Goal: Task Accomplishment & Management: Manage account settings

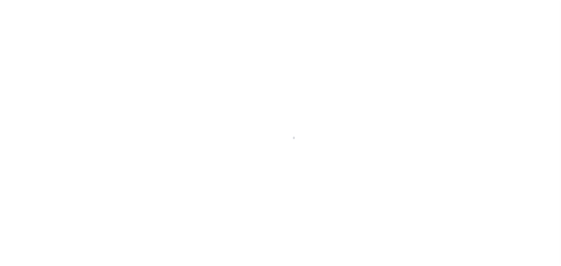
select select "PYD"
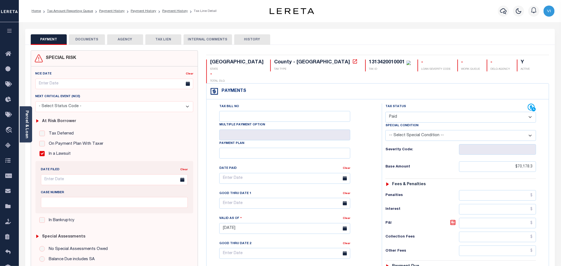
click at [89, 43] on button "DOCUMENTS" at bounding box center [87, 39] width 36 height 11
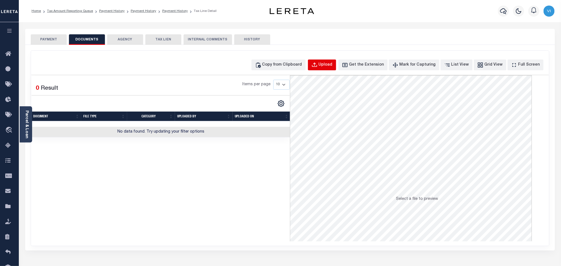
click at [329, 69] on button "Upload" at bounding box center [322, 65] width 28 height 11
select select "POP"
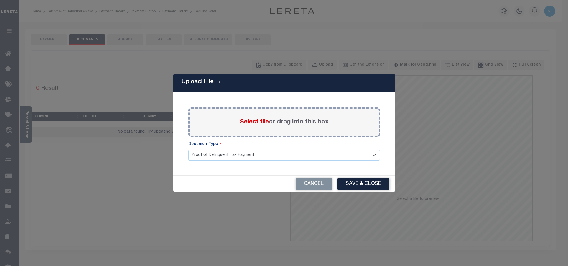
click at [258, 122] on span "Select file" at bounding box center [254, 122] width 29 height 6
click at [0, 0] on input "Select file or drag into this box" at bounding box center [0, 0] width 0 height 0
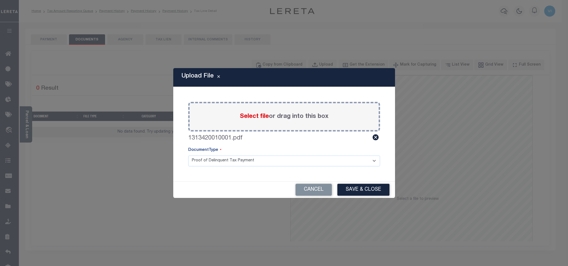
click at [210, 160] on select "Proof of Delinquent Tax Payment" at bounding box center [284, 161] width 192 height 11
click at [188, 156] on select "Proof of Delinquent Tax Payment" at bounding box center [284, 161] width 192 height 11
drag, startPoint x: 348, startPoint y: 187, endPoint x: 371, endPoint y: 190, distance: 22.8
click at [348, 188] on button "Save & Close" at bounding box center [363, 190] width 52 height 12
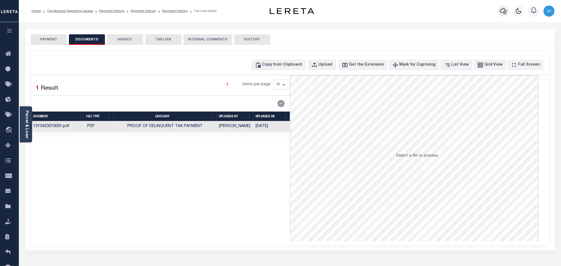
click at [500, 11] on icon "button" at bounding box center [503, 11] width 7 height 7
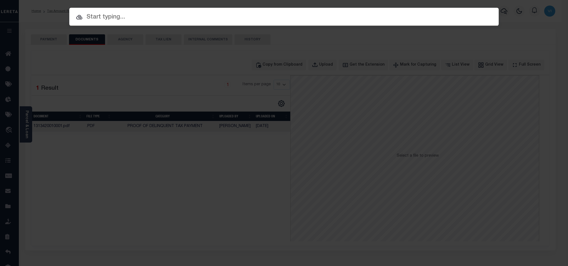
click at [435, 25] on div "Include Loans TBM Customers Borrowers Payments (Lender Non-Disb) Payments (Lend…" at bounding box center [283, 17] width 429 height 18
paste input "8001001582"
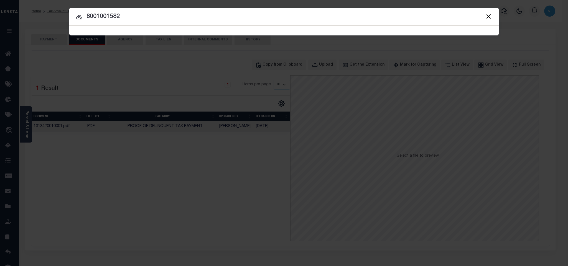
type input "8001001582"
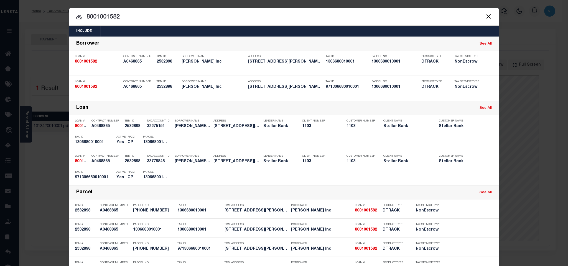
click at [274, 30] on div "Include Loans TBM Customers Borrowers Payments (Lender Non-Disb) Payments (Lend…" at bounding box center [283, 31] width 429 height 11
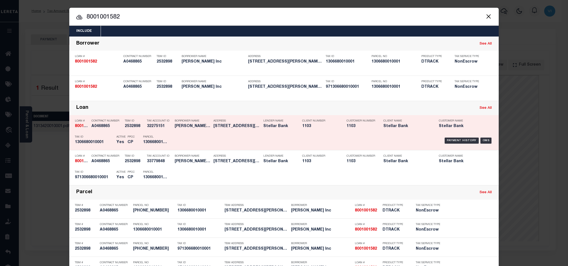
click at [199, 142] on div "Payment History OMS" at bounding box center [334, 141] width 317 height 16
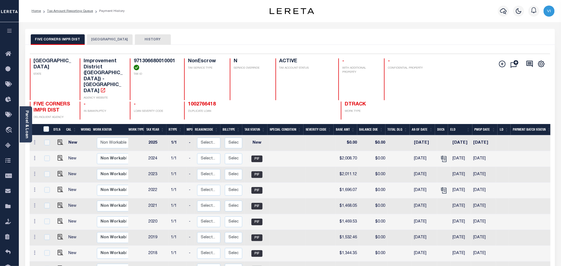
click at [96, 34] on div "FIVE CORNERS IMPR DIST HARRIS COUNTY HISTORY" at bounding box center [290, 37] width 530 height 16
click at [106, 41] on button "[GEOGRAPHIC_DATA]" at bounding box center [110, 39] width 46 height 11
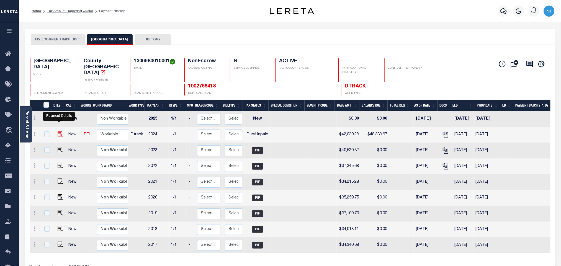
click at [58, 131] on img "" at bounding box center [61, 134] width 6 height 6
checkbox input "true"
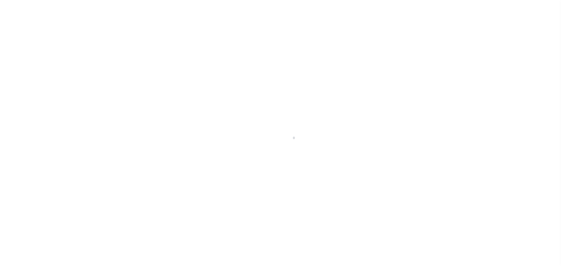
select select "DUE"
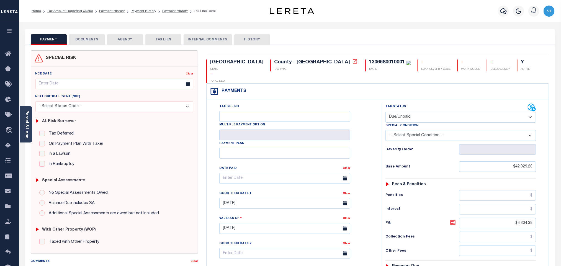
click at [94, 40] on button "DOCUMENTS" at bounding box center [87, 39] width 36 height 11
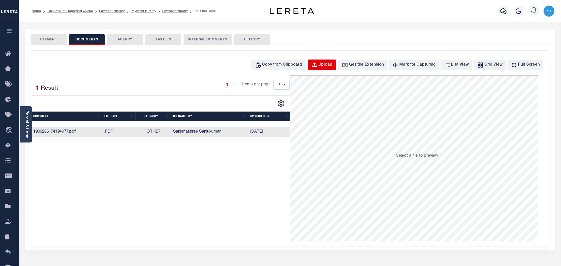
click at [330, 70] on button "Upload" at bounding box center [322, 65] width 28 height 11
select select "POP"
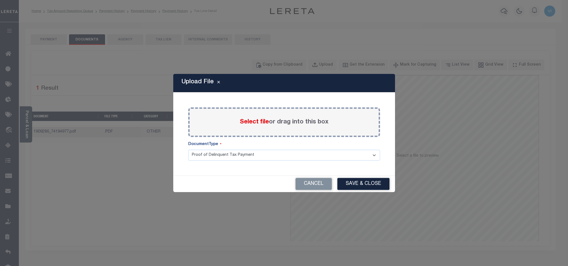
click at [255, 123] on span "Select file" at bounding box center [254, 122] width 29 height 6
click at [0, 0] on input "Select file or drag into this box" at bounding box center [0, 0] width 0 height 0
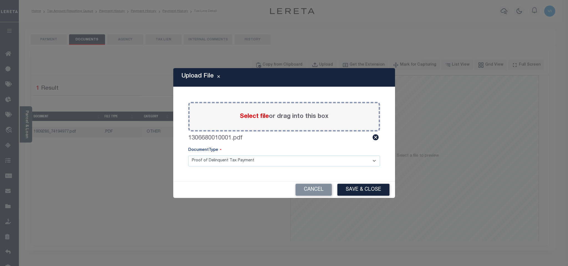
click at [205, 162] on select "Proof of Delinquent Tax Payment" at bounding box center [284, 161] width 192 height 11
click at [188, 156] on select "Proof of Delinquent Tax Payment" at bounding box center [284, 161] width 192 height 11
click at [350, 186] on button "Save & Close" at bounding box center [363, 190] width 52 height 12
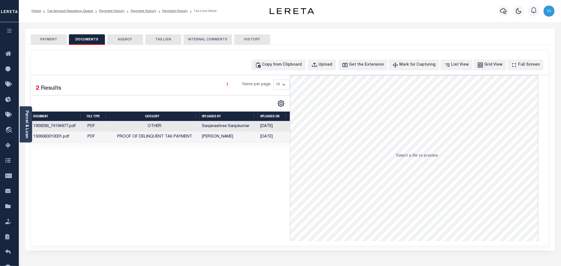
click at [45, 37] on button "PAYMENT" at bounding box center [49, 39] width 36 height 11
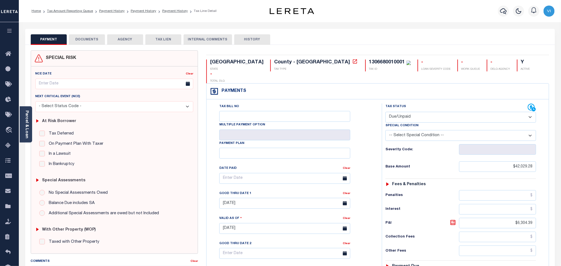
click at [413, 112] on select "- Select Status Code - Open Due/Unpaid Paid Incomplete No Tax Due Internal Refu…" at bounding box center [461, 117] width 151 height 11
select select "PYD"
click at [386, 112] on select "- Select Status Code - Open Due/Unpaid Paid Incomplete No Tax Due Internal Refu…" at bounding box center [461, 117] width 151 height 11
type input "10/13/2025"
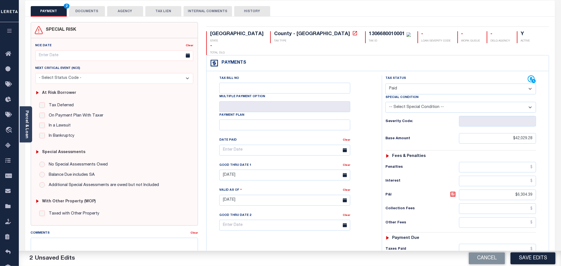
scroll to position [42, 0]
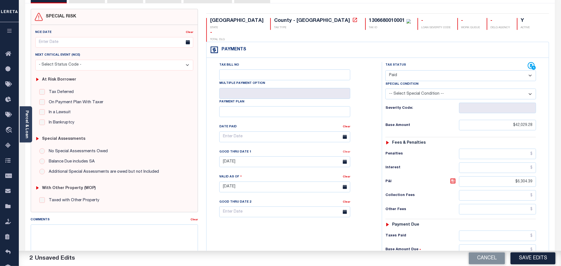
click at [346, 151] on link "Clear" at bounding box center [346, 152] width 7 height 3
drag, startPoint x: 538, startPoint y: 173, endPoint x: 544, endPoint y: 173, distance: 5.8
click at [544, 173] on div "Tax Status Status" at bounding box center [463, 184] width 170 height 245
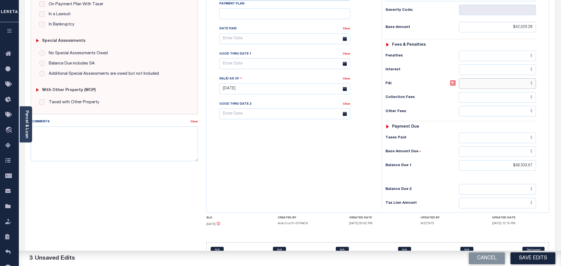
scroll to position [145, 0]
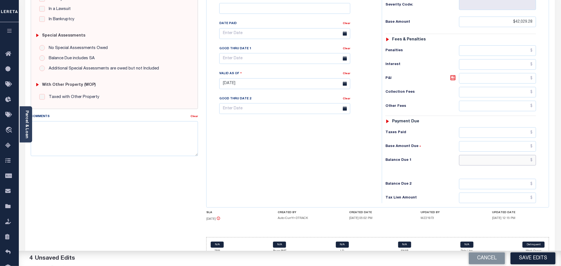
drag, startPoint x: 514, startPoint y: 154, endPoint x: 535, endPoint y: 154, distance: 21.3
click at [535, 155] on input "text" at bounding box center [497, 160] width 77 height 11
type input "$0.00"
click at [533, 256] on button "Save Edits" at bounding box center [533, 259] width 45 height 12
checkbox input "false"
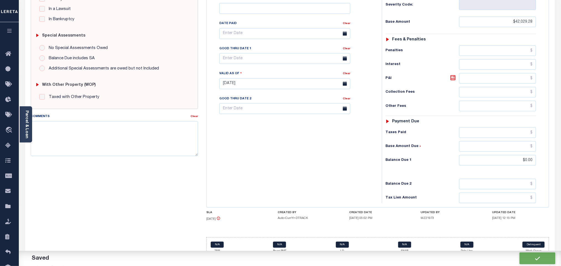
checkbox input "false"
type input "$42,029.28"
type input "$0"
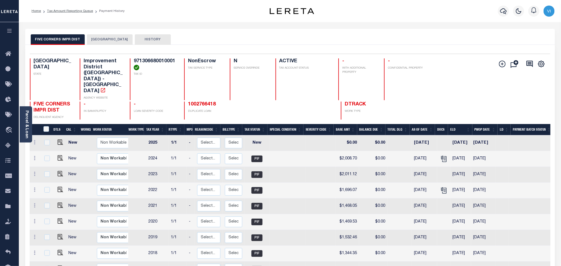
click at [103, 40] on button "[GEOGRAPHIC_DATA]" at bounding box center [110, 39] width 46 height 11
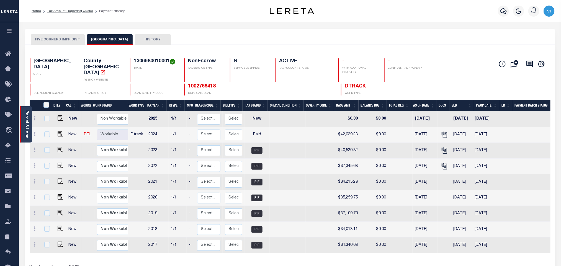
click at [28, 131] on link "Parcel & Loan" at bounding box center [27, 125] width 4 height 28
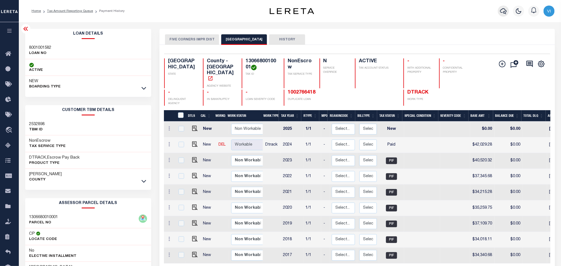
click at [507, 11] on icon "button" at bounding box center [503, 11] width 7 height 6
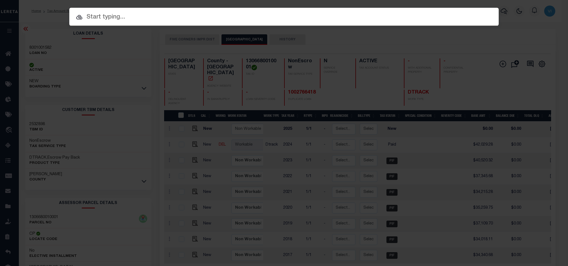
click at [478, 13] on div "Include Loans TBM Customers Borrowers Payments (Lender Non-Disb) Payments (Lend…" at bounding box center [283, 17] width 429 height 18
paste input "1002766418"
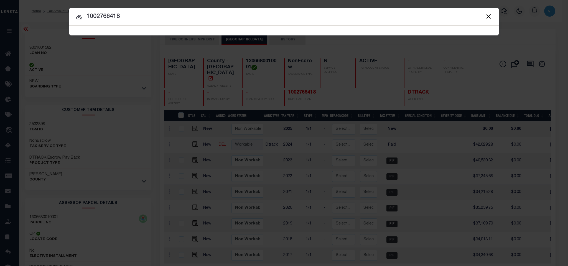
type input "1002766418"
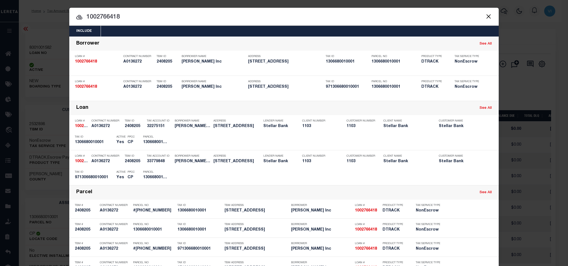
click at [243, 30] on div "Include Loans TBM Customers Borrowers Payments (Lender Non-Disb) Payments (Lend…" at bounding box center [283, 31] width 429 height 11
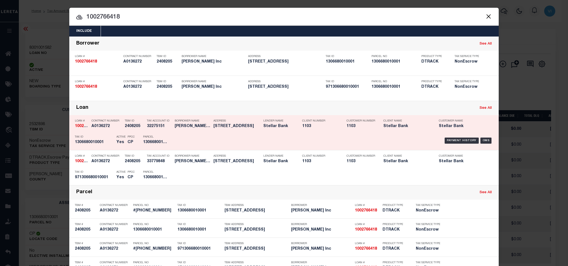
click at [157, 142] on h5 "1306680010001" at bounding box center [155, 142] width 25 height 5
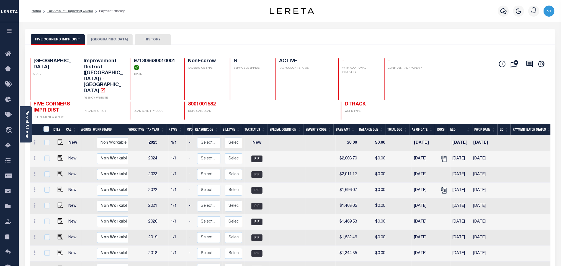
click at [111, 38] on button "[GEOGRAPHIC_DATA]" at bounding box center [110, 39] width 46 height 11
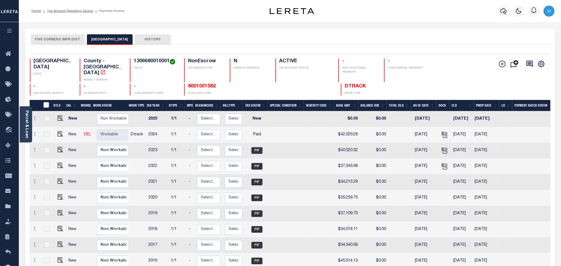
click at [137, 60] on h4 "1306680010001" at bounding box center [156, 61] width 44 height 6
copy h4 "1306680010001"
drag, startPoint x: 58, startPoint y: 128, endPoint x: 137, endPoint y: 128, distance: 78.4
click at [58, 131] on img "" at bounding box center [61, 134] width 6 height 6
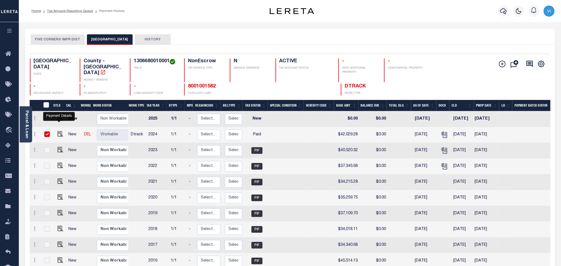
checkbox input "true"
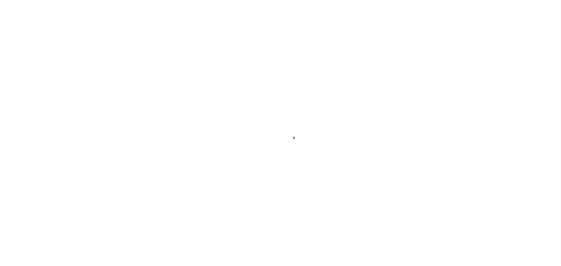
checkbox input "false"
type input "[DATE]"
select select "PYD"
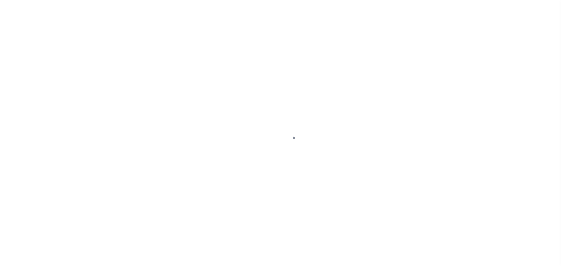
type input "$42,029.28"
type input "$0"
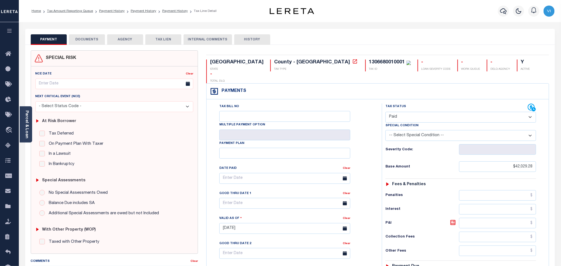
click at [98, 42] on button "DOCUMENTS" at bounding box center [87, 39] width 36 height 11
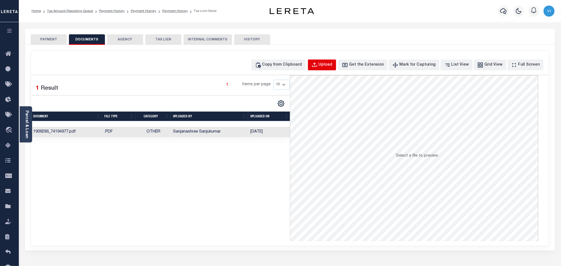
click at [327, 64] on button "Upload" at bounding box center [322, 65] width 28 height 11
select select "POP"
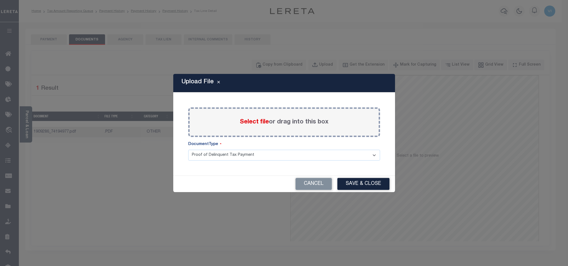
click at [244, 122] on span "Select file" at bounding box center [254, 122] width 29 height 6
click at [0, 0] on input "Select file or drag into this box" at bounding box center [0, 0] width 0 height 0
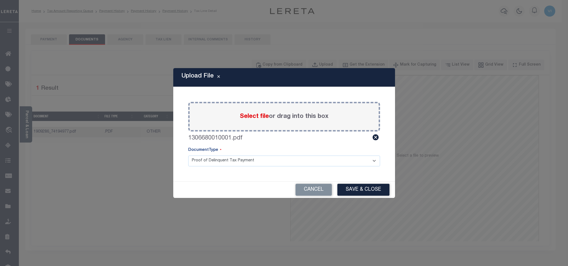
click at [201, 165] on select "Proof of Delinquent Tax Payment" at bounding box center [284, 161] width 192 height 11
click at [188, 156] on select "Proof of Delinquent Tax Payment" at bounding box center [284, 161] width 192 height 11
click at [389, 193] on button "Save & Close" at bounding box center [363, 190] width 52 height 12
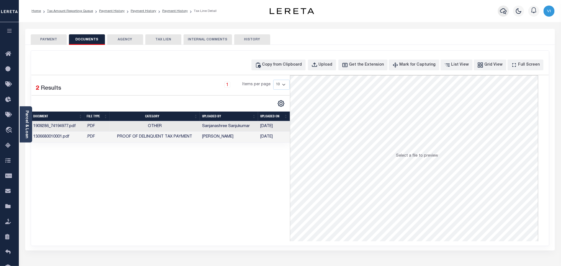
click at [501, 12] on icon "button" at bounding box center [503, 11] width 7 height 6
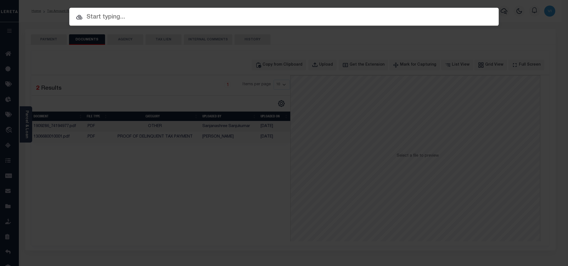
click at [488, 12] on input "text" at bounding box center [283, 17] width 429 height 10
paste input "1306680010001"
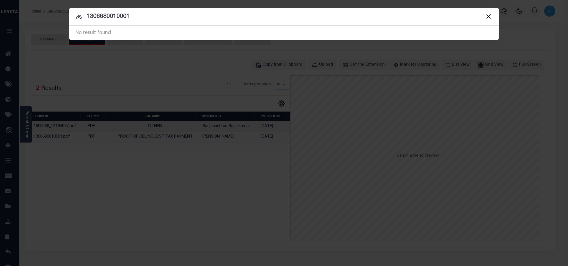
click at [436, 20] on input "1306680010001" at bounding box center [283, 17] width 429 height 10
paste input "300708737"
type input "300708737"
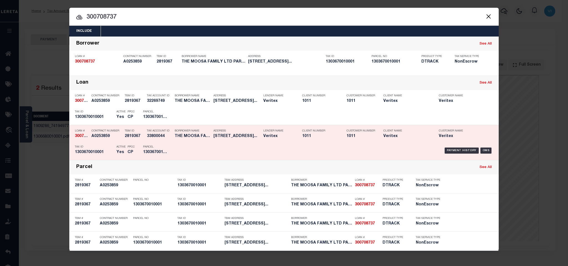
click at [185, 145] on div "Payment History OMS" at bounding box center [334, 151] width 317 height 16
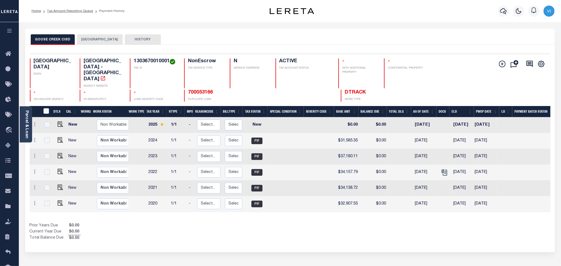
click at [90, 42] on button "[GEOGRAPHIC_DATA]" at bounding box center [100, 39] width 46 height 11
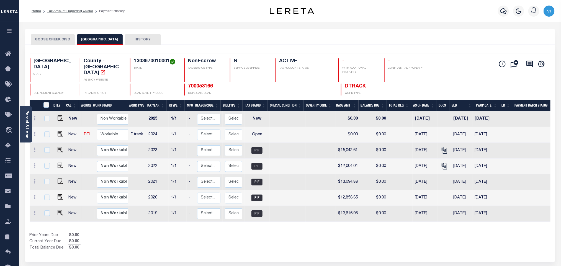
click at [136, 63] on h4 "1303670010001" at bounding box center [156, 61] width 44 height 6
copy h4 "1303670010001"
click at [58, 131] on img "" at bounding box center [61, 134] width 6 height 6
checkbox input "true"
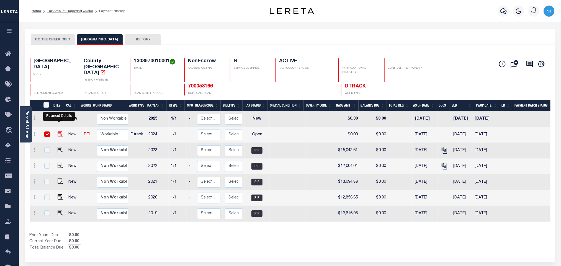
checkbox input "true"
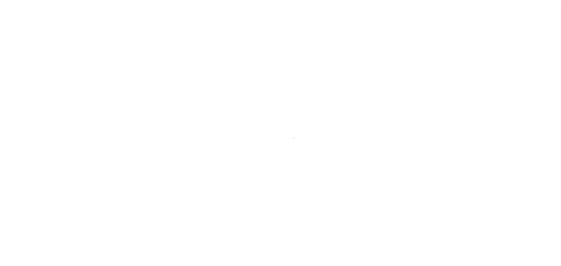
select select "OP2"
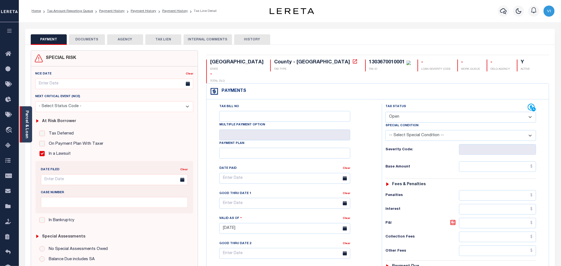
click at [29, 129] on div "Parcel & Loan" at bounding box center [26, 124] width 12 height 36
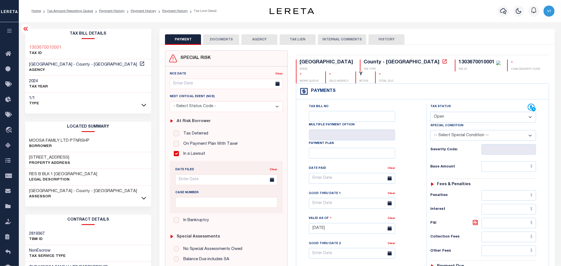
click at [459, 63] on div "1303670010001" at bounding box center [477, 62] width 36 height 5
copy div "1303670010001"
click at [218, 43] on button "DOCUMENTS" at bounding box center [221, 39] width 36 height 11
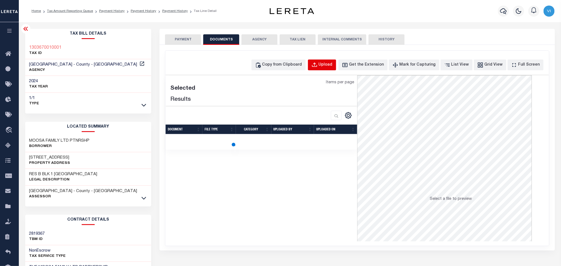
click at [332, 62] on button "Upload" at bounding box center [322, 65] width 28 height 11
select select "POP"
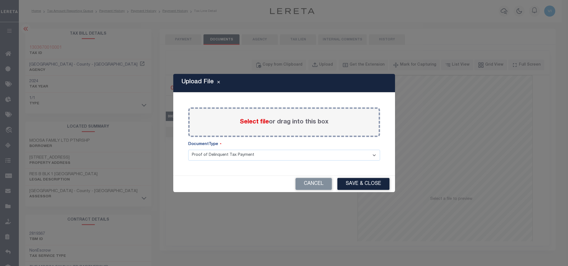
click at [258, 122] on span "Select file" at bounding box center [254, 122] width 29 height 6
click at [0, 0] on input "Select file or drag into this box" at bounding box center [0, 0] width 0 height 0
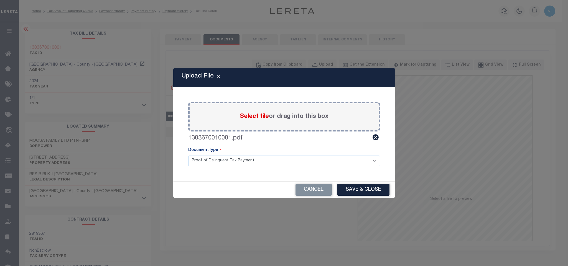
click at [215, 163] on select "Proof of Delinquent Tax Payment" at bounding box center [284, 161] width 192 height 11
click at [188, 156] on select "Proof of Delinquent Tax Payment" at bounding box center [284, 161] width 192 height 11
click at [346, 186] on button "Save & Close" at bounding box center [363, 190] width 52 height 12
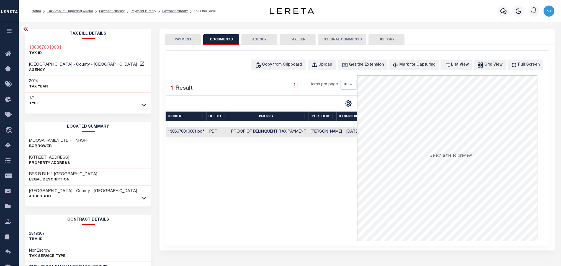
click at [179, 41] on button "PAYMENT" at bounding box center [183, 39] width 36 height 11
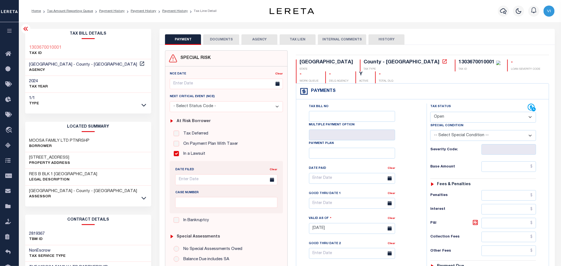
click at [448, 115] on select "- Select Status Code - Open Due/Unpaid Paid Incomplete No Tax Due Internal Refu…" at bounding box center [483, 117] width 106 height 11
select select "PYD"
click at [430, 112] on select "- Select Status Code - Open Due/Unpaid Paid Incomplete No Tax Due Internal Refu…" at bounding box center [483, 117] width 106 height 11
type input "[DATE]"
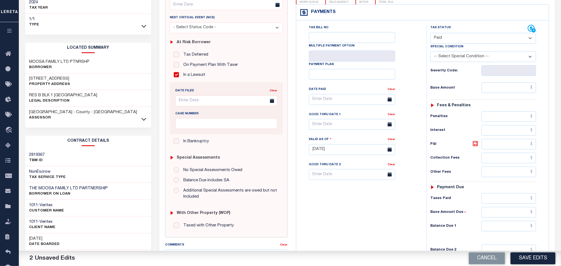
scroll to position [156, 0]
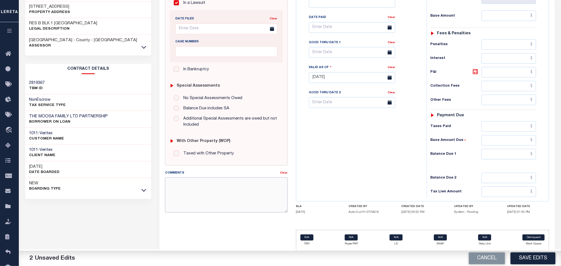
click at [213, 193] on textarea "Comments" at bounding box center [226, 195] width 122 height 35
paste textarea "42.08 Suit Pending"
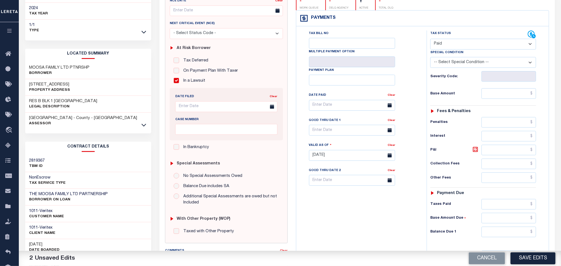
type textarea "42.08 Suit Pending"
click at [491, 99] on input "text" at bounding box center [509, 93] width 55 height 11
paste input "13,858.55"
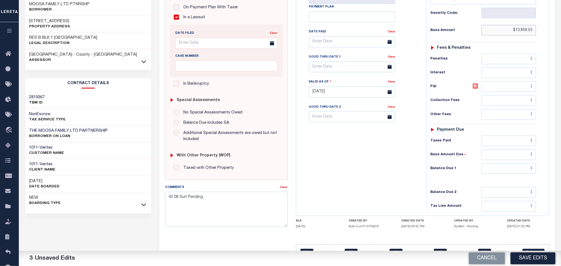
scroll to position [156, 0]
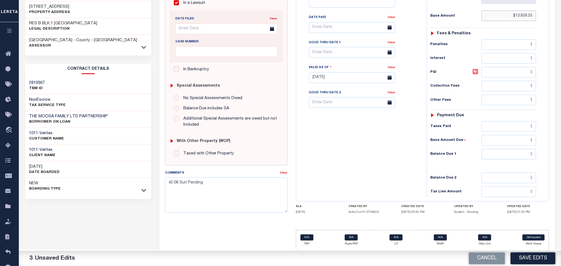
type input "$13,858.55"
click at [490, 127] on input "text" at bounding box center [509, 126] width 55 height 11
paste input "13,858.55"
type input "$13,858.55"
click at [491, 155] on input "text" at bounding box center [509, 154] width 55 height 11
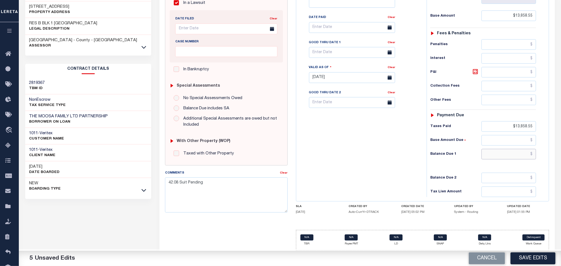
type input "$0.00"
click at [428, 175] on div "Tax Status Status - Select Status Code -" at bounding box center [485, 75] width 117 height 245
click at [530, 262] on button "Save Edits" at bounding box center [533, 259] width 45 height 12
checkbox input "false"
type input "$13,858.55"
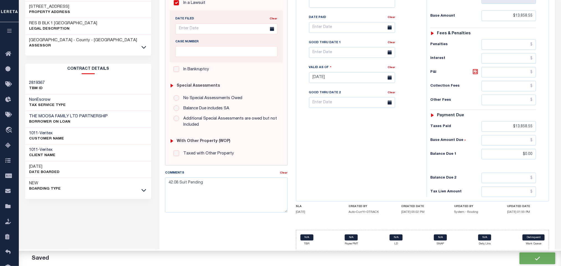
type input "$13,858.55"
type input "$0"
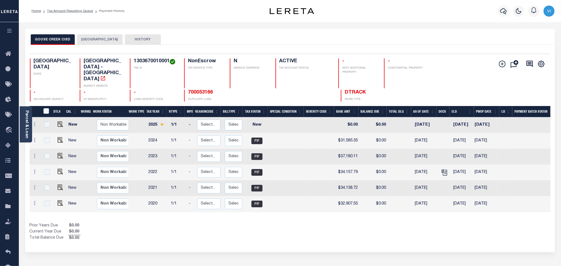
click at [102, 38] on button "[GEOGRAPHIC_DATA]" at bounding box center [100, 39] width 46 height 11
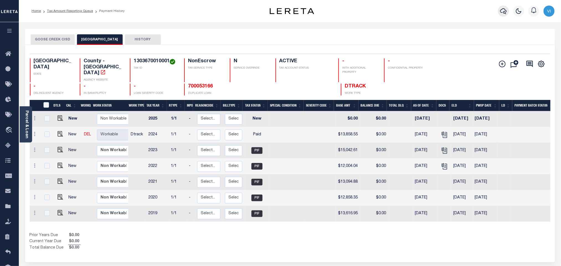
click at [502, 14] on icon "button" at bounding box center [503, 11] width 7 height 7
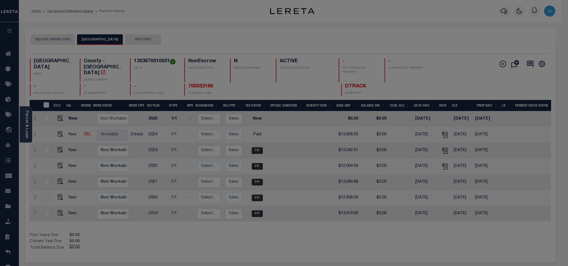
click at [0, 0] on div "Include Loans TBM Customers Borrowers Payments (Lender Non-Disb) Payments (Lend…" at bounding box center [0, 0] width 0 height 0
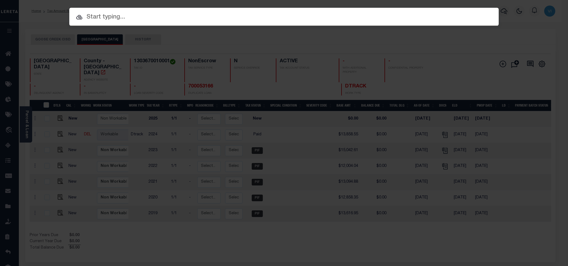
paste input "700053166"
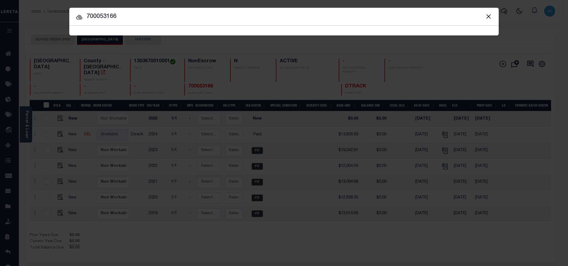
type input "700053166"
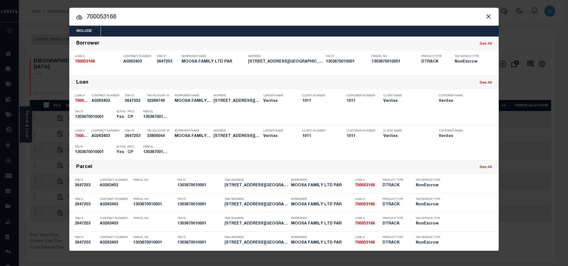
click at [200, 32] on div "Include Loans TBM Customers Borrowers Payments (Lender Non-Disb) Payments (Lend…" at bounding box center [283, 31] width 429 height 11
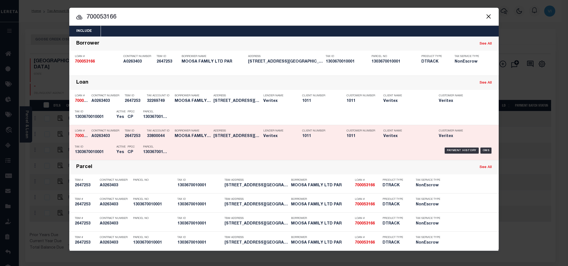
click at [141, 152] on div "Parcel 1303670010001" at bounding box center [155, 151] width 33 height 16
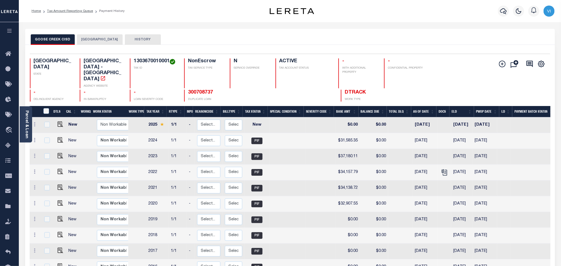
click at [101, 44] on button "[GEOGRAPHIC_DATA]" at bounding box center [100, 39] width 46 height 11
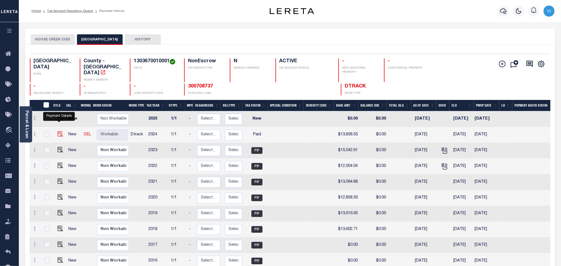
click at [60, 131] on img "" at bounding box center [61, 134] width 6 height 6
checkbox input "true"
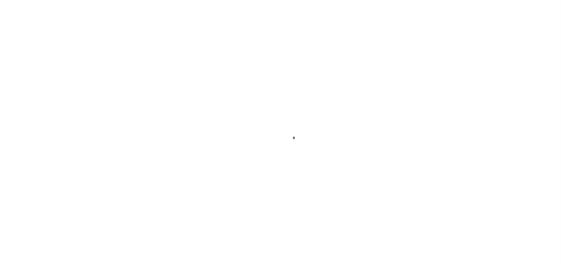
checkbox input "true"
checkbox input "false"
type textarea "42.08 Suit Pending"
type input "10/13/2025"
select select "PYD"
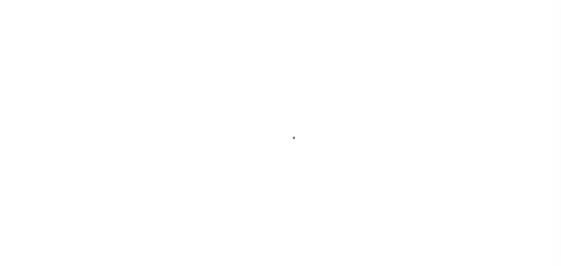
type input "$13,858.55"
type input "$0"
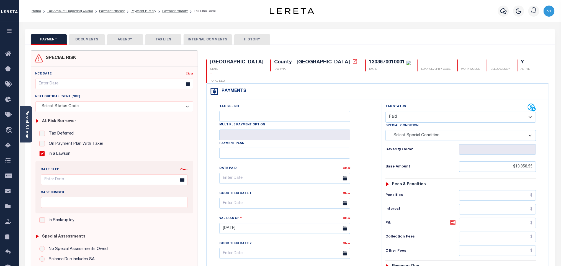
click at [93, 41] on button "DOCUMENTS" at bounding box center [87, 39] width 36 height 11
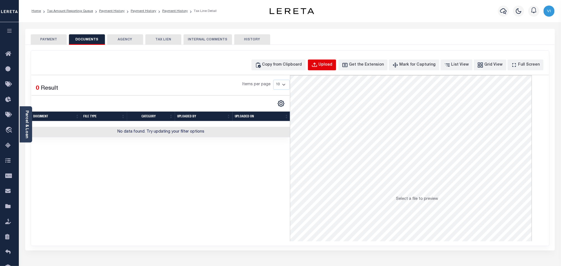
click at [333, 67] on div "Upload" at bounding box center [326, 65] width 14 height 6
select select "POP"
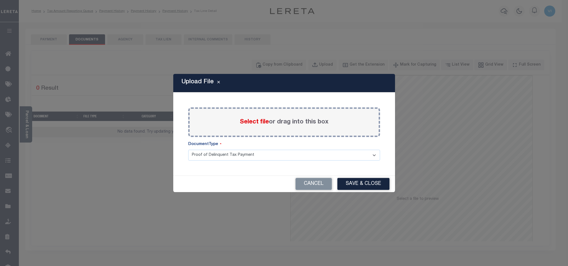
click at [258, 120] on span "Select file" at bounding box center [254, 122] width 29 height 6
click at [0, 0] on input "Select file or drag into this box" at bounding box center [0, 0] width 0 height 0
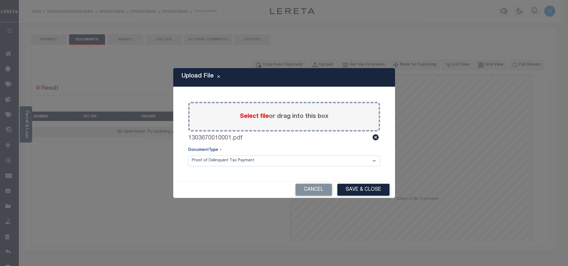
click at [197, 166] on div "Paste copied image or file into this box Select file or drag into this box 1303…" at bounding box center [284, 134] width 208 height 81
drag, startPoint x: 205, startPoint y: 163, endPoint x: 205, endPoint y: 166, distance: 3.3
click at [205, 163] on select "Proof of Delinquent Tax Payment" at bounding box center [284, 161] width 192 height 11
click at [188, 156] on select "Proof of Delinquent Tax Payment" at bounding box center [284, 161] width 192 height 11
drag, startPoint x: 356, startPoint y: 190, endPoint x: 359, endPoint y: 191, distance: 3.5
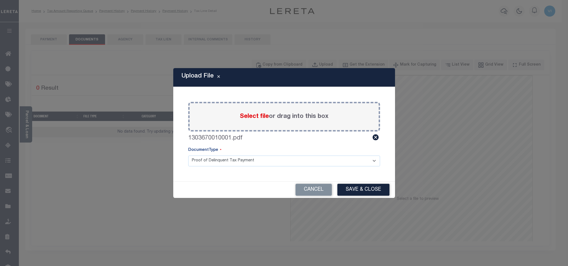
click at [356, 191] on button "Save & Close" at bounding box center [363, 190] width 52 height 12
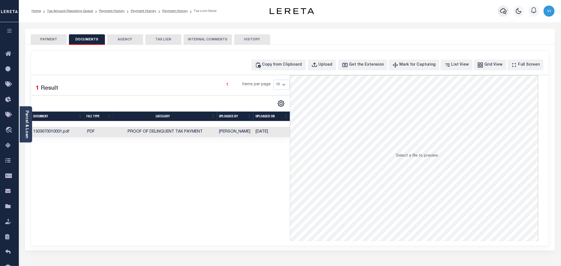
click at [498, 10] on div at bounding box center [503, 10] width 15 height 19
click at [501, 9] on icon "button" at bounding box center [503, 11] width 7 height 7
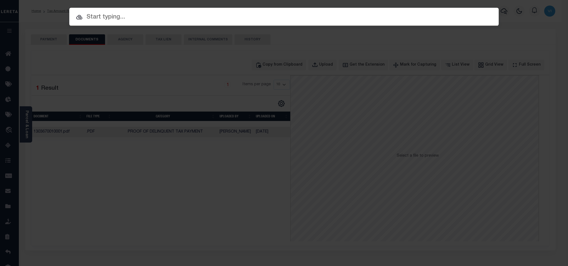
click at [450, 12] on div "Include Loans TBM Customers Borrowers Payments (Lender Non-Disb) Payments (Lend…" at bounding box center [283, 17] width 429 height 18
paste input "5001019567"
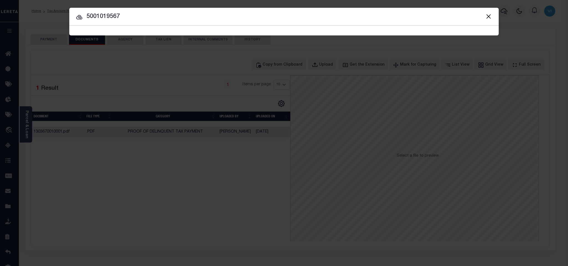
type input "5001019567"
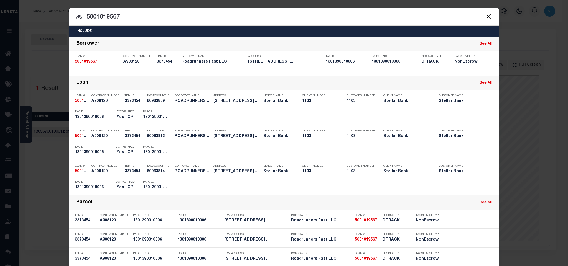
click at [257, 29] on div "Include Loans TBM Customers Borrowers Payments (Lender Non-Disb) Payments (Lend…" at bounding box center [283, 31] width 429 height 11
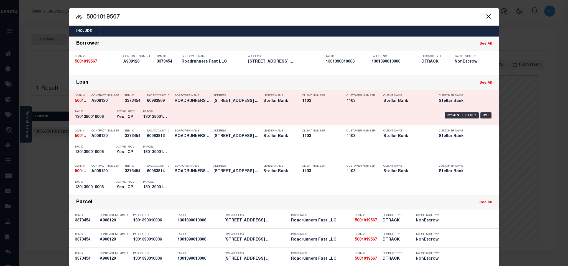
click at [85, 117] on h5 "1301390010006" at bounding box center [94, 117] width 39 height 5
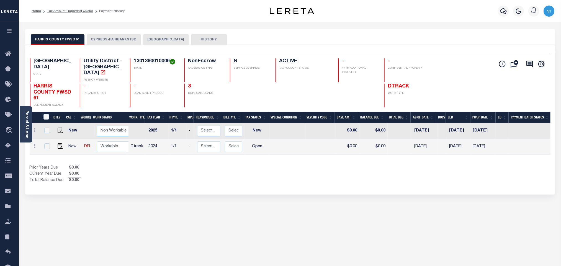
click at [156, 42] on button "[GEOGRAPHIC_DATA]" at bounding box center [166, 39] width 46 height 11
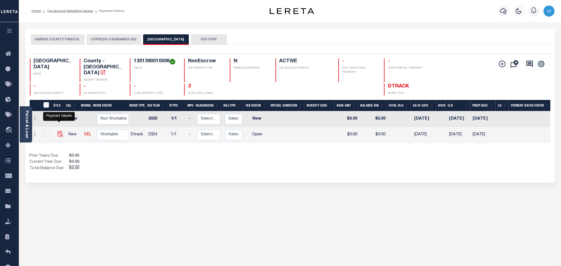
click at [59, 131] on img "" at bounding box center [61, 134] width 6 height 6
checkbox input "true"
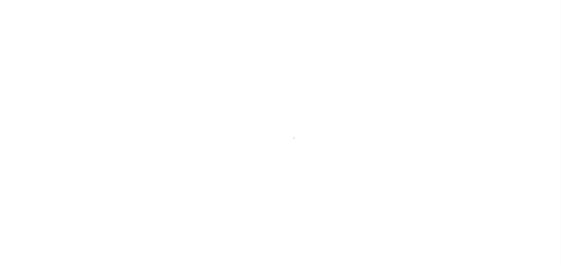
select select "OP2"
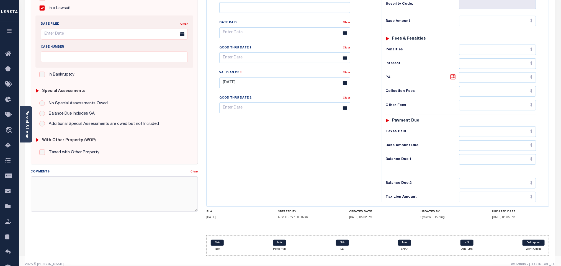
click at [166, 195] on textarea "Comments" at bounding box center [114, 194] width 167 height 35
paste textarea "42.08 Suit Pending"
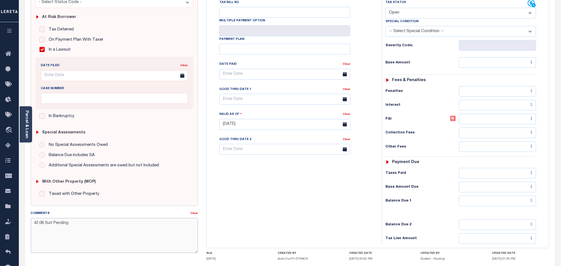
scroll to position [21, 0]
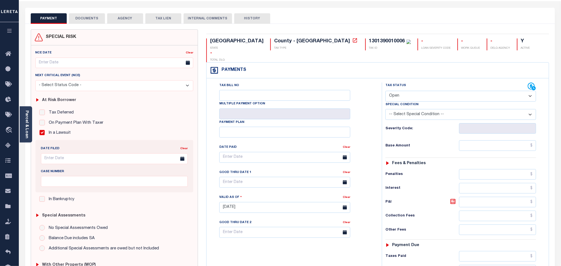
type textarea "42.08 Suit Pending"
type input "[DATE]"
drag, startPoint x: 403, startPoint y: 84, endPoint x: 402, endPoint y: 90, distance: 5.8
click at [403, 91] on select "- Select Status Code - Open Due/Unpaid Paid Incomplete No Tax Due Internal Refu…" at bounding box center [461, 96] width 151 height 11
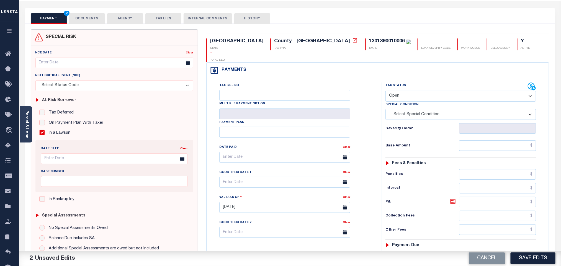
select select "PYD"
click at [386, 91] on select "- Select Status Code - Open Due/Unpaid Paid Incomplete No Tax Due Internal Refu…" at bounding box center [461, 96] width 151 height 11
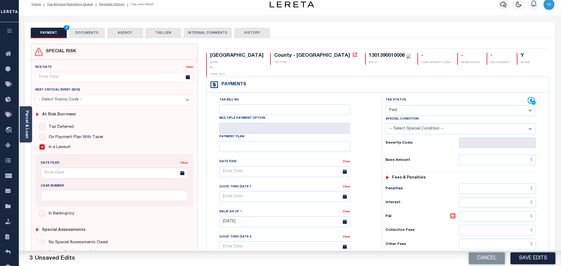
scroll to position [0, 0]
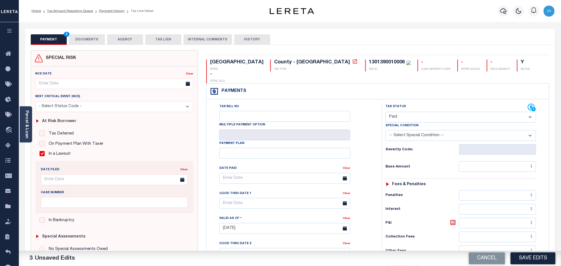
click at [369, 63] on div "1301390010006" at bounding box center [387, 62] width 36 height 5
copy div "1301390010006"
click at [89, 40] on button "DOCUMENTS" at bounding box center [87, 39] width 36 height 11
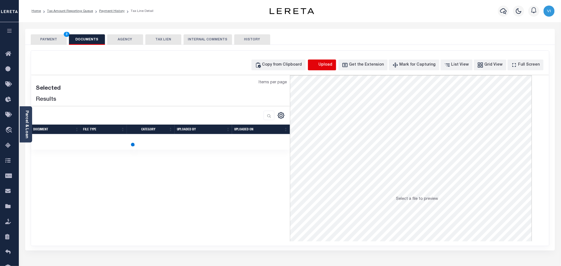
click at [318, 66] on icon "button" at bounding box center [315, 65] width 6 height 6
select select "POP"
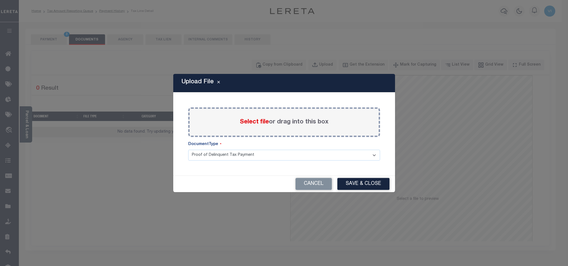
click at [250, 123] on span "Select file" at bounding box center [254, 122] width 29 height 6
click at [0, 0] on input "Select file or drag into this box" at bounding box center [0, 0] width 0 height 0
click at [207, 161] on select "Proof of Delinquent Tax Payment" at bounding box center [284, 155] width 192 height 11
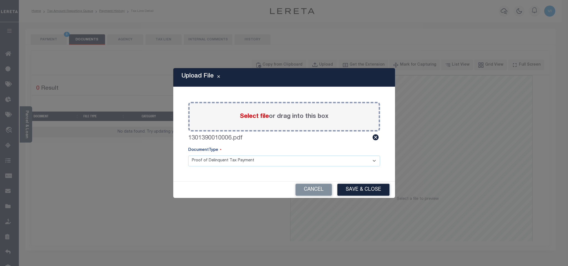
click at [188, 156] on select "Proof of Delinquent Tax Payment" at bounding box center [284, 161] width 192 height 11
click at [355, 189] on button "Save & Close" at bounding box center [363, 190] width 52 height 12
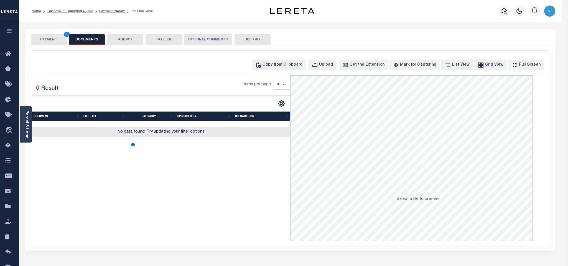
click at [42, 38] on div at bounding box center [284, 133] width 568 height 266
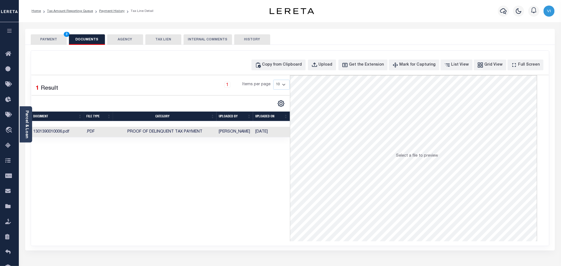
click at [42, 39] on button "PAYMENT 3" at bounding box center [49, 39] width 36 height 11
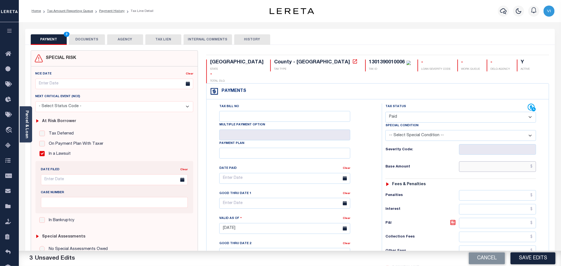
click at [511, 161] on input "text" at bounding box center [497, 166] width 77 height 11
paste input "27,982.69"
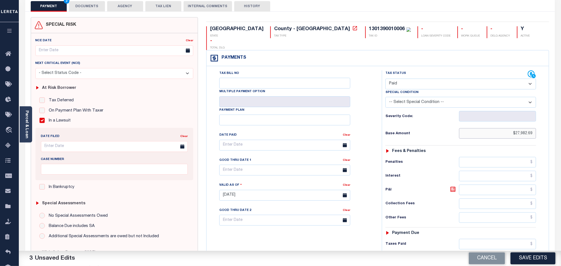
scroll to position [144, 0]
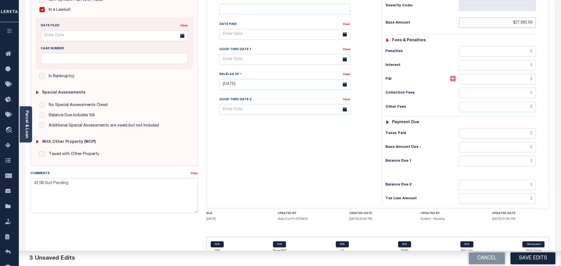
type input "$27,982.69"
click at [489, 130] on input "text" at bounding box center [497, 133] width 77 height 11
paste input "27,982.69"
type input "$27,982.69"
click at [490, 156] on input "text" at bounding box center [497, 161] width 77 height 11
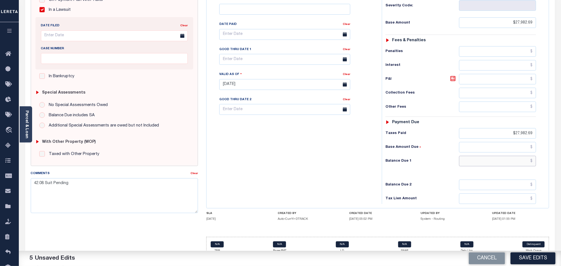
type input "$0.00"
click at [545, 260] on button "Save Edits" at bounding box center [533, 259] width 45 height 12
checkbox input "false"
type input "$27,982.69"
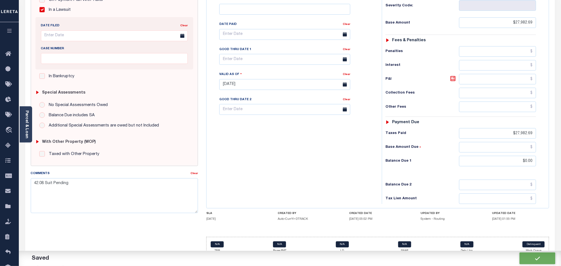
type input "$27,982.69"
type input "$0"
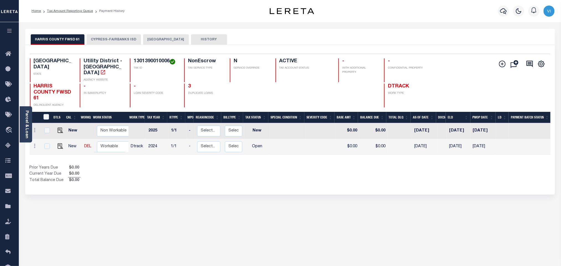
click at [157, 38] on button "[GEOGRAPHIC_DATA]" at bounding box center [166, 39] width 46 height 11
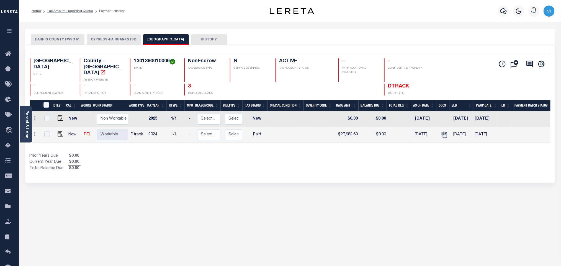
click at [510, 9] on div at bounding box center [503, 10] width 15 height 19
click at [499, 11] on button "button" at bounding box center [503, 11] width 11 height 11
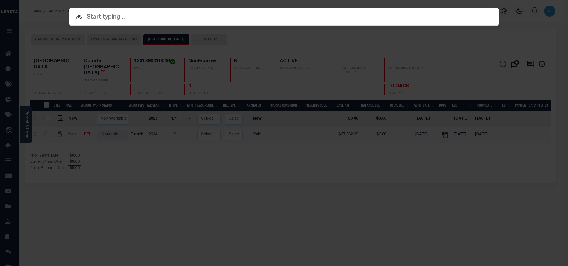
click at [478, 16] on input "text" at bounding box center [283, 17] width 429 height 10
paste input "8001022078"
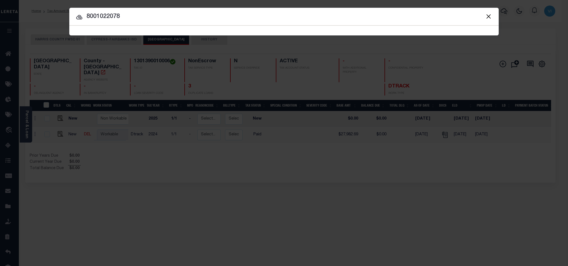
type input "8001022078"
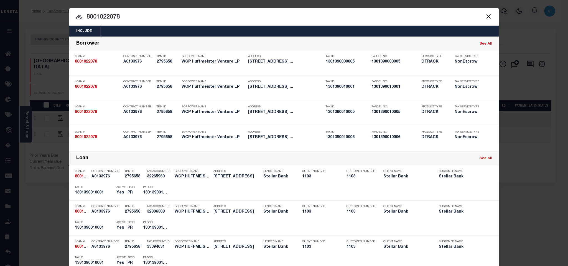
click at [177, 34] on div "Include Loans TBM Customers Borrowers Payments (Lender Non-Disb) Payments (Lend…" at bounding box center [283, 31] width 429 height 11
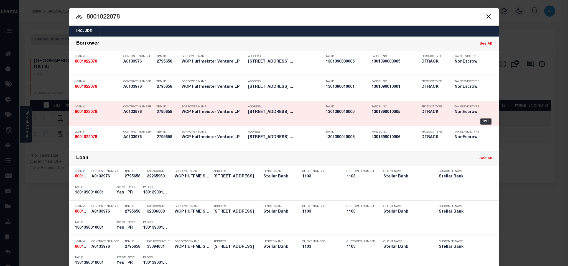
scroll to position [167, 0]
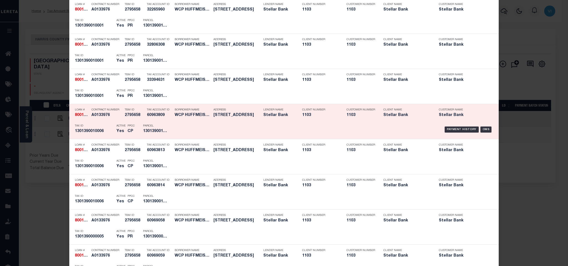
click at [112, 127] on div "Active Yes" at bounding box center [117, 130] width 11 height 16
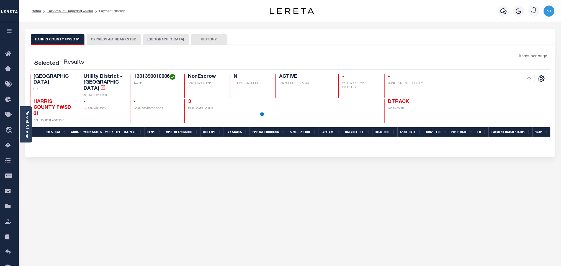
click at [151, 39] on button "[GEOGRAPHIC_DATA]" at bounding box center [166, 39] width 46 height 11
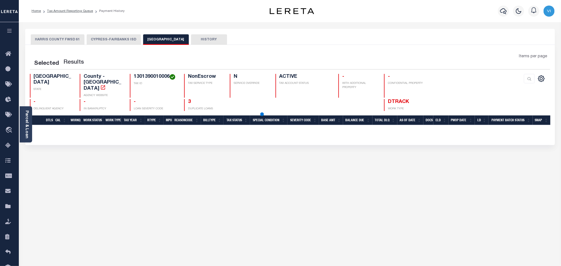
click at [151, 39] on button "[GEOGRAPHIC_DATA]" at bounding box center [166, 39] width 46 height 11
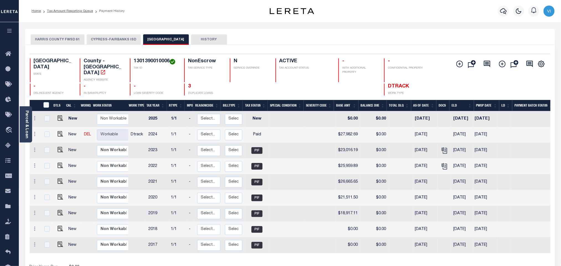
click at [55, 133] on link at bounding box center [59, 135] width 8 height 4
checkbox input "true"
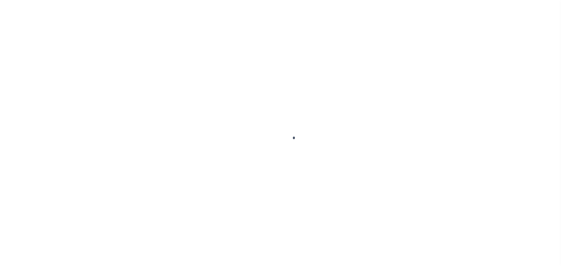
checkbox input "false"
checkbox input "true"
type textarea "42.08 Suit Pending"
type input "10/13/2025"
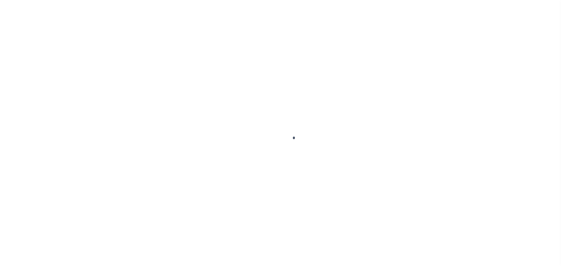
select select "PYD"
type input "$27,982.69"
type input "$0"
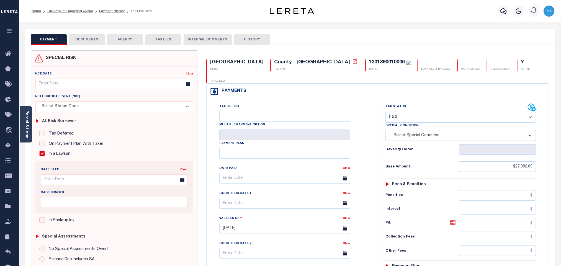
click at [90, 38] on button "DOCUMENTS" at bounding box center [87, 39] width 36 height 11
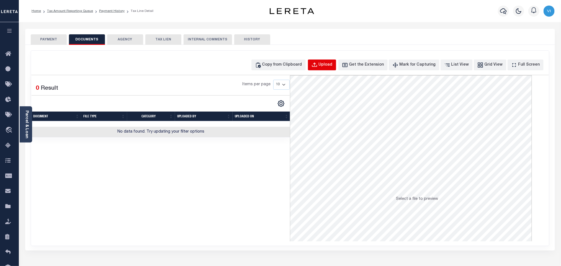
click at [333, 63] on div "Upload" at bounding box center [326, 65] width 14 height 6
select select "POP"
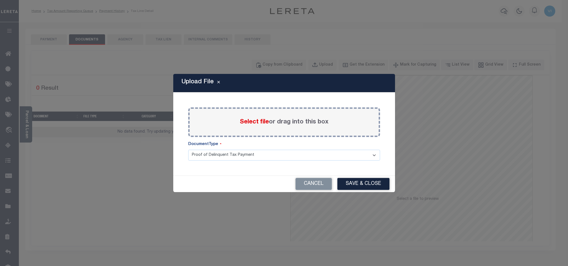
click at [243, 121] on span "Select file" at bounding box center [254, 122] width 29 height 6
click at [0, 0] on input "Select file or drag into this box" at bounding box center [0, 0] width 0 height 0
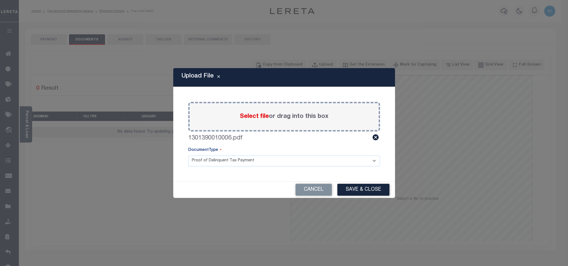
click at [214, 158] on select "Proof of Delinquent Tax Payment" at bounding box center [284, 161] width 192 height 11
click at [188, 156] on select "Proof of Delinquent Tax Payment" at bounding box center [284, 161] width 192 height 11
drag, startPoint x: 364, startPoint y: 192, endPoint x: 371, endPoint y: 193, distance: 6.7
click at [364, 191] on button "Save & Close" at bounding box center [363, 190] width 52 height 12
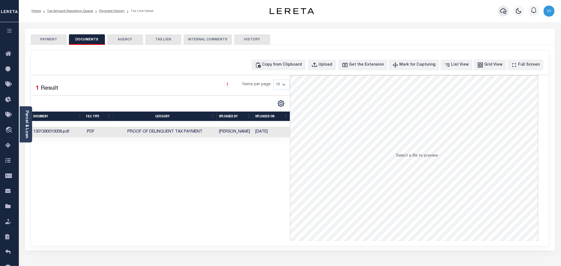
click at [505, 12] on icon "button" at bounding box center [503, 11] width 7 height 7
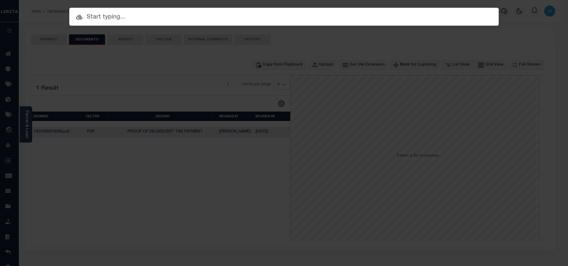
click at [475, 15] on div "Include Loans TBM Customers Borrowers Payments (Lender Non-Disb) Payments (Lend…" at bounding box center [284, 133] width 568 height 266
paste input "8001065606"
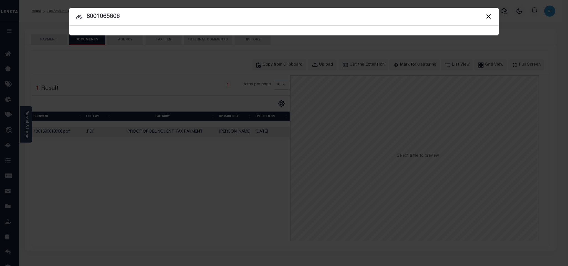
type input "8001065606"
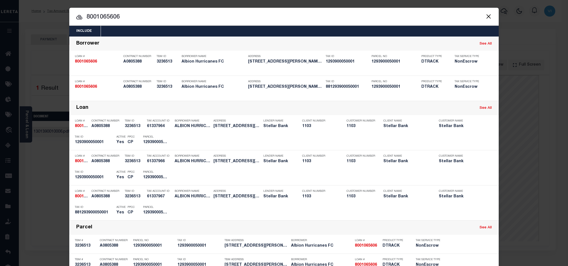
click at [321, 33] on div "Include Loans TBM Customers Borrowers Payments (Lender Non-Disb) Payments (Lend…" at bounding box center [283, 31] width 429 height 11
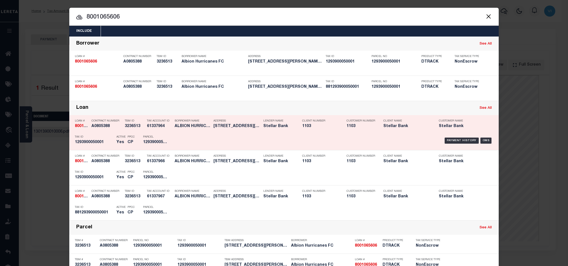
click at [191, 132] on div "Borrower Name ALBION HURRICANES FC" at bounding box center [192, 125] width 36 height 16
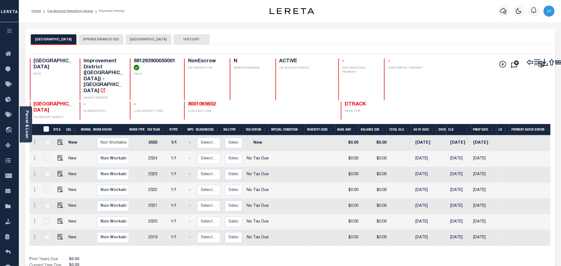
click at [171, 42] on button "[GEOGRAPHIC_DATA]" at bounding box center [149, 39] width 46 height 11
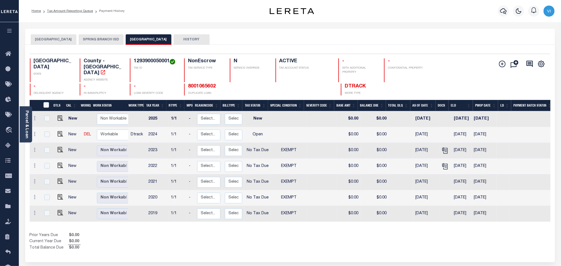
click at [147, 60] on h4 "1293900050001" at bounding box center [156, 61] width 44 height 6
copy h4 "1293900050001"
click at [58, 131] on img "" at bounding box center [61, 134] width 6 height 6
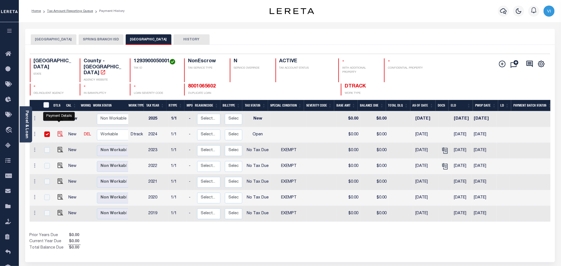
checkbox input "true"
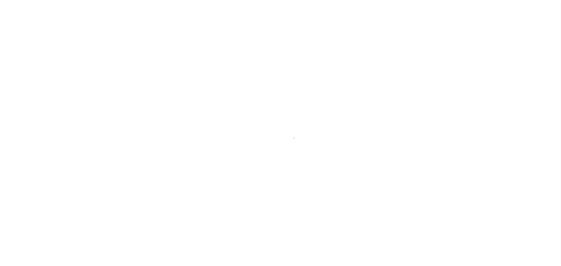
select select "OP2"
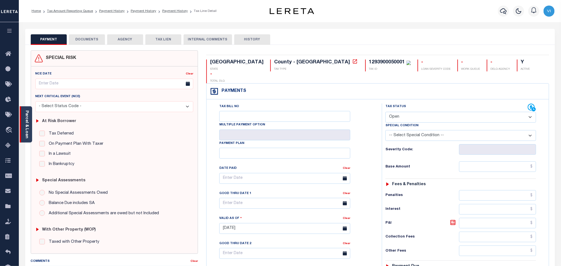
click at [29, 127] on div "Parcel & Loan" at bounding box center [26, 124] width 12 height 36
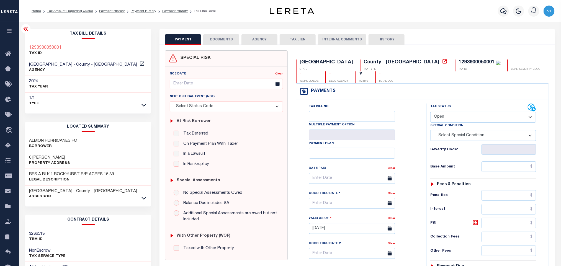
click at [218, 36] on button "DOCUMENTS" at bounding box center [221, 39] width 36 height 11
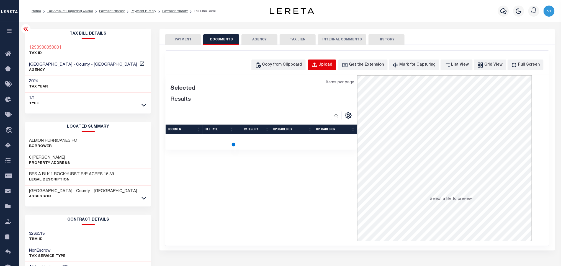
click at [332, 65] on div "Upload" at bounding box center [326, 65] width 14 height 6
select select "POP"
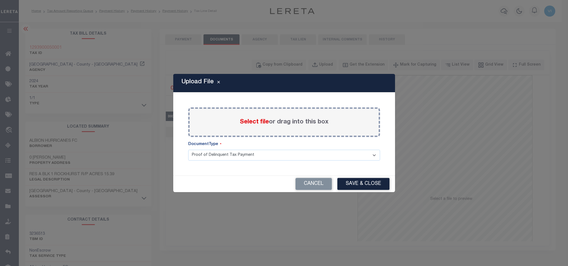
click at [250, 120] on span "Select file" at bounding box center [254, 122] width 29 height 6
click at [0, 0] on input "Select file or drag into this box" at bounding box center [0, 0] width 0 height 0
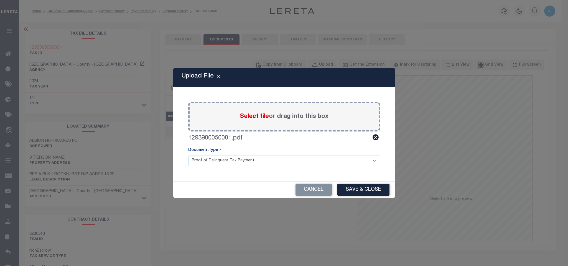
drag, startPoint x: 203, startPoint y: 160, endPoint x: 202, endPoint y: 164, distance: 3.4
click at [203, 160] on select "Proof of Delinquent Tax Payment" at bounding box center [284, 161] width 192 height 11
click at [188, 156] on select "Proof of Delinquent Tax Payment" at bounding box center [284, 161] width 192 height 11
click at [353, 189] on button "Save & Close" at bounding box center [363, 190] width 52 height 12
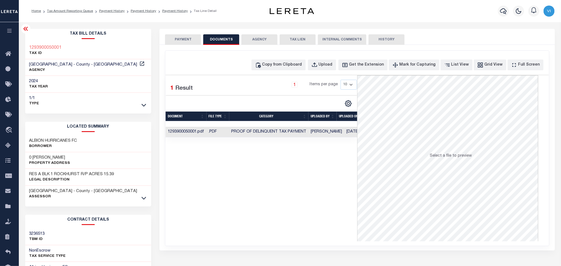
click at [179, 43] on button "PAYMENT" at bounding box center [183, 39] width 36 height 11
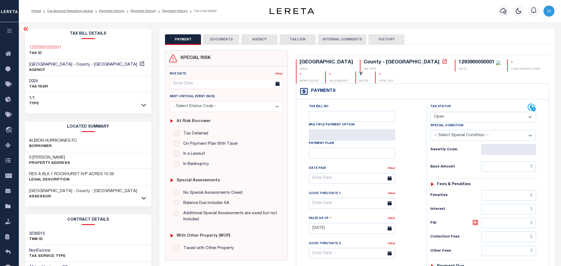
click at [455, 116] on select "- Select Status Code - Open Due/Unpaid Paid Incomplete No Tax Due Internal Refu…" at bounding box center [483, 117] width 106 height 11
select select "NTX"
click at [430, 112] on select "- Select Status Code - Open Due/Unpaid Paid Incomplete No Tax Due Internal Refu…" at bounding box center [483, 117] width 106 height 11
type input "10/13/2025"
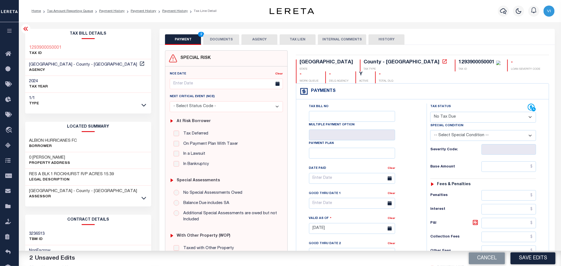
click at [452, 135] on select "-- Select Special Condition -- 3RD PARTY TAX LIEN AGENCY TAX LIEN (A.K.A Inside…" at bounding box center [483, 135] width 106 height 11
select select "5"
click at [430, 132] on select "-- Select Special Condition -- 3RD PARTY TAX LIEN AGENCY TAX LIEN (A.K.A Inside…" at bounding box center [483, 135] width 106 height 11
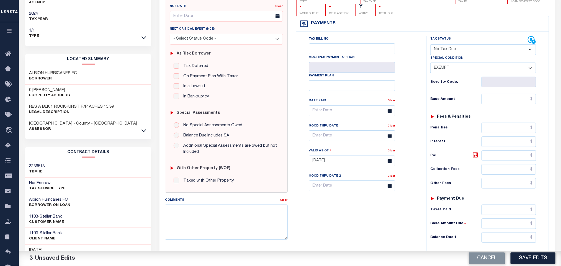
scroll to position [156, 0]
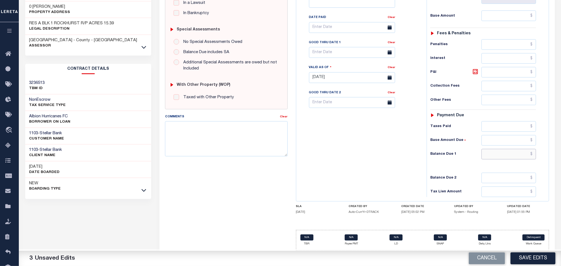
click at [506, 151] on input "text" at bounding box center [509, 154] width 55 height 11
type input "$0.00"
drag, startPoint x: 542, startPoint y: 256, endPoint x: 543, endPoint y: 259, distance: 3.4
click at [542, 256] on button "Save Edits" at bounding box center [533, 259] width 45 height 12
checkbox input "false"
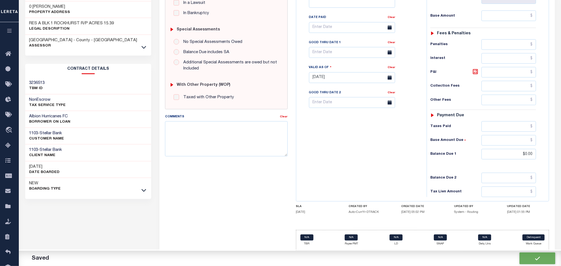
checkbox input "false"
type input "$0"
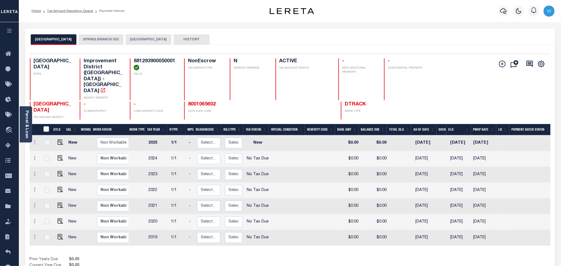
click at [171, 39] on button "[GEOGRAPHIC_DATA]" at bounding box center [149, 39] width 46 height 11
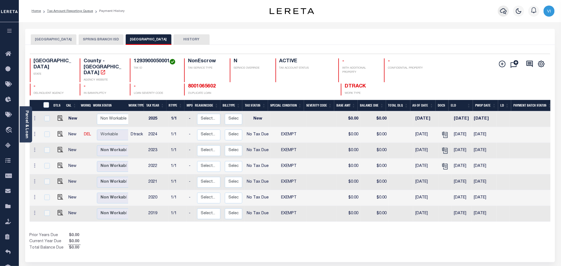
click at [505, 10] on icon "button" at bounding box center [503, 11] width 7 height 7
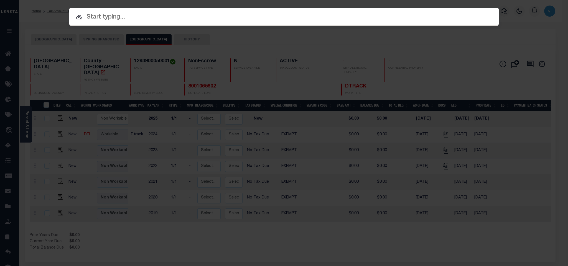
click at [447, 21] on div "Include Loans TBM Customers Borrowers Payments (Lender Non-Disb) Payments (Lend…" at bounding box center [283, 17] width 429 height 18
paste input "8001065602"
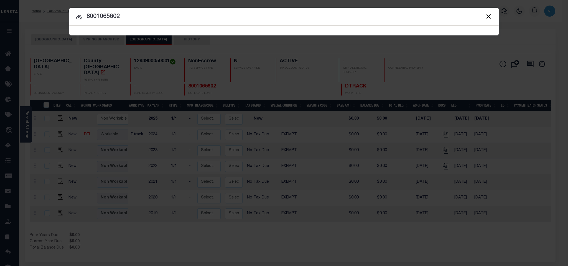
type input "8001065602"
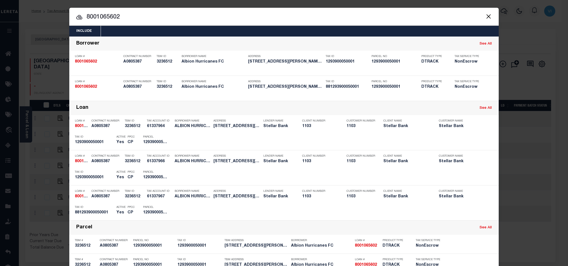
click at [238, 31] on div "Include Loans TBM Customers Borrowers Payments (Lender Non-Disb) Payments (Lend…" at bounding box center [283, 31] width 429 height 11
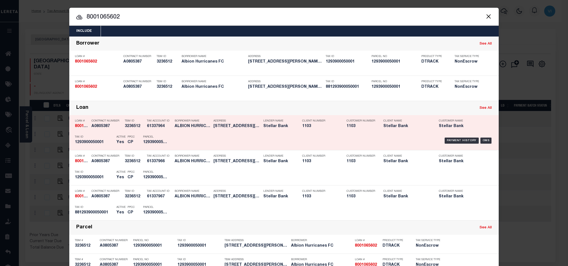
click at [162, 144] on h5 "1293900050001" at bounding box center [155, 142] width 25 height 5
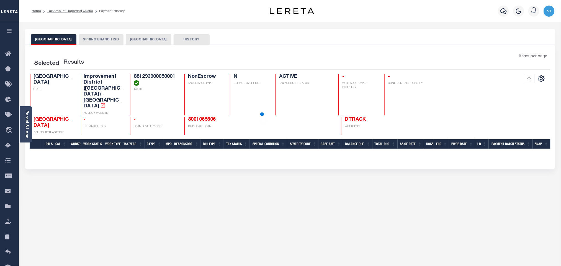
click at [171, 44] on button "[GEOGRAPHIC_DATA]" at bounding box center [149, 39] width 46 height 11
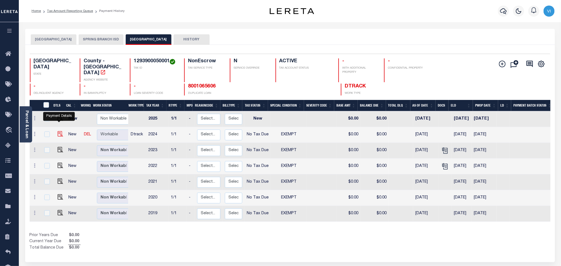
click at [59, 131] on img "" at bounding box center [61, 134] width 6 height 6
checkbox input "true"
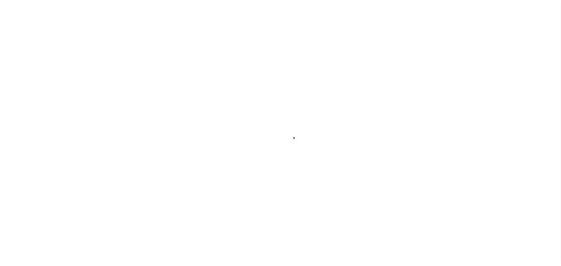
checkbox input "false"
type input "[DATE]"
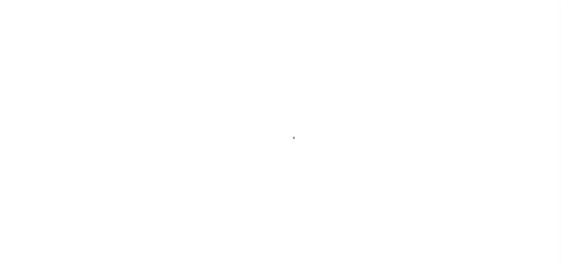
select select "NTX"
select select "5"
type input "$0"
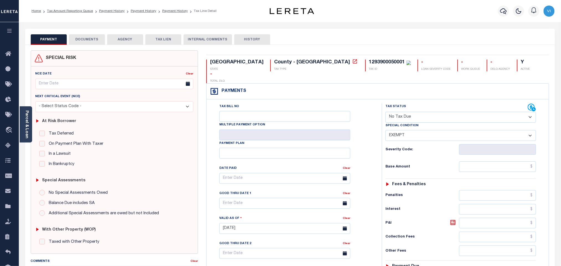
click at [88, 41] on button "DOCUMENTS" at bounding box center [87, 39] width 36 height 11
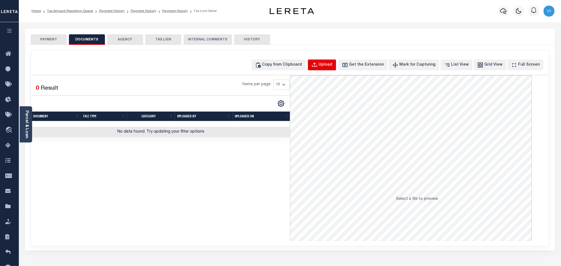
click at [332, 66] on div "Upload" at bounding box center [326, 65] width 14 height 6
select select "POP"
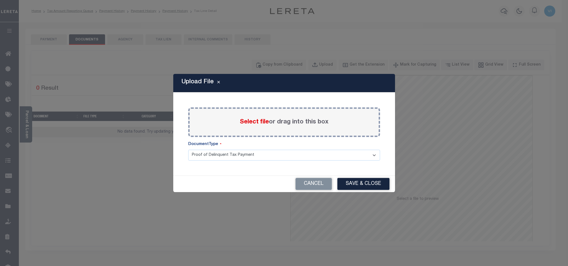
click at [244, 124] on span "Select file" at bounding box center [254, 122] width 29 height 6
click at [0, 0] on input "Select file or drag into this box" at bounding box center [0, 0] width 0 height 0
click at [210, 161] on select "Proof of Delinquent Tax Payment" at bounding box center [284, 155] width 192 height 11
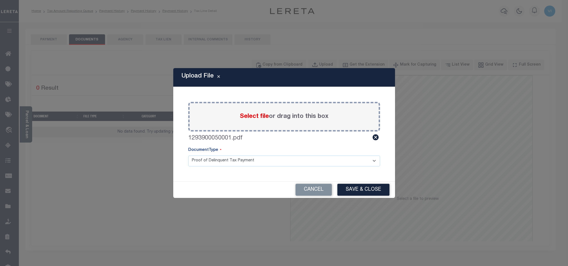
click at [188, 156] on select "Proof of Delinquent Tax Payment" at bounding box center [284, 161] width 192 height 11
click at [350, 192] on button "Save & Close" at bounding box center [363, 190] width 52 height 12
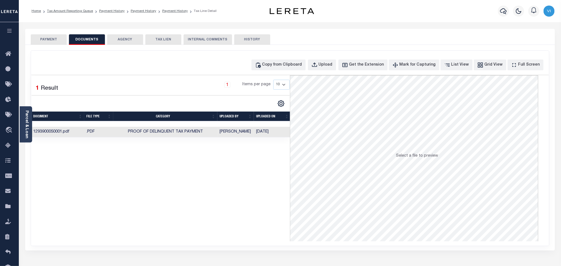
click at [59, 42] on button "PAYMENT" at bounding box center [49, 39] width 36 height 11
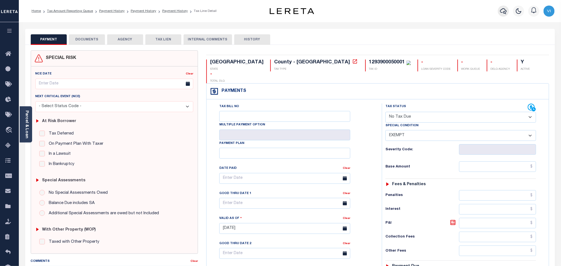
click at [502, 9] on icon "button" at bounding box center [503, 11] width 7 height 6
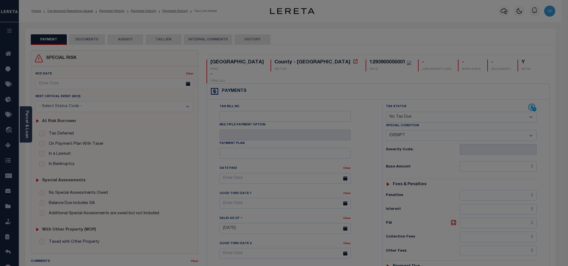
click at [0, 0] on div "Include Loans TBM Customers Borrowers Payments (Lender Non-Disb) Payments (Lend…" at bounding box center [0, 0] width 0 height 0
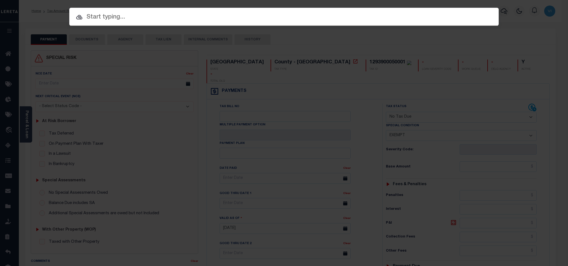
paste input "12024082907"
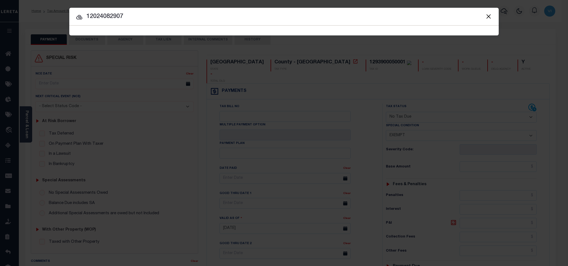
type input "12024082907"
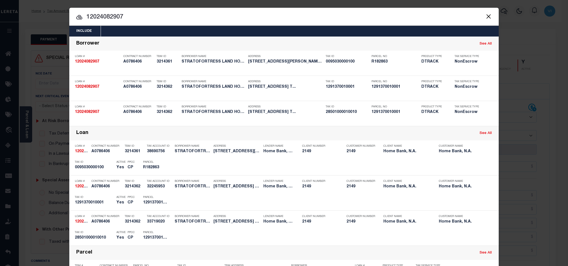
click at [237, 31] on div "Include Loans TBM Customers Borrowers Payments (Lender Non-Disb) Payments (Lend…" at bounding box center [283, 31] width 429 height 11
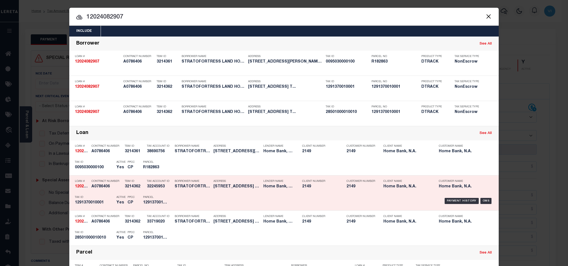
click at [143, 196] on div "Parcel 1291370010001" at bounding box center [155, 201] width 25 height 16
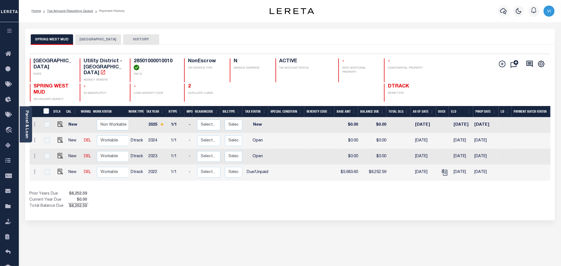
click at [99, 39] on button "[GEOGRAPHIC_DATA]" at bounding box center [98, 39] width 46 height 11
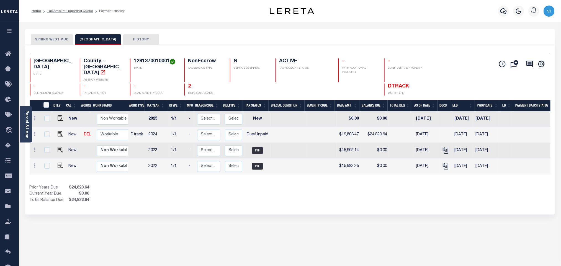
click at [149, 60] on h4 "1291370010001" at bounding box center [156, 61] width 44 height 6
copy h4 "1291370010001"
click at [58, 131] on img "" at bounding box center [61, 134] width 6 height 6
checkbox input "true"
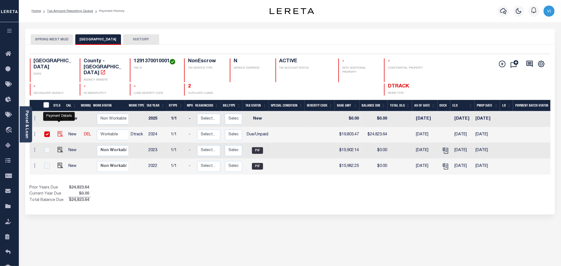
checkbox input "true"
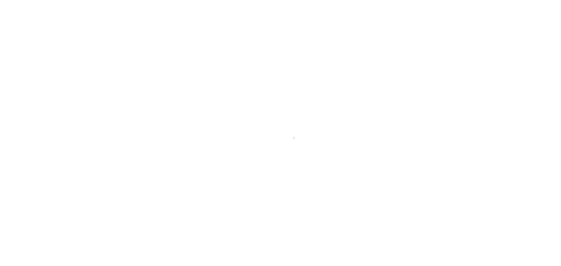
select select "DUE"
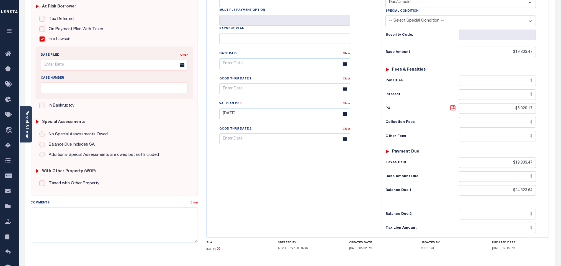
scroll to position [147, 0]
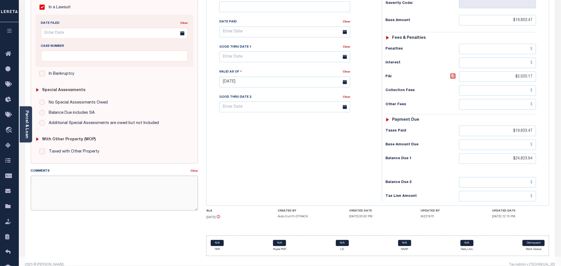
click at [135, 201] on textarea "Comments" at bounding box center [114, 193] width 167 height 35
paste textarea "NHS CAP LOSS Overage may exist. Please contact Tax Office for details"
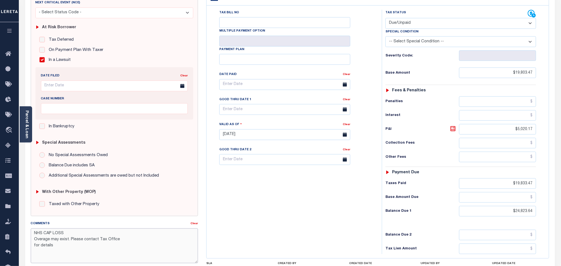
scroll to position [22, 0]
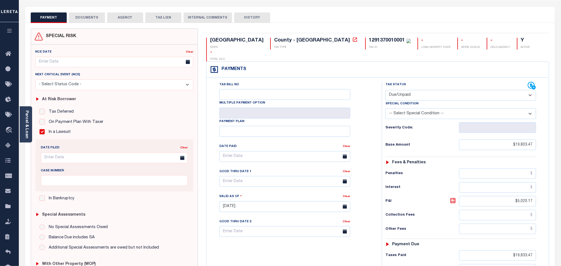
type textarea "NHS CAP LOSS Overage may exist. Please contact Tax Office for details"
type input "[DATE]"
click at [413, 82] on div "Tax Status Status" at bounding box center [457, 86] width 142 height 8
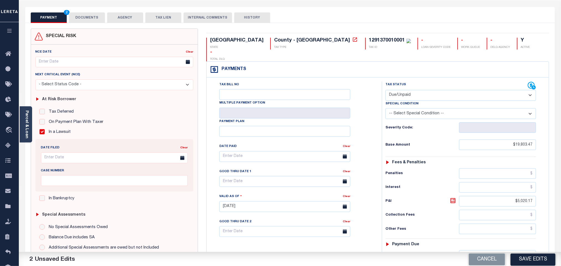
drag, startPoint x: 410, startPoint y: 84, endPoint x: 409, endPoint y: 89, distance: 5.1
click at [410, 90] on select "- Select Status Code - Open Due/Unpaid Paid Incomplete No Tax Due Internal Refu…" at bounding box center [461, 95] width 151 height 11
select select "PYD"
click at [386, 90] on select "- Select Status Code - Open Due/Unpaid Paid Incomplete No Tax Due Internal Refu…" at bounding box center [461, 95] width 151 height 11
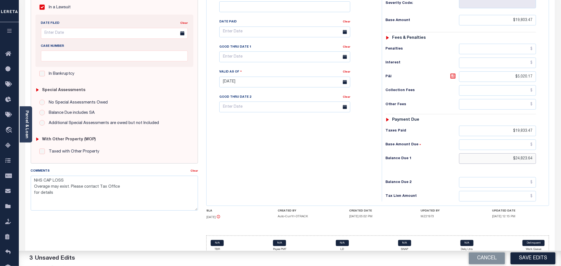
drag, startPoint x: 505, startPoint y: 154, endPoint x: 544, endPoint y: 160, distance: 40.1
click at [544, 160] on div "Tax Status Status" at bounding box center [463, 79] width 170 height 245
type input "$0.00"
click at [514, 263] on button "Save Edits" at bounding box center [533, 259] width 45 height 12
checkbox input "false"
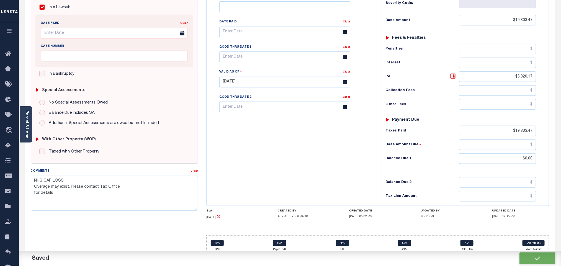
checkbox input "false"
type textarea "NHS CAP LOSS Overage may exist. Please contact Tax Office for details"
type input "$19,803.47"
type input "$5,020.17"
type input "$19,833.47"
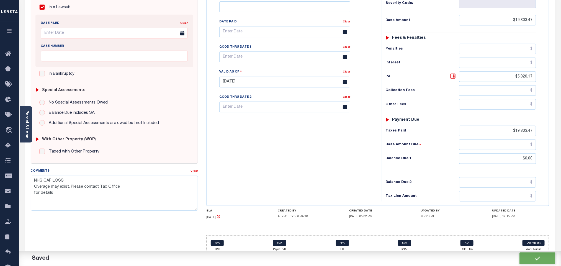
type input "$0"
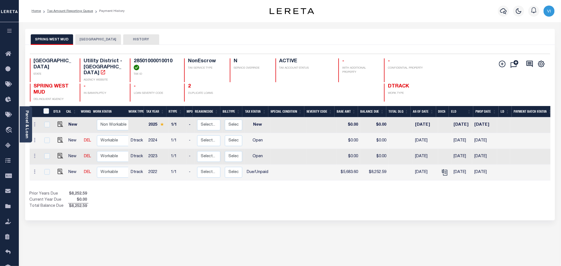
click at [97, 40] on button "[GEOGRAPHIC_DATA]" at bounding box center [98, 39] width 46 height 11
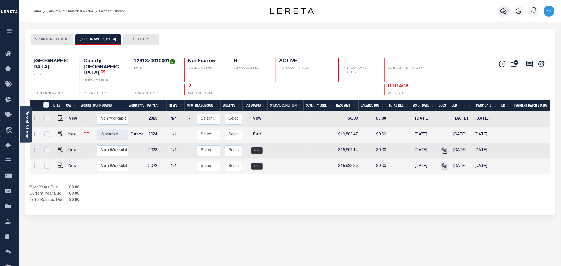
click at [505, 12] on icon "button" at bounding box center [503, 11] width 7 height 7
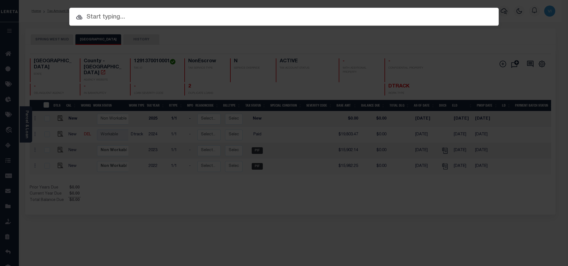
click at [410, 17] on input "text" at bounding box center [283, 17] width 429 height 10
paste input "102799"
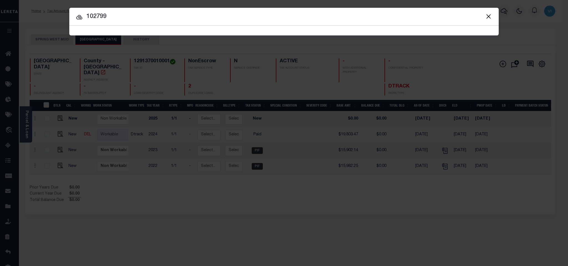
type input "102799"
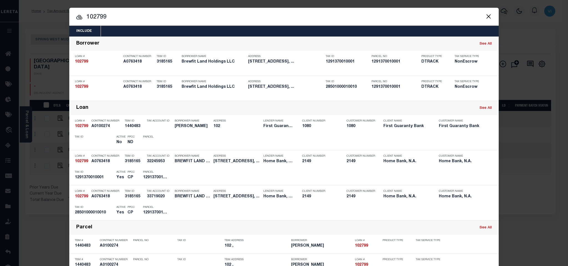
click at [325, 31] on div "Include Loans TBM Customers Borrowers Payments (Lender Non-Disb) Payments (Lend…" at bounding box center [283, 31] width 429 height 11
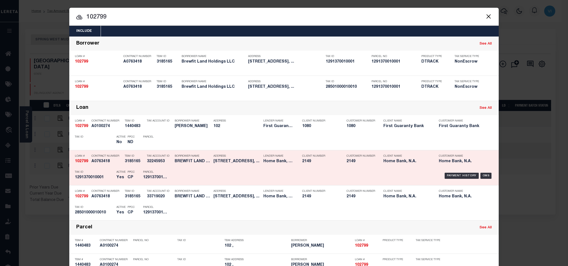
click at [146, 179] on h5 "1291370010001" at bounding box center [155, 177] width 25 height 5
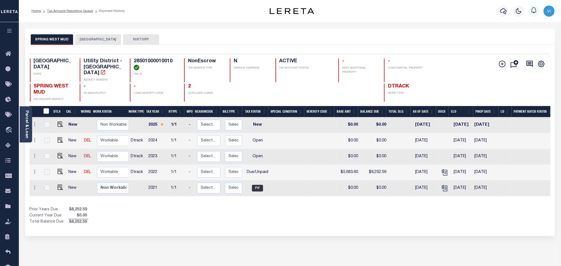
click at [89, 43] on button "[GEOGRAPHIC_DATA]" at bounding box center [98, 39] width 46 height 11
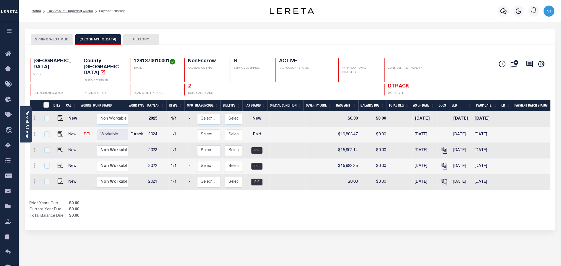
click at [135, 62] on h4 "1291370010001" at bounding box center [156, 61] width 44 height 6
copy h4 "1291370010001"
click at [58, 131] on img "" at bounding box center [61, 134] width 6 height 6
checkbox input "true"
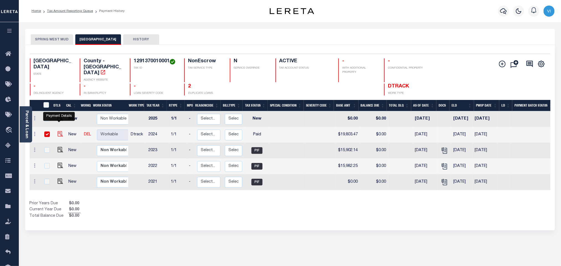
checkbox input "true"
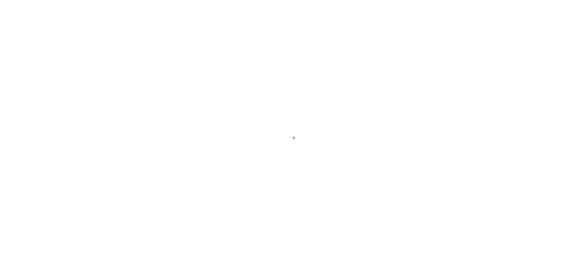
checkbox input "false"
checkbox input "true"
checkbox input "false"
type textarea "NHS CAP LOSS Overage may exist. Please contact Tax Office for details"
type input "[DATE]"
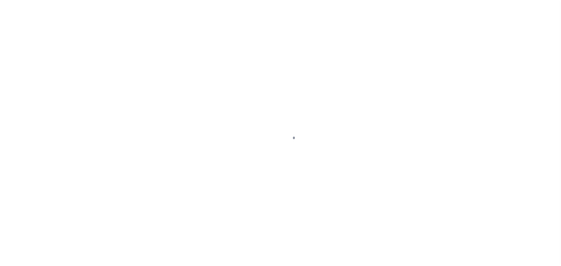
select select "PYD"
type input "$19,803.47"
type input "$5,020.17"
type input "$19,833.47"
type input "$0"
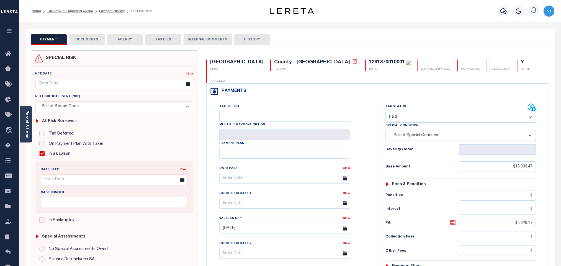
click at [85, 42] on button "DOCUMENTS" at bounding box center [87, 39] width 36 height 11
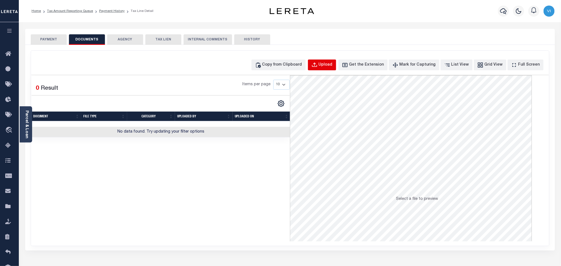
click at [325, 69] on button "Upload" at bounding box center [322, 65] width 28 height 11
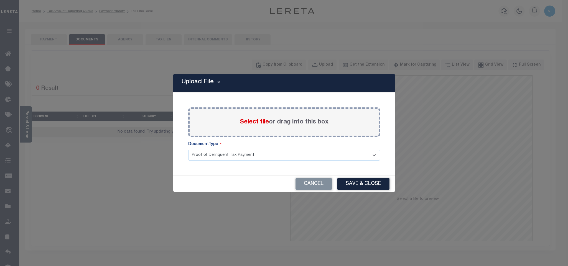
click at [245, 120] on span "Select file" at bounding box center [254, 122] width 29 height 6
click at [0, 0] on input "Select file or drag into this box" at bounding box center [0, 0] width 0 height 0
click at [314, 183] on button "Cancel" at bounding box center [313, 184] width 36 height 12
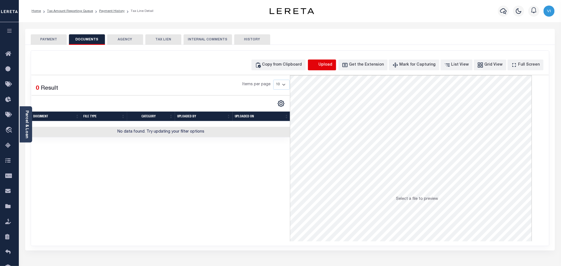
click at [317, 66] on icon "button" at bounding box center [314, 64] width 5 height 4
select select "POP"
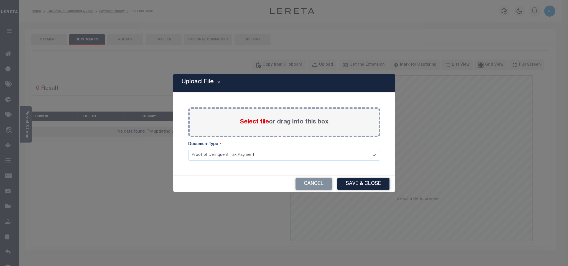
click at [244, 122] on span "Select file" at bounding box center [254, 122] width 29 height 6
click at [0, 0] on input "Select file or drag into this box" at bounding box center [0, 0] width 0 height 0
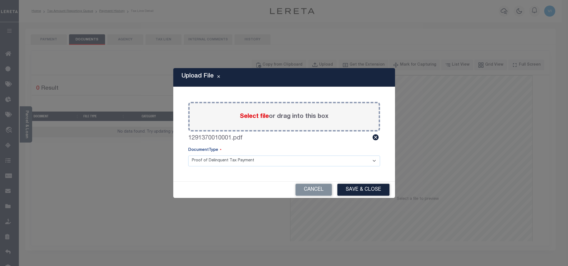
click at [201, 165] on select "Proof of Delinquent Tax Payment" at bounding box center [284, 161] width 192 height 11
click at [188, 156] on select "Proof of Delinquent Tax Payment" at bounding box center [284, 161] width 192 height 11
click at [368, 187] on button "Save & Close" at bounding box center [363, 190] width 52 height 12
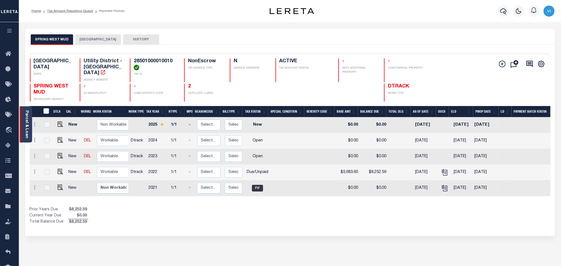
click at [28, 125] on link "Parcel & Loan" at bounding box center [27, 125] width 4 height 28
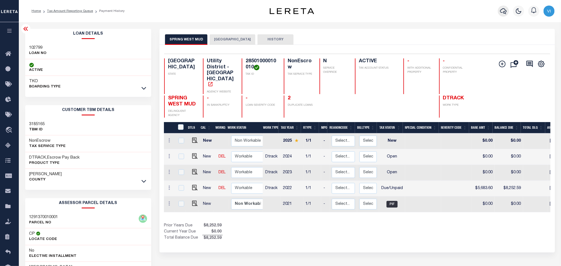
click at [500, 13] on icon "button" at bounding box center [503, 11] width 7 height 7
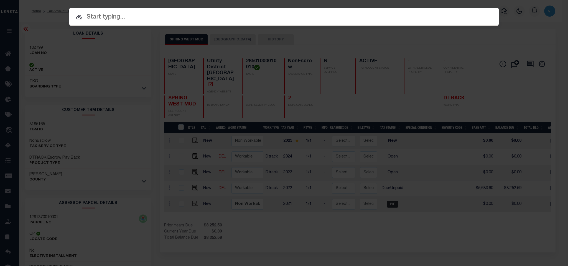
click at [489, 14] on input "text" at bounding box center [283, 17] width 429 height 10
paste input "12024082907"
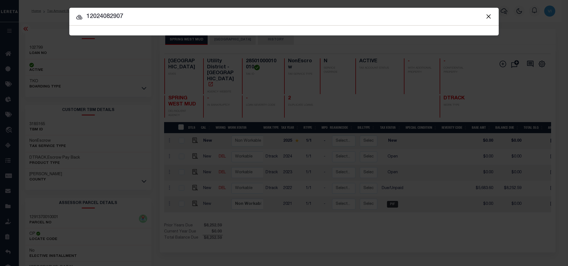
type input "12024082907"
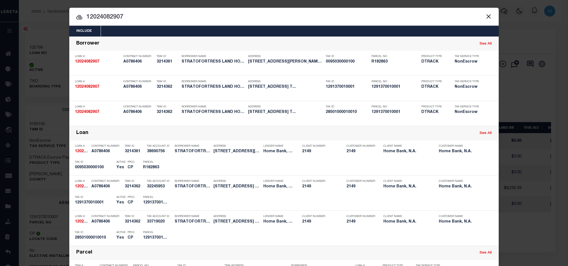
click at [233, 33] on div "Include Loans TBM Customers Borrowers Payments (Lender Non-Disb) Payments (Lend…" at bounding box center [283, 31] width 429 height 11
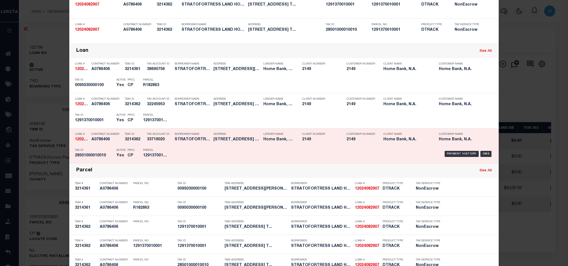
scroll to position [83, 0]
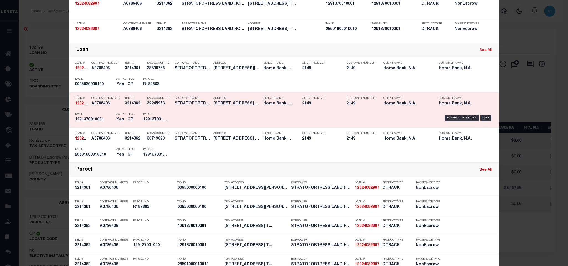
click at [151, 119] on h5 "1291370010001" at bounding box center [155, 119] width 25 height 5
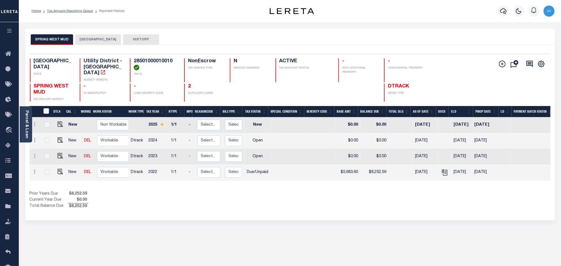
click at [88, 42] on button "[GEOGRAPHIC_DATA]" at bounding box center [98, 39] width 46 height 11
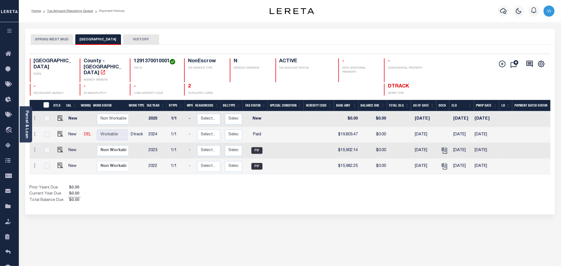
click at [40, 42] on button "SPRING WEST MUD" at bounding box center [52, 39] width 42 height 11
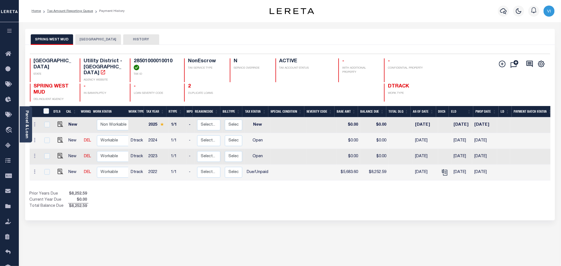
click at [93, 45] on div "Selected 4 Results 1 Items per page 25 50 100 TX STATE TAX ID N" at bounding box center [290, 133] width 530 height 176
click at [90, 42] on button "[GEOGRAPHIC_DATA]" at bounding box center [98, 39] width 46 height 11
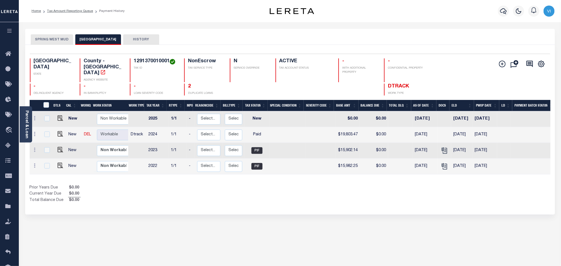
click at [138, 63] on h4 "1291370010001" at bounding box center [156, 61] width 44 height 6
copy h4 "1291370010001"
click at [60, 131] on img "" at bounding box center [61, 134] width 6 height 6
checkbox input "true"
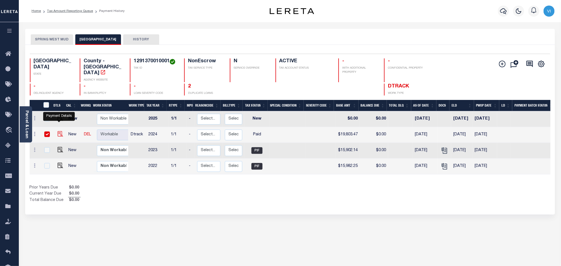
checkbox input "true"
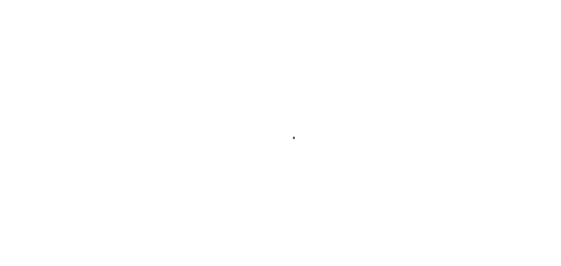
checkbox input "false"
checkbox input "true"
checkbox input "false"
type textarea "NHS CAP LOSS Overage may exist. Please contact Tax Office for details"
type input "[DATE]"
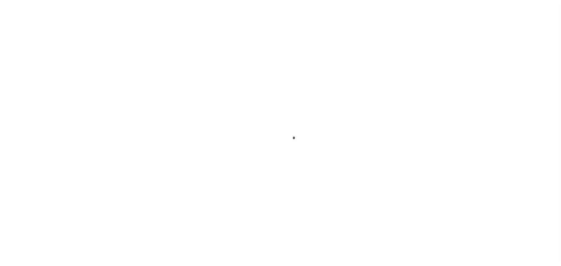
select select "PYD"
type input "$19,803.47"
type input "$5,020.17"
type input "$19,833.47"
type input "$0"
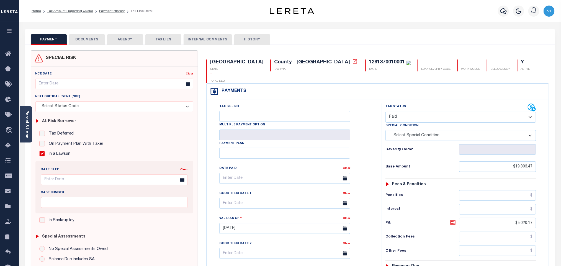
click at [95, 44] on button "DOCUMENTS" at bounding box center [87, 39] width 36 height 11
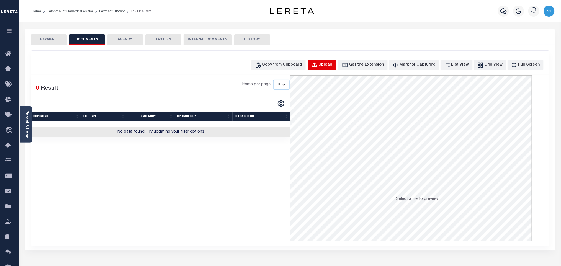
click at [333, 66] on div "Upload" at bounding box center [326, 65] width 14 height 6
select select "POP"
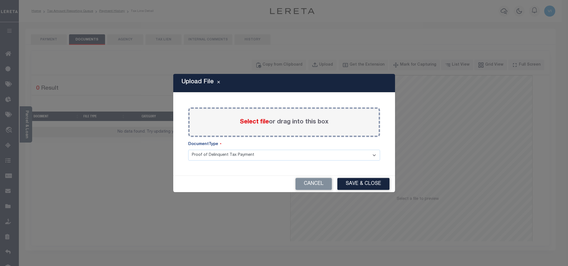
click at [250, 124] on span "Select file" at bounding box center [254, 122] width 29 height 6
click at [0, 0] on input "Select file or drag into this box" at bounding box center [0, 0] width 0 height 0
click at [206, 161] on select "Proof of Delinquent Tax Payment" at bounding box center [284, 155] width 192 height 11
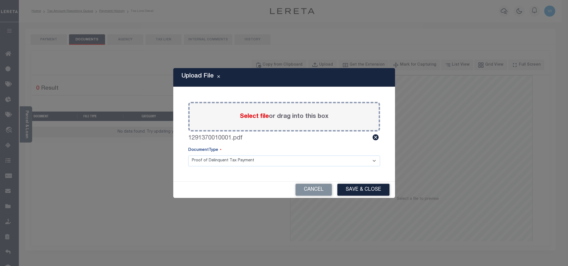
click at [188, 156] on select "Proof of Delinquent Tax Payment" at bounding box center [284, 161] width 192 height 11
click at [372, 191] on button "Save & Close" at bounding box center [363, 190] width 52 height 12
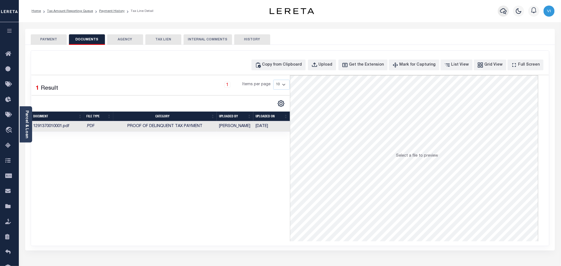
click at [502, 13] on icon "button" at bounding box center [503, 11] width 7 height 7
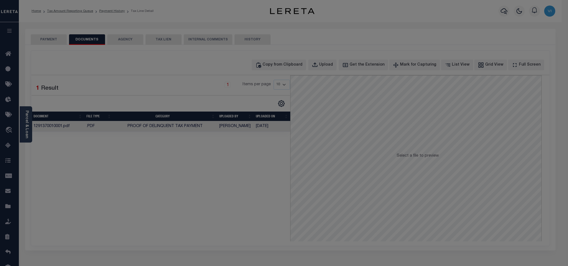
click at [0, 0] on div "Include Loans TBM Customers Borrowers Payments (Lender Non-Disb) Payments (Lend…" at bounding box center [0, 0] width 0 height 0
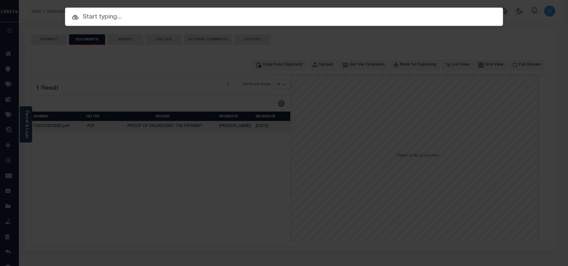
paste input "12096082504"
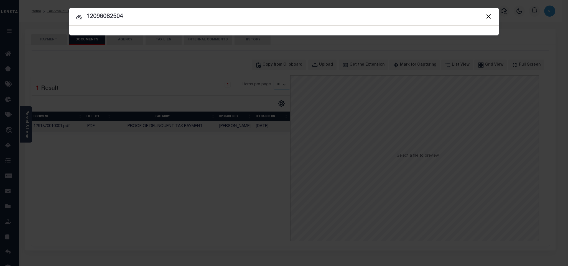
type input "12096082504"
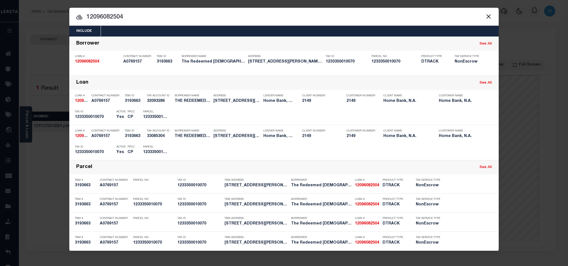
click at [221, 29] on div "Include Loans TBM Customers Borrowers Payments (Lender Non-Disb) Payments (Lend…" at bounding box center [283, 31] width 429 height 11
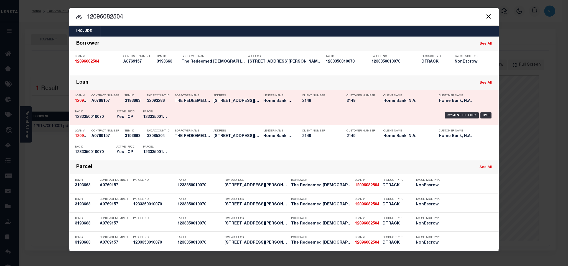
click at [155, 116] on h5 "1233350010070" at bounding box center [155, 117] width 25 height 5
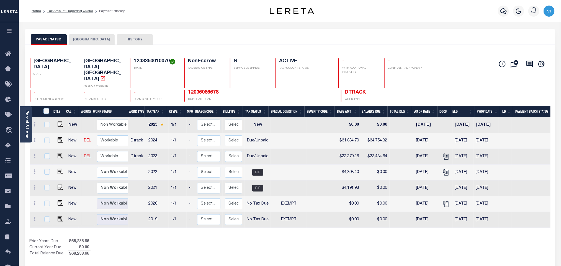
click at [88, 40] on button "[GEOGRAPHIC_DATA]" at bounding box center [92, 39] width 46 height 11
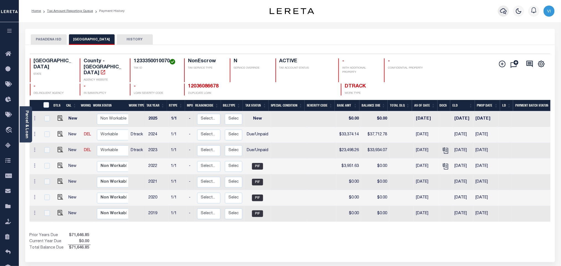
click at [499, 12] on button "button" at bounding box center [503, 11] width 11 height 11
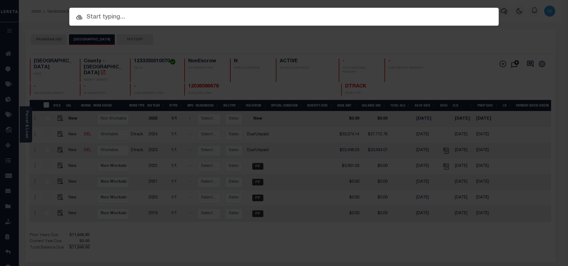
click at [466, 13] on input "text" at bounding box center [283, 17] width 429 height 10
paste input "300707999"
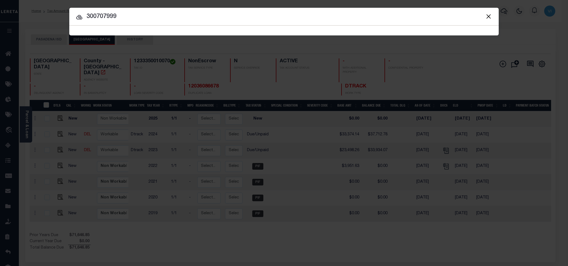
type input "300707999"
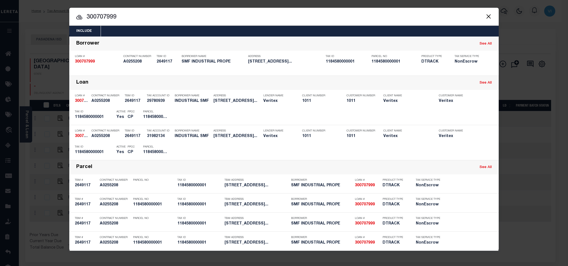
click at [217, 32] on div "Include Loans TBM Customers Borrowers Payments (Lender Non-Disb) Payments (Lend…" at bounding box center [283, 31] width 429 height 11
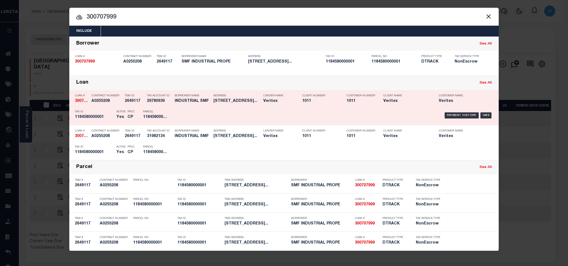
click at [144, 109] on div "Parcel 1184580000001" at bounding box center [155, 115] width 25 height 16
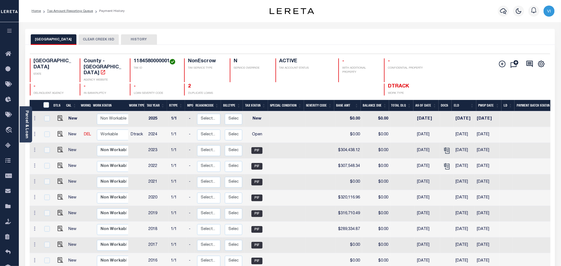
click at [134, 63] on h4 "1184580000001" at bounding box center [156, 61] width 44 height 6
copy h4 "1184580000001"
click at [59, 131] on img "" at bounding box center [61, 134] width 6 height 6
checkbox input "true"
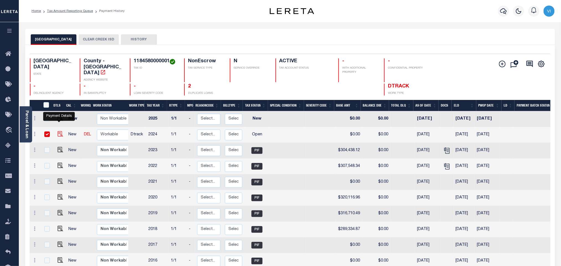
checkbox input "true"
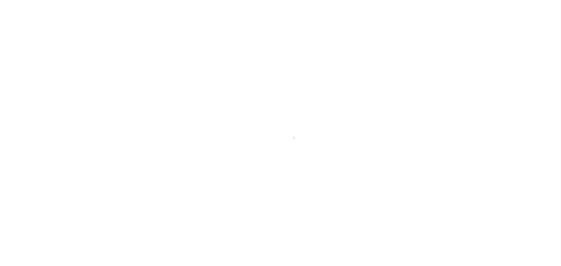
select select "OP2"
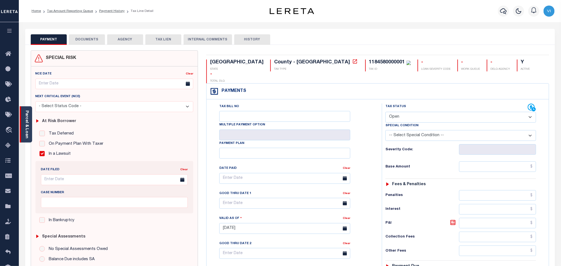
click at [27, 129] on link "Parcel & Loan" at bounding box center [27, 125] width 4 height 28
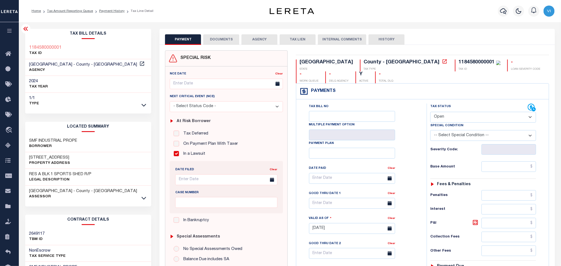
click at [218, 42] on button "DOCUMENTS" at bounding box center [221, 39] width 36 height 11
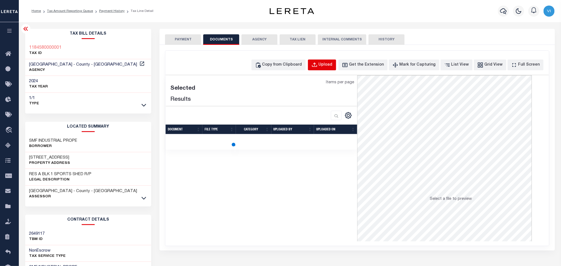
click at [333, 63] on div "Upload" at bounding box center [326, 65] width 14 height 6
select select "POP"
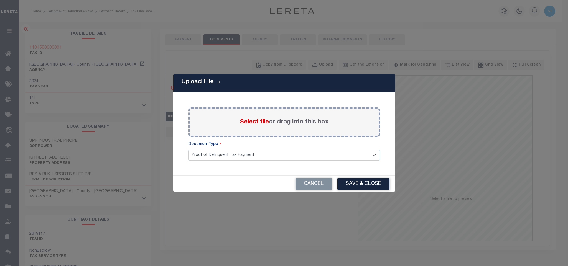
click at [256, 122] on span "Select file" at bounding box center [254, 122] width 29 height 6
click at [0, 0] on input "Select file or drag into this box" at bounding box center [0, 0] width 0 height 0
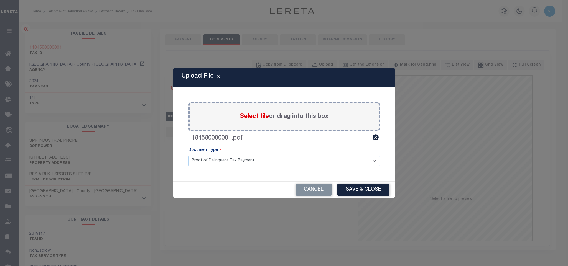
click at [197, 163] on select "Proof of Delinquent Tax Payment" at bounding box center [284, 161] width 192 height 11
click at [188, 156] on select "Proof of Delinquent Tax Payment" at bounding box center [284, 161] width 192 height 11
click at [354, 192] on button "Save & Close" at bounding box center [363, 190] width 52 height 12
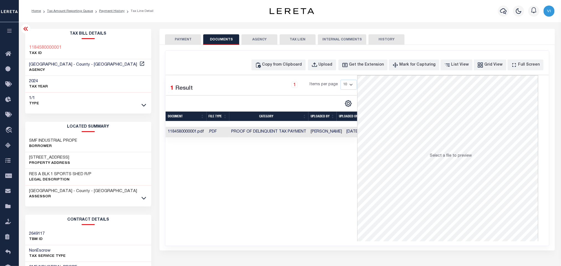
click at [181, 38] on button "PAYMENT" at bounding box center [183, 39] width 36 height 11
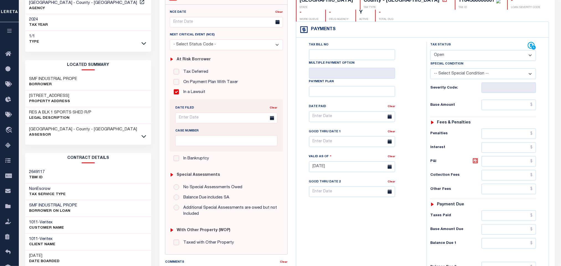
scroll to position [125, 0]
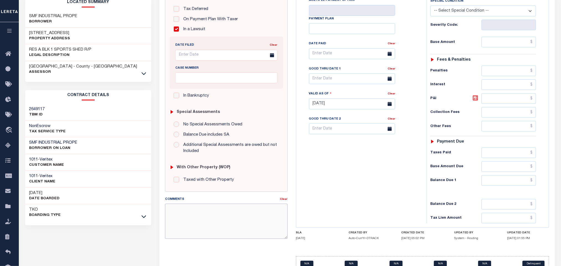
click at [195, 223] on textarea "Comments" at bounding box center [226, 221] width 122 height 35
paste textarea "42.08 Suit Pending"
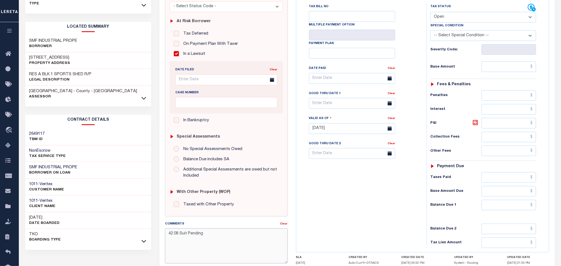
scroll to position [0, 0]
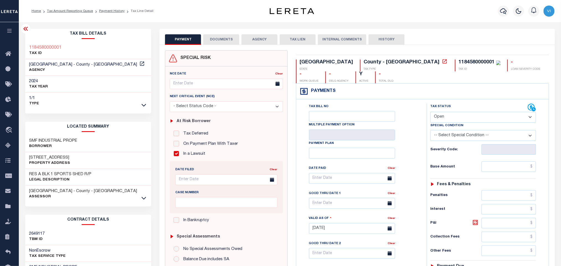
type textarea "42.08 Suit Pending"
type input "[DATE]"
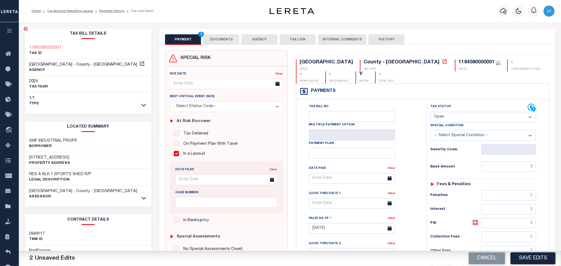
click at [222, 42] on button "DOCUMENTS" at bounding box center [221, 39] width 36 height 11
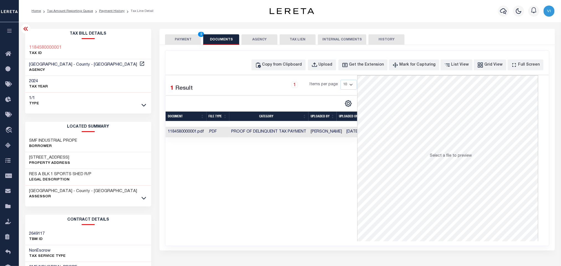
click at [183, 41] on button "PAYMENT 2" at bounding box center [183, 39] width 36 height 11
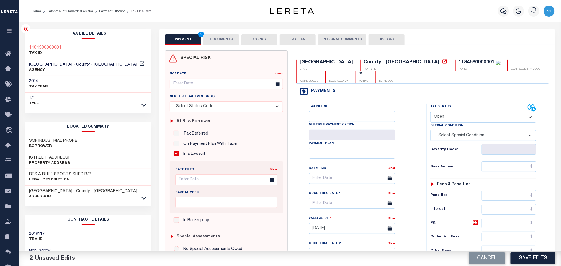
click at [448, 119] on select "- Select Status Code - Open Due/Unpaid Paid Incomplete No Tax Due Internal Refu…" at bounding box center [483, 117] width 106 height 11
select select "PYD"
click at [430, 112] on select "- Select Status Code - Open Due/Unpaid Paid Incomplete No Tax Due Internal Refu…" at bounding box center [483, 117] width 106 height 11
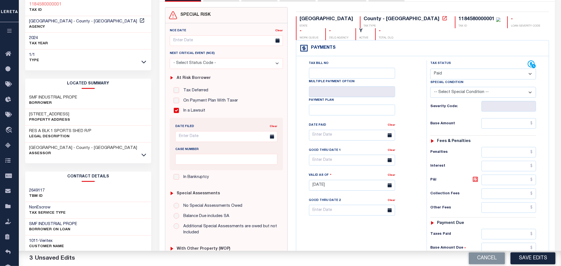
scroll to position [32, 0]
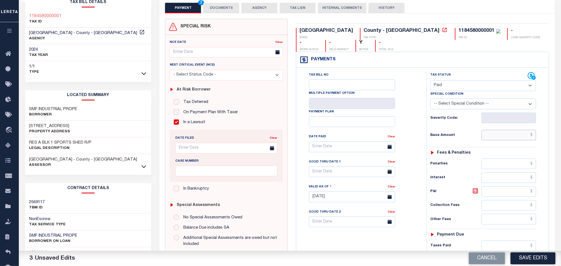
click at [491, 140] on input "text" at bounding box center [509, 135] width 55 height 11
paste input "303,928.22"
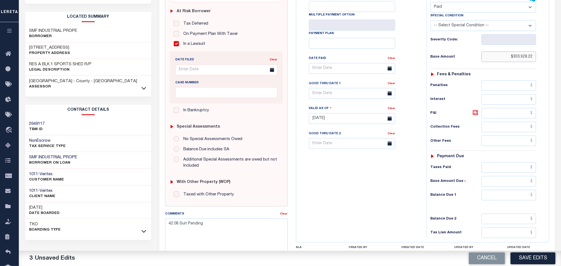
scroll to position [156, 0]
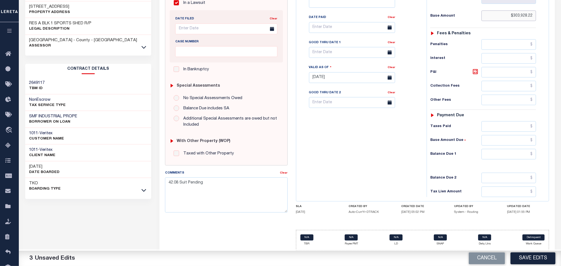
type input "$303,928.22"
click at [487, 128] on input "text" at bounding box center [509, 126] width 55 height 11
paste input "303,928.22"
type input "$303,928.22"
click at [500, 160] on div "Tax Status Status - Select Status Code -" at bounding box center [485, 75] width 117 height 245
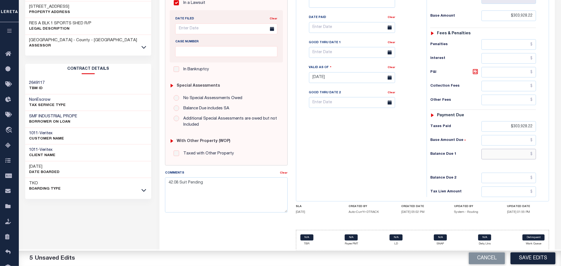
drag, startPoint x: 495, startPoint y: 155, endPoint x: 494, endPoint y: 159, distance: 4.0
click at [495, 155] on input "text" at bounding box center [509, 154] width 55 height 11
type input "$0.00"
click at [528, 256] on button "Save Edits" at bounding box center [533, 259] width 45 height 12
checkbox input "false"
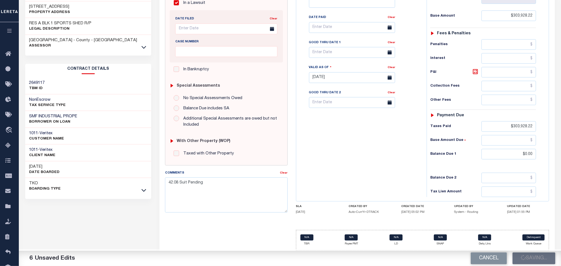
checkbox input "false"
type textarea "42.08 Suit Pending"
type input "$303,928.22"
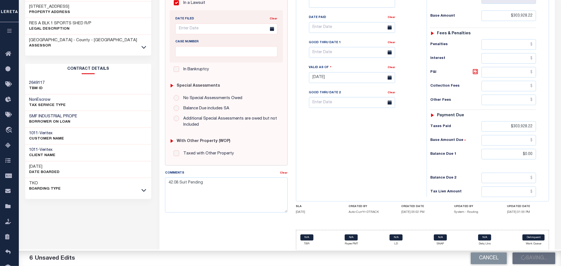
type input "$0"
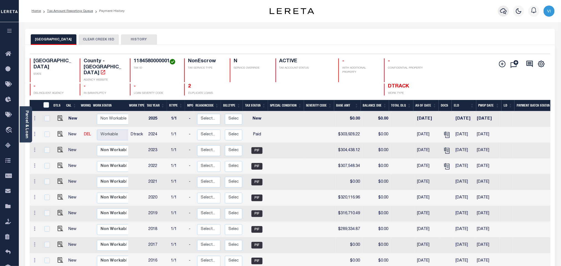
click at [502, 6] on button "button" at bounding box center [503, 11] width 11 height 11
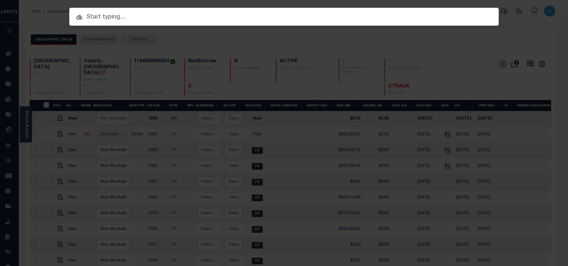
click at [467, 14] on input "text" at bounding box center [283, 17] width 429 height 10
paste input "300708029"
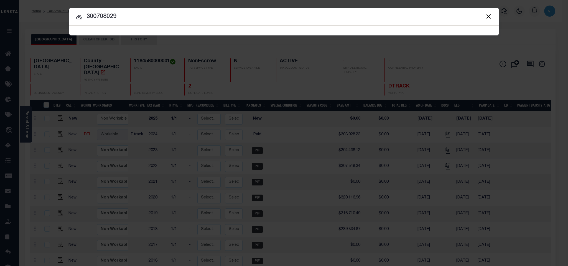
type input "300708029"
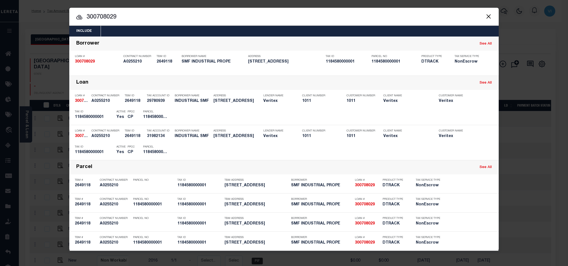
click at [125, 30] on div "Include Loans TBM Customers Borrowers Payments (Lender Non-Disb) Payments (Lend…" at bounding box center [283, 31] width 429 height 11
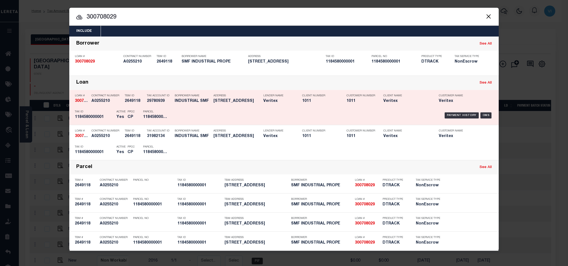
click at [126, 123] on div "PPCC CP" at bounding box center [131, 115] width 16 height 16
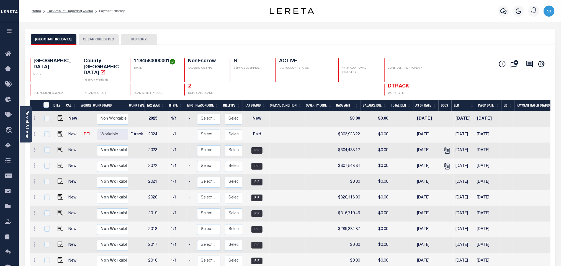
click at [132, 64] on div "1184580000001 TAX ID" at bounding box center [154, 70] width 48 height 24
copy h4 "1184580000001"
click at [58, 131] on img "" at bounding box center [61, 134] width 6 height 6
checkbox input "true"
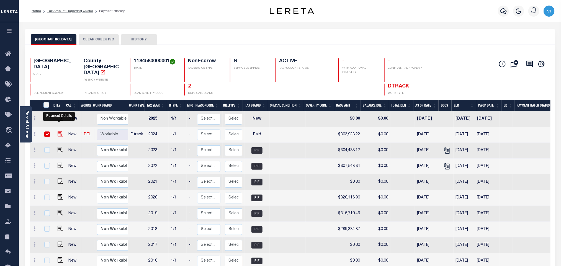
checkbox input "true"
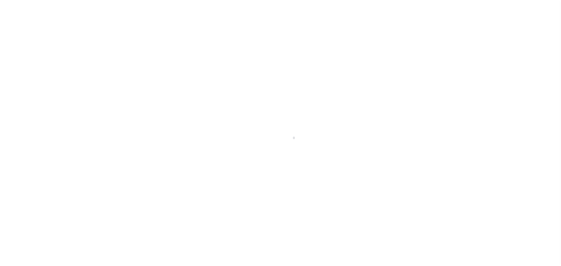
select select "PYD"
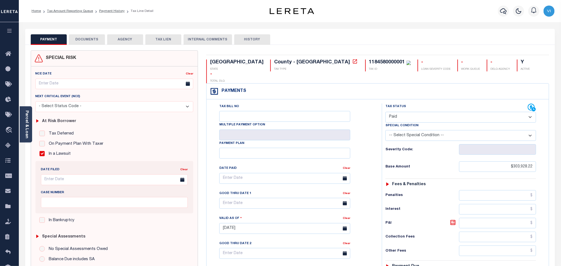
click at [86, 43] on button "DOCUMENTS" at bounding box center [87, 39] width 36 height 11
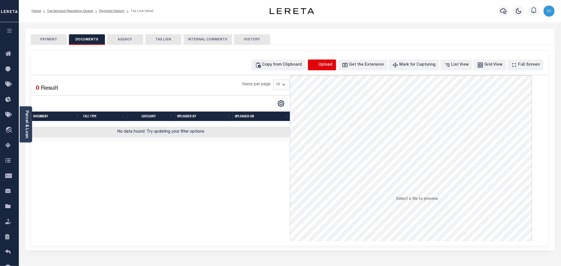
click at [318, 65] on icon "button" at bounding box center [315, 65] width 6 height 6
select select "POP"
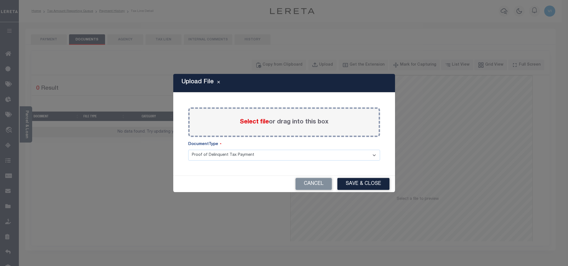
click at [242, 124] on span "Select file" at bounding box center [254, 122] width 29 height 6
click at [0, 0] on input "Select file or drag into this box" at bounding box center [0, 0] width 0 height 0
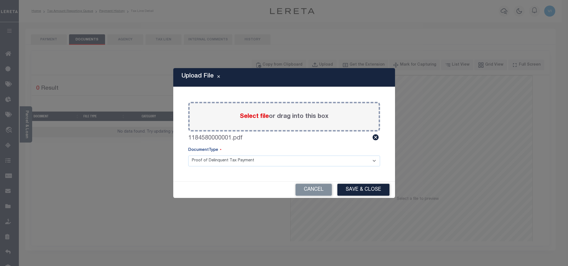
click at [201, 165] on select "Proof of Delinquent Tax Payment" at bounding box center [284, 161] width 192 height 11
click at [188, 156] on select "Proof of Delinquent Tax Payment" at bounding box center [284, 161] width 192 height 11
click at [356, 188] on button "Save & Close" at bounding box center [363, 190] width 52 height 12
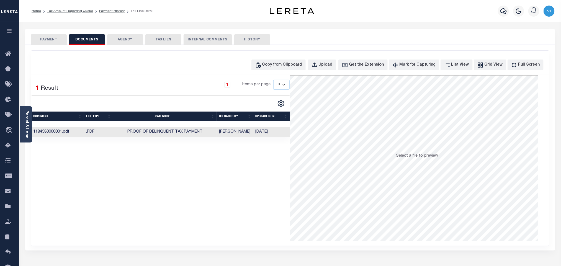
click at [498, 14] on div at bounding box center [503, 10] width 15 height 19
click at [504, 10] on icon "button" at bounding box center [503, 11] width 7 height 7
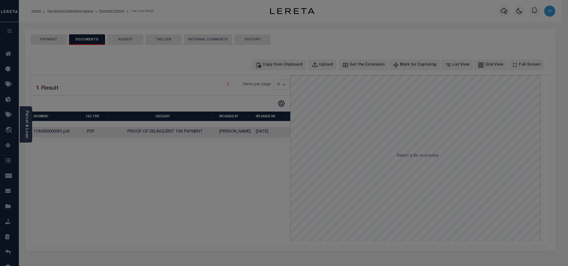
click at [0, 0] on div "Include Loans TBM Customers Borrowers Payments (Lender Non-Disb) Payments (Lend…" at bounding box center [0, 0] width 0 height 0
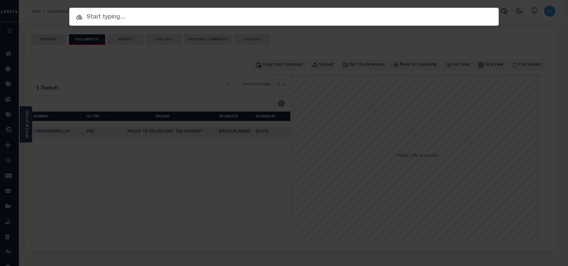
paste input "300709095"
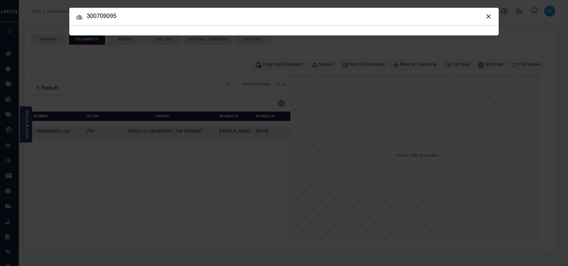
type input "300709095"
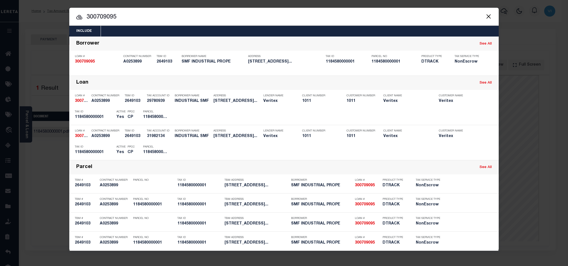
click at [225, 34] on div "Include Loans TBM Customers Borrowers Payments (Lender Non-Disb) Payments (Lend…" at bounding box center [283, 31] width 429 height 11
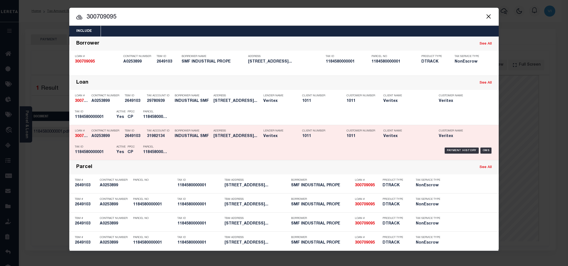
click at [171, 152] on div "Parcel 1184580000001" at bounding box center [155, 151] width 33 height 16
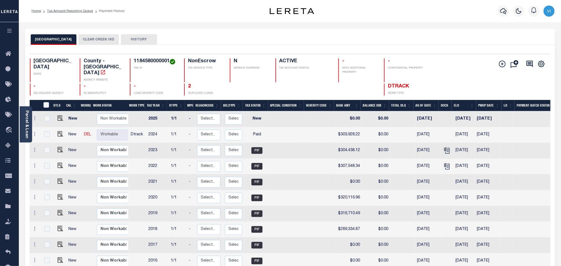
click at [159, 63] on h4 "1184580000001" at bounding box center [156, 61] width 44 height 6
copy h4 "1184580000001"
click at [59, 131] on img "" at bounding box center [61, 134] width 6 height 6
checkbox input "true"
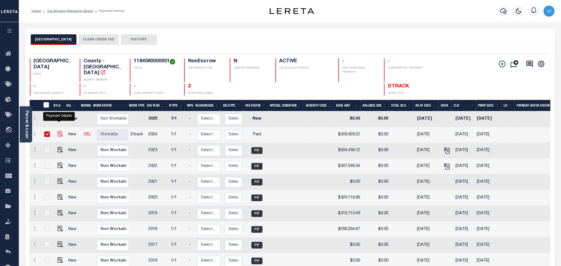
checkbox input "true"
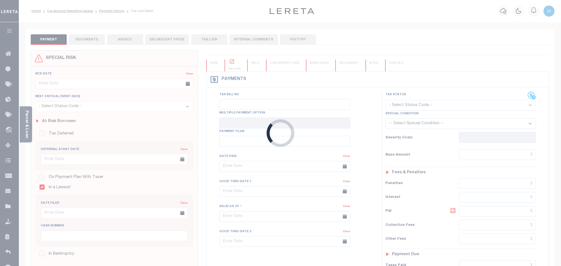
checkbox input "false"
checkbox input "true"
checkbox input "false"
type textarea "42.08 Suit Pending"
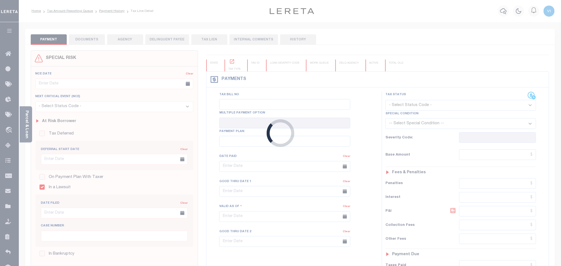
type input "[DATE]"
select select "PYD"
type input "$303,928.22"
type input "$0"
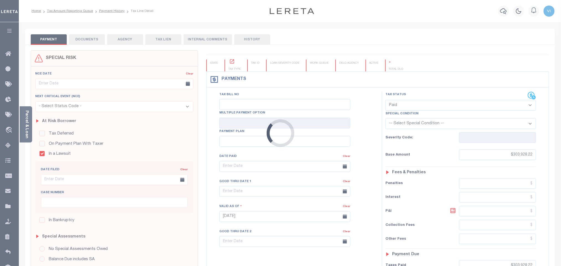
click at [91, 38] on div "Loading..." at bounding box center [280, 133] width 561 height 266
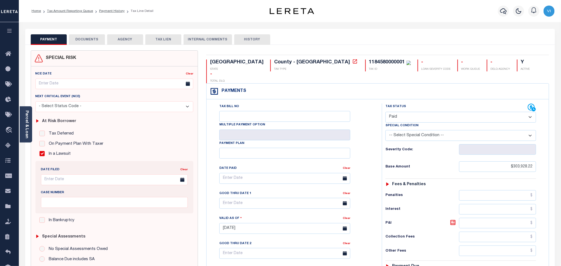
click at [86, 42] on button "DOCUMENTS" at bounding box center [87, 39] width 36 height 11
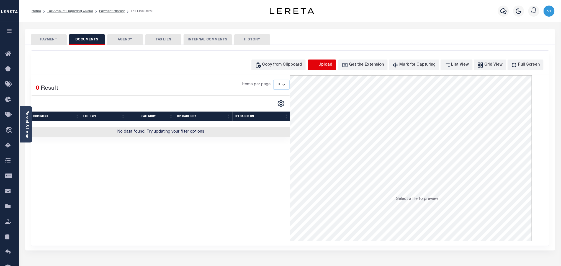
click at [318, 65] on icon "button" at bounding box center [315, 65] width 6 height 6
select select "POP"
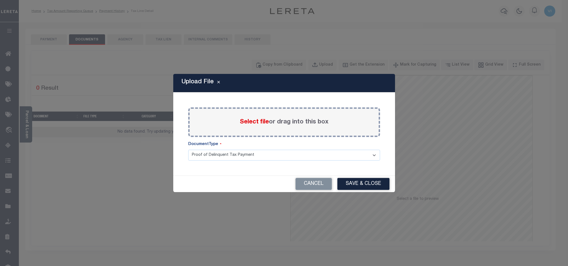
click at [262, 120] on span "Select file" at bounding box center [254, 122] width 29 height 6
click at [0, 0] on input "Select file or drag into this box" at bounding box center [0, 0] width 0 height 0
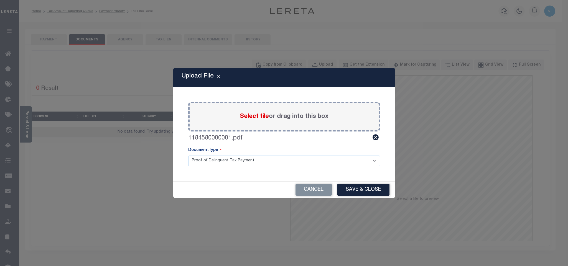
click at [198, 165] on select "Proof of Delinquent Tax Payment" at bounding box center [284, 161] width 192 height 11
click at [188, 156] on select "Proof of Delinquent Tax Payment" at bounding box center [284, 161] width 192 height 11
click at [369, 191] on button "Save & Close" at bounding box center [363, 190] width 52 height 12
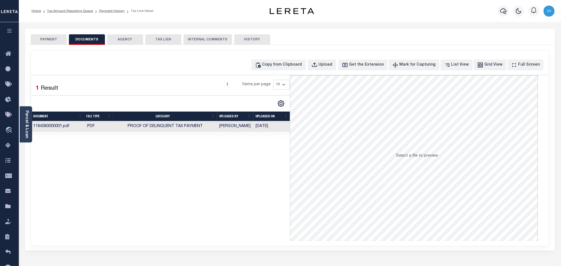
click at [57, 38] on button "PAYMENT" at bounding box center [49, 39] width 36 height 11
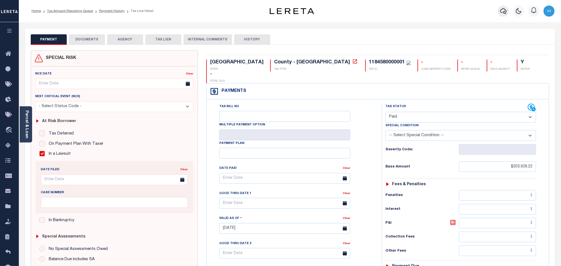
click at [503, 12] on icon "button" at bounding box center [503, 11] width 7 height 7
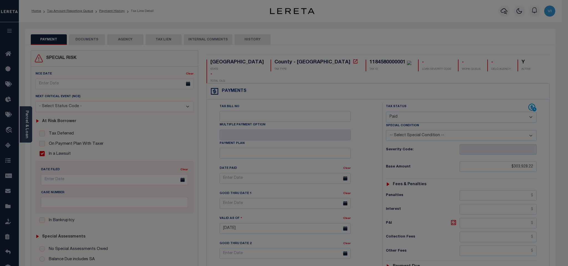
click at [0, 0] on div "Include Loans TBM Customers Borrowers Payments (Lender Non-Disb) Payments (Lend…" at bounding box center [0, 0] width 0 height 0
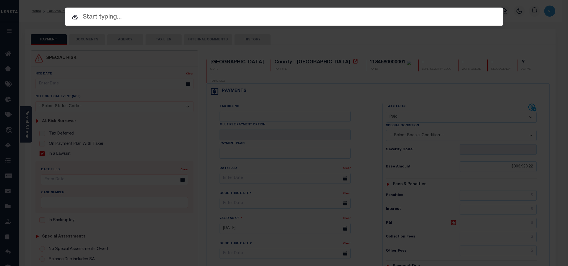
paste input "300721915"
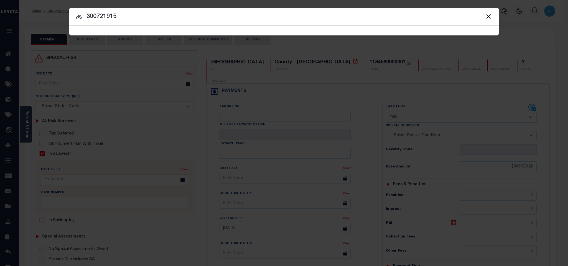
type input "300721915"
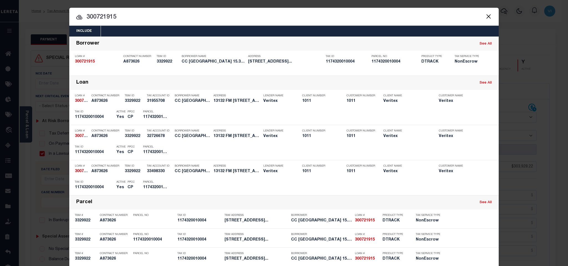
click at [225, 32] on div "Include Loans TBM Customers Borrowers Payments (Lender Non-Disb) Payments (Lend…" at bounding box center [283, 31] width 429 height 11
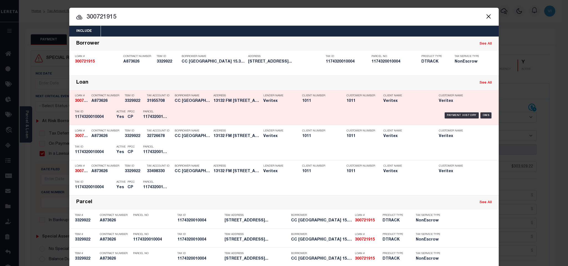
click at [91, 122] on div "Tax ID 1174320010004" at bounding box center [94, 115] width 39 height 16
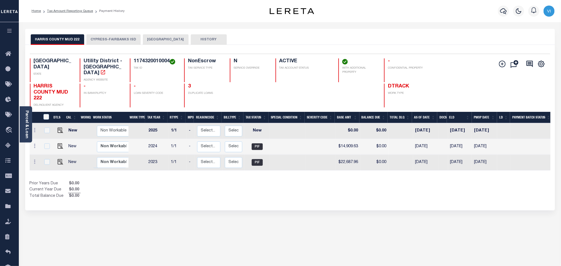
click at [165, 43] on button "[GEOGRAPHIC_DATA]" at bounding box center [166, 39] width 46 height 11
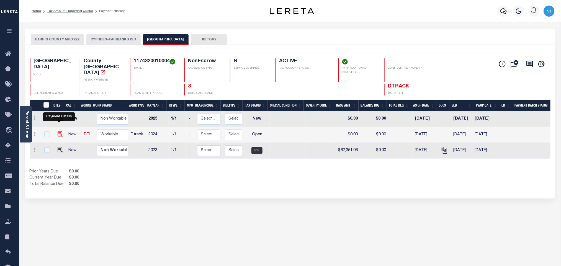
click at [60, 131] on img "" at bounding box center [61, 134] width 6 height 6
checkbox input "true"
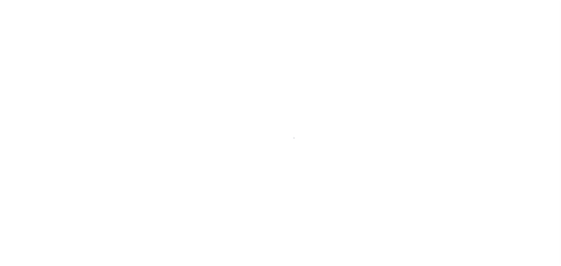
select select "OP2"
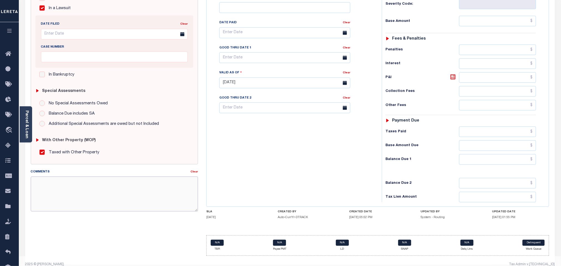
click at [158, 190] on textarea "Comments" at bounding box center [114, 194] width 167 height 35
paste textarea "42.08 Suit Pending"
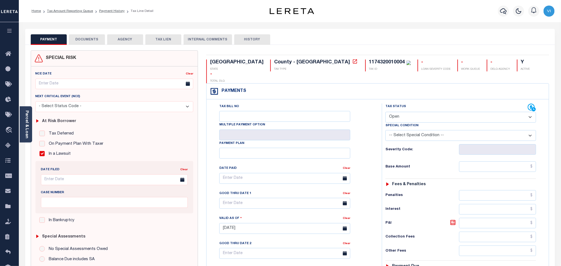
type textarea "42.08 Suit Pending"
type input "[DATE]"
click at [369, 65] on div "1174320010004" at bounding box center [387, 62] width 36 height 5
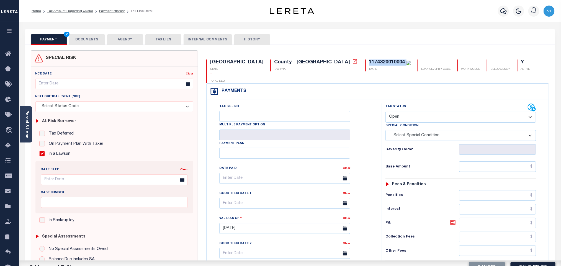
click at [369, 65] on div "1174320010004" at bounding box center [387, 62] width 36 height 5
copy div "1174320010004"
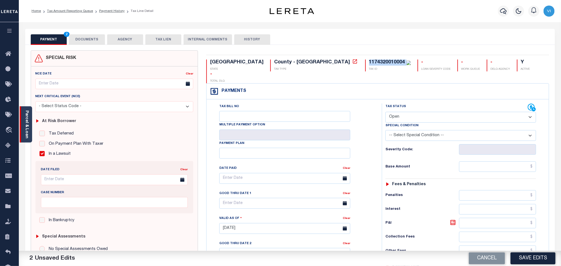
click at [25, 116] on link "Parcel & Loan" at bounding box center [27, 125] width 4 height 28
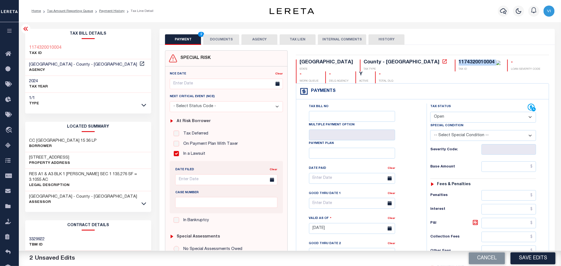
click at [217, 39] on button "DOCUMENTS" at bounding box center [221, 39] width 36 height 11
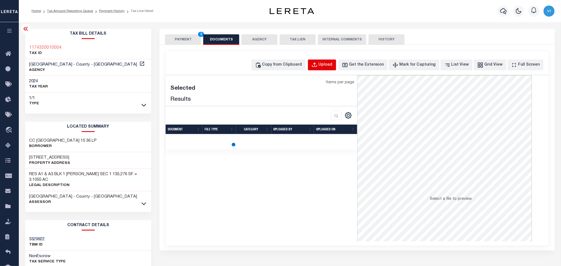
click at [330, 67] on div "Upload" at bounding box center [326, 65] width 14 height 6
select select "POP"
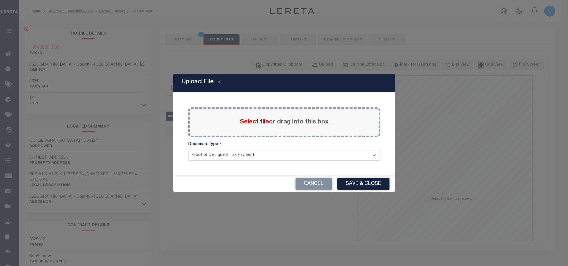
click at [246, 118] on label "Select file or drag into this box" at bounding box center [284, 122] width 89 height 9
click at [0, 0] on input "Select file or drag into this box" at bounding box center [0, 0] width 0 height 0
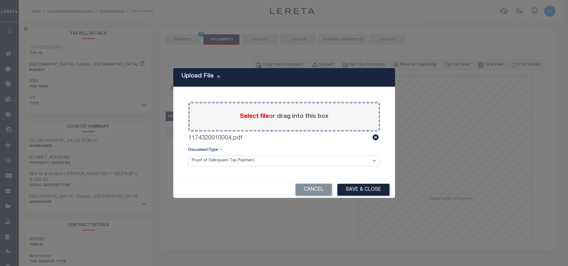
click at [202, 163] on select "Proof of Delinquent Tax Payment" at bounding box center [284, 161] width 192 height 11
click at [188, 156] on select "Proof of Delinquent Tax Payment" at bounding box center [284, 161] width 192 height 11
click at [348, 191] on button "Save & Close" at bounding box center [363, 190] width 52 height 12
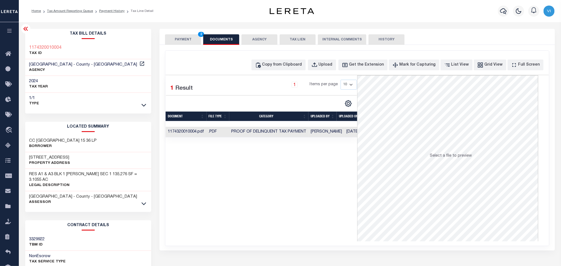
click at [184, 38] on button "PAYMENT 2" at bounding box center [183, 39] width 36 height 11
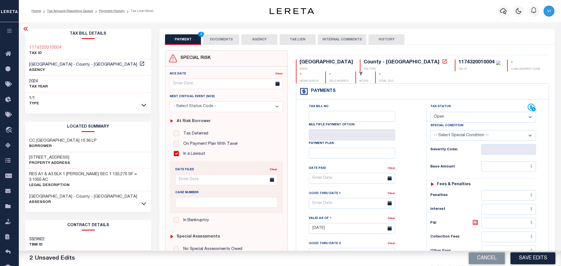
click at [458, 116] on select "- Select Status Code - Open Due/Unpaid Paid Incomplete No Tax Due Internal Refu…" at bounding box center [483, 117] width 106 height 11
select select "PYD"
click at [430, 112] on select "- Select Status Code - Open Due/Unpaid Paid Incomplete No Tax Due Internal Refu…" at bounding box center [483, 117] width 106 height 11
click at [489, 166] on input "text" at bounding box center [509, 166] width 55 height 11
paste input "$41,434.00"
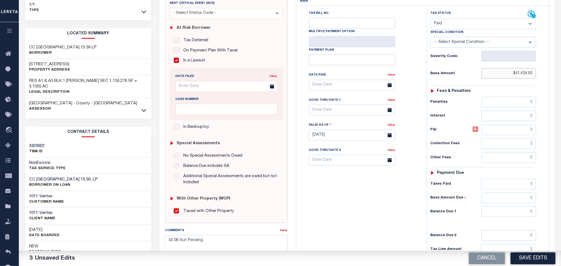
scroll to position [156, 0]
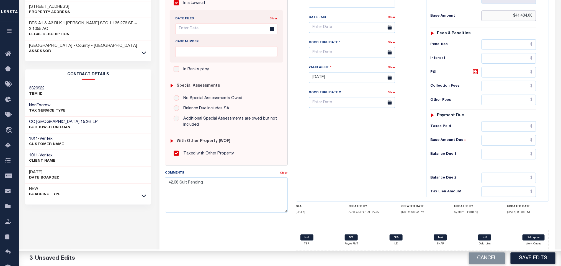
type input "$41,434.00"
click at [501, 132] on div "Tax Status Status - Select Status Code -" at bounding box center [485, 75] width 117 height 245
click at [499, 130] on input "text" at bounding box center [509, 126] width 55 height 11
paste input "$41,434.00"
type input "$41,434.00"
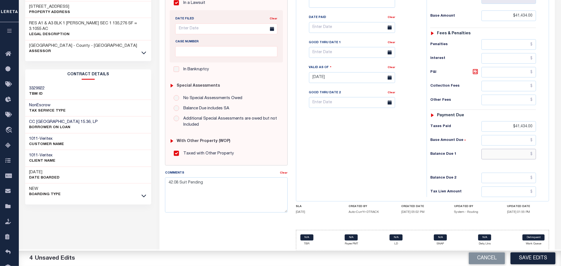
click at [501, 156] on input "text" at bounding box center [509, 154] width 55 height 11
type input "$0.00"
click at [535, 257] on button "Save Edits" at bounding box center [533, 259] width 45 height 12
checkbox input "false"
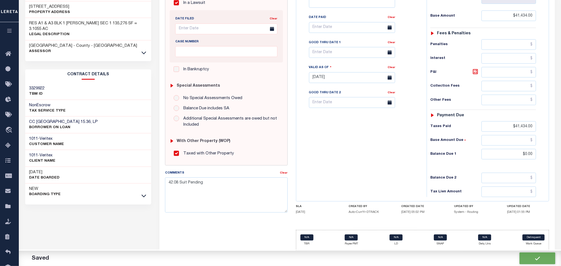
type input "$41,434"
type input "$0"
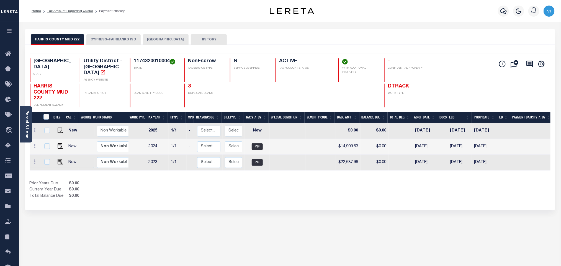
click at [160, 40] on button "[GEOGRAPHIC_DATA]" at bounding box center [166, 39] width 46 height 11
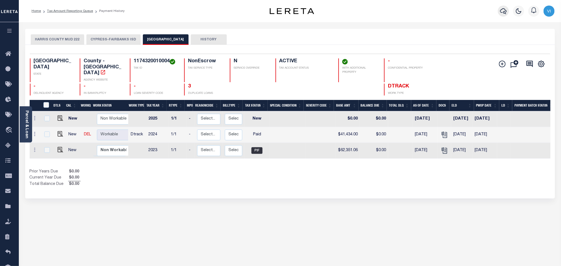
click at [505, 14] on icon "button" at bounding box center [503, 11] width 7 height 7
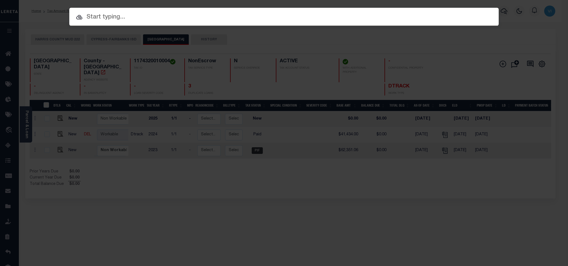
click at [467, 19] on div "Include Loans TBM Customers Borrowers Payments (Lender Non-Disb) Payments (Lend…" at bounding box center [284, 133] width 568 height 266
paste input "300715479"
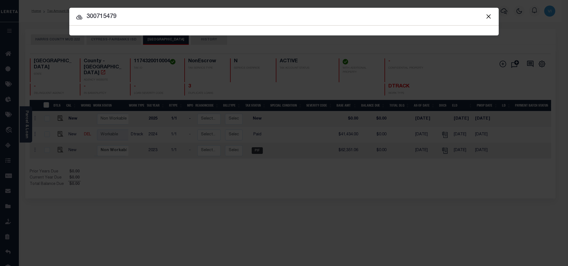
type input "300715479"
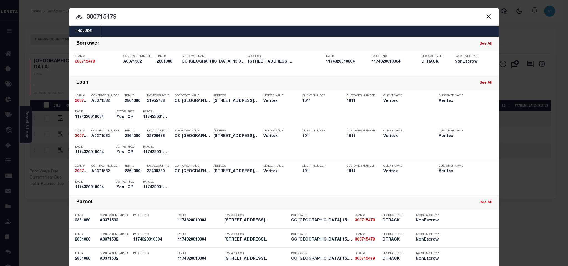
click at [202, 32] on div "Include Loans TBM Customers Borrowers Payments (Lender Non-Disb) Payments (Lend…" at bounding box center [283, 31] width 429 height 11
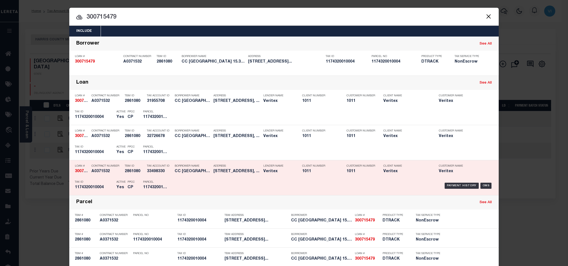
click at [127, 179] on div "PPCC CP" at bounding box center [130, 186] width 7 height 16
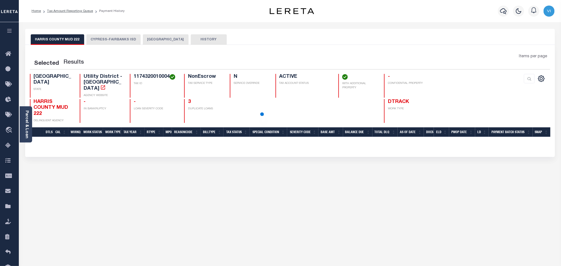
click at [155, 40] on button "[GEOGRAPHIC_DATA]" at bounding box center [166, 39] width 46 height 11
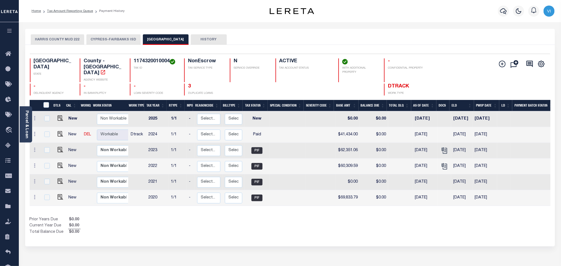
click at [137, 63] on h4 "1174320010004" at bounding box center [156, 61] width 44 height 6
copy h4 "1174320010004"
click at [60, 131] on img "" at bounding box center [61, 134] width 6 height 6
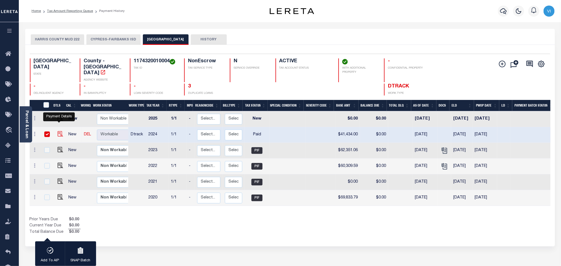
checkbox input "true"
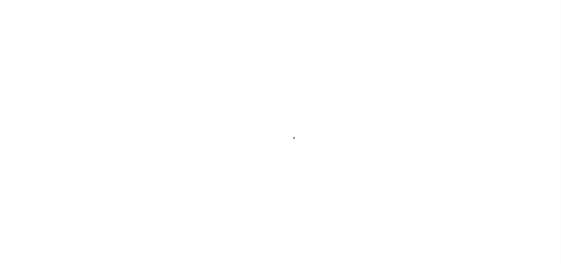
select select "PYD"
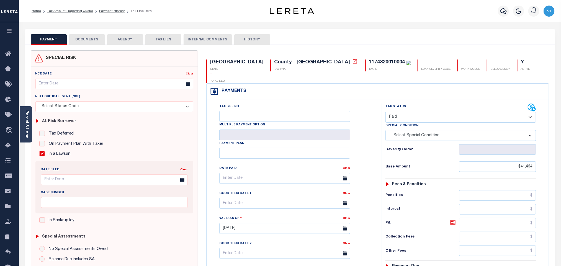
click at [88, 39] on button "DOCUMENTS" at bounding box center [87, 39] width 36 height 11
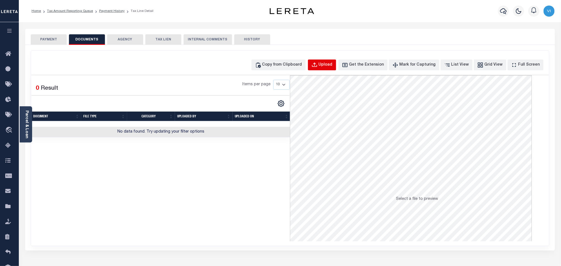
click at [328, 66] on div "Upload" at bounding box center [326, 65] width 14 height 6
select select "POP"
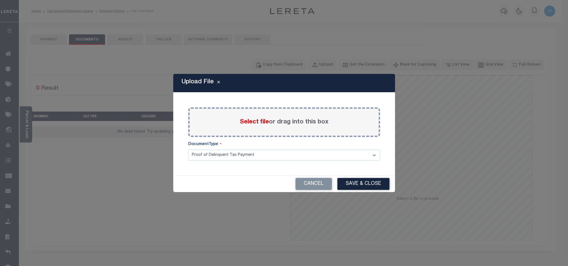
click at [245, 123] on span "Select file" at bounding box center [254, 122] width 29 height 6
click at [0, 0] on input "Select file or drag into this box" at bounding box center [0, 0] width 0 height 0
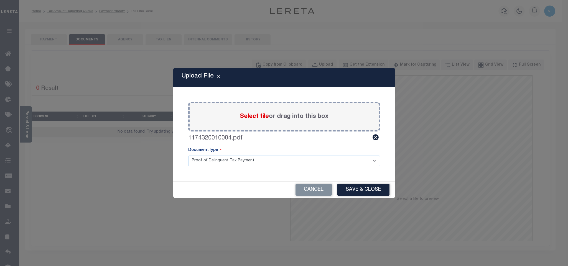
click at [204, 164] on select "Proof of Delinquent Tax Payment" at bounding box center [284, 161] width 192 height 11
click at [188, 156] on select "Proof of Delinquent Tax Payment" at bounding box center [284, 161] width 192 height 11
click at [348, 190] on button "Save & Close" at bounding box center [363, 190] width 52 height 12
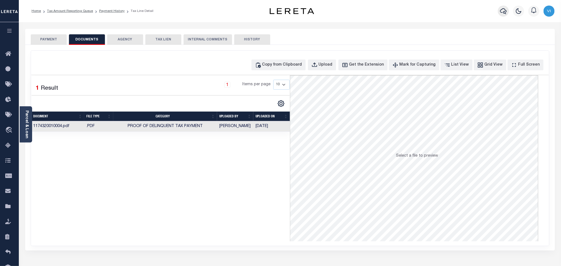
click at [502, 13] on icon "button" at bounding box center [503, 11] width 7 height 7
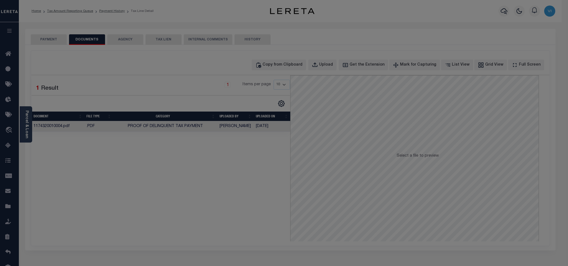
click at [0, 0] on div "Include Loans TBM Customers Borrowers Payments (Lender Non-Disb) Payments (Lend…" at bounding box center [0, 0] width 0 height 0
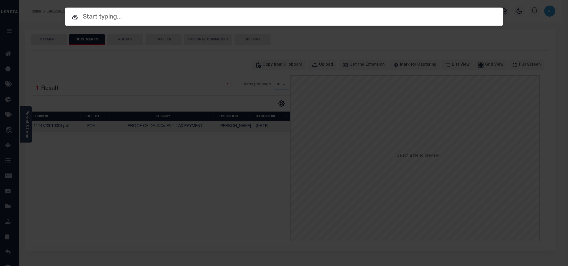
paste input "10185704"
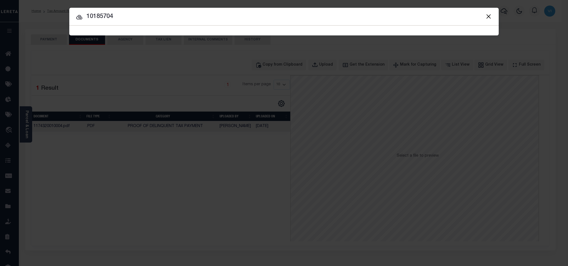
type input "10185704"
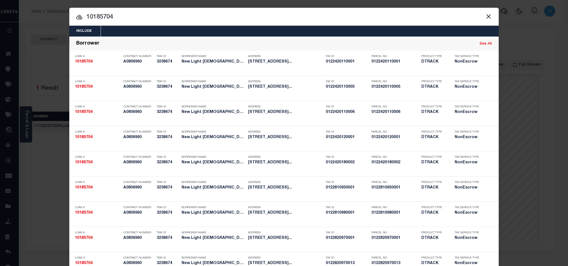
click at [312, 32] on div "Include Loans TBM Customers Borrowers Payments (Lender Non-Disb) Payments (Lend…" at bounding box center [283, 31] width 429 height 11
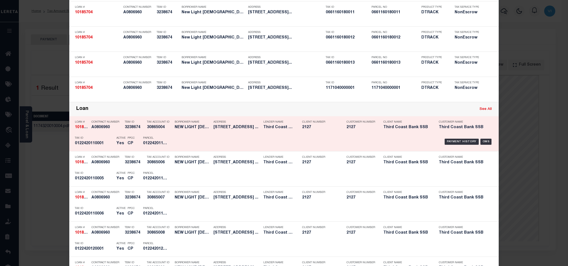
scroll to position [1439, 0]
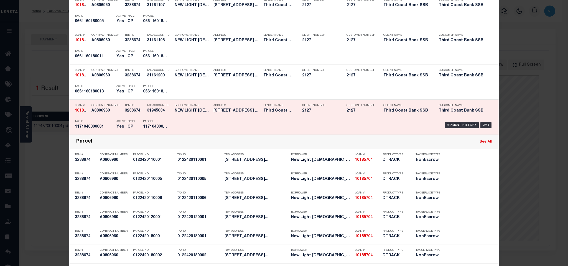
click at [135, 132] on div "PPCC CP" at bounding box center [131, 125] width 16 height 16
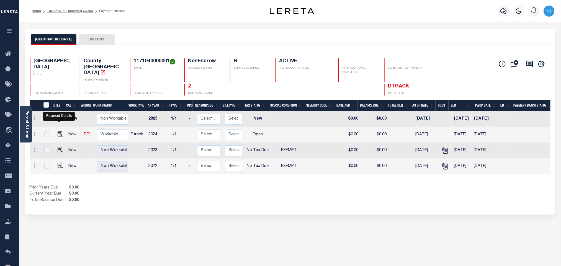
drag, startPoint x: 58, startPoint y: 128, endPoint x: 65, endPoint y: 129, distance: 6.5
click at [58, 131] on img "" at bounding box center [61, 134] width 6 height 6
checkbox input "true"
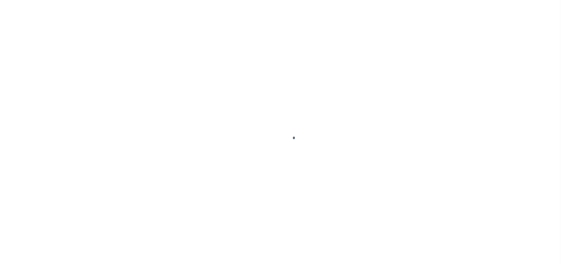
checkbox input "false"
type input "[DATE]"
select select "OP2"
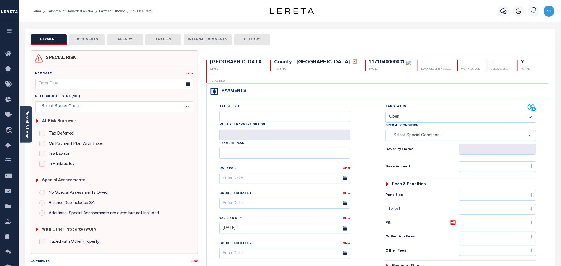
click at [28, 123] on link "Parcel & Loan" at bounding box center [27, 125] width 4 height 28
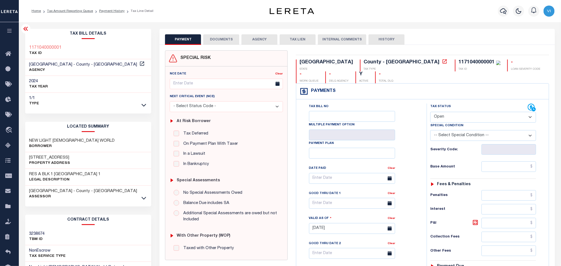
click at [216, 42] on button "DOCUMENTS" at bounding box center [221, 39] width 36 height 11
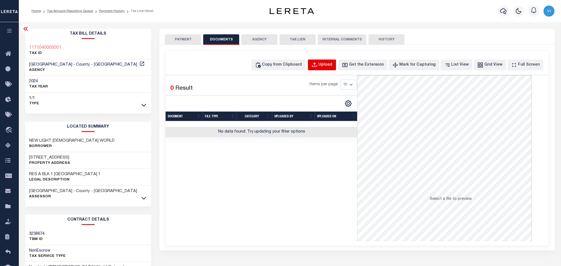
click at [336, 68] on button "Upload" at bounding box center [322, 65] width 28 height 11
select select "POP"
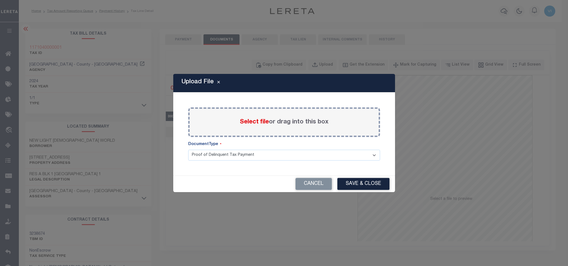
click at [252, 122] on span "Select file" at bounding box center [254, 122] width 29 height 6
click at [0, 0] on input "Select file or drag into this box" at bounding box center [0, 0] width 0 height 0
click at [208, 161] on select "Proof of Delinquent Tax Payment" at bounding box center [284, 155] width 192 height 11
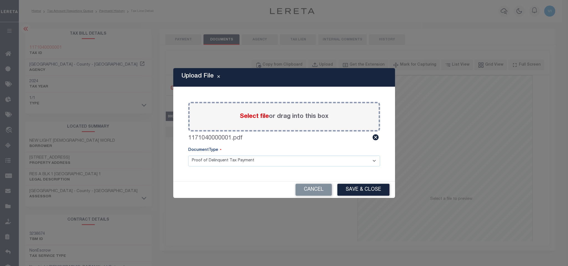
click at [188, 156] on select "Proof of Delinquent Tax Payment" at bounding box center [284, 161] width 192 height 11
click at [358, 194] on button "Save & Close" at bounding box center [363, 190] width 52 height 12
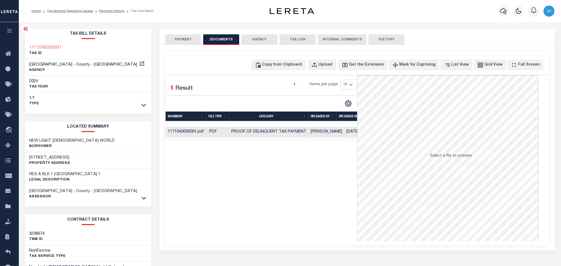
click at [176, 34] on button "PAYMENT" at bounding box center [183, 39] width 36 height 11
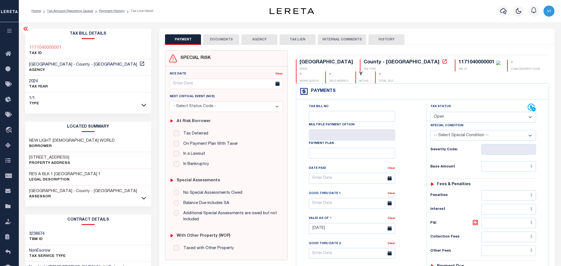
click at [437, 118] on select "- Select Status Code - Open Due/Unpaid Paid Incomplete No Tax Due Internal Refu…" at bounding box center [483, 117] width 106 height 11
select select "NTX"
click at [430, 112] on select "- Select Status Code - Open Due/Unpaid Paid Incomplete No Tax Due Internal Refu…" at bounding box center [483, 117] width 106 height 11
type input "[DATE]"
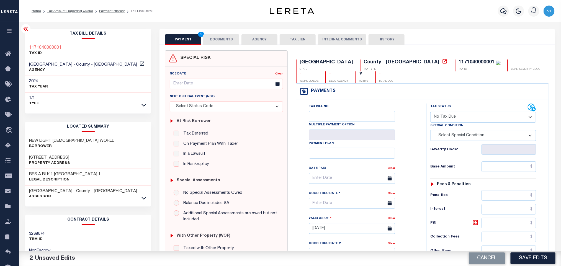
click at [443, 135] on select "-- Select Special Condition -- 3RD PARTY TAX LIEN AGENCY TAX LIEN (A.K.A Inside…" at bounding box center [483, 135] width 106 height 11
select select "5"
click at [430, 132] on select "-- Select Special Condition -- 3RD PARTY TAX LIEN AGENCY TAX LIEN (A.K.A Inside…" at bounding box center [483, 135] width 106 height 11
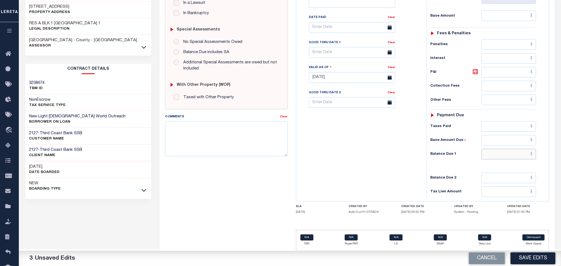
click at [490, 150] on input "text" at bounding box center [509, 154] width 55 height 11
type input "$0.00"
click at [538, 255] on button "Save Edits" at bounding box center [533, 259] width 45 height 12
checkbox input "false"
type input "$0"
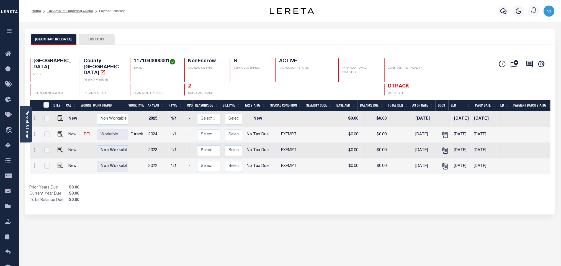
click at [507, 5] on div at bounding box center [503, 10] width 15 height 19
click at [502, 13] on icon "button" at bounding box center [503, 11] width 7 height 7
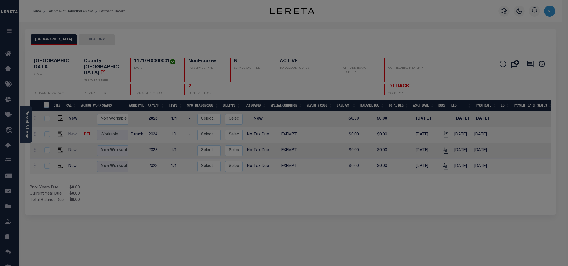
click at [0, 0] on div "Include Loans TBM Customers Borrowers Payments (Lender Non-Disb) Payments (Lend…" at bounding box center [0, 0] width 0 height 0
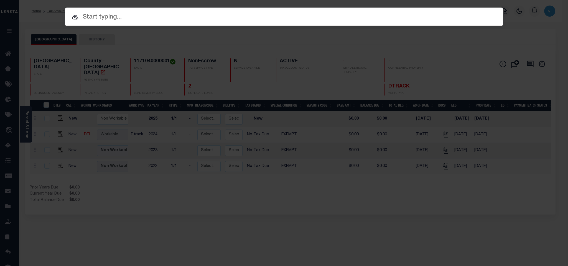
paste input "10163379"
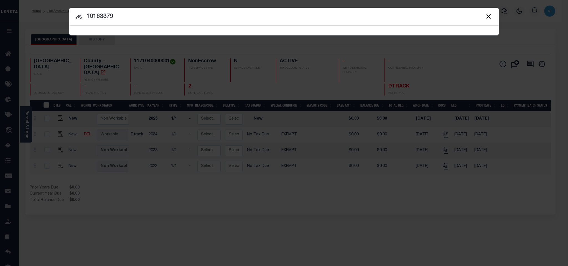
type input "10163379"
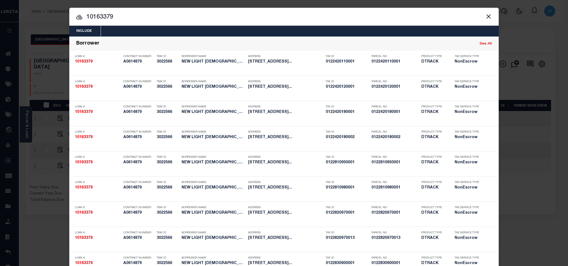
click at [276, 33] on div "Include Loans TBM Customers Borrowers Payments (Lender Non-Disb) Payments (Lend…" at bounding box center [283, 31] width 429 height 11
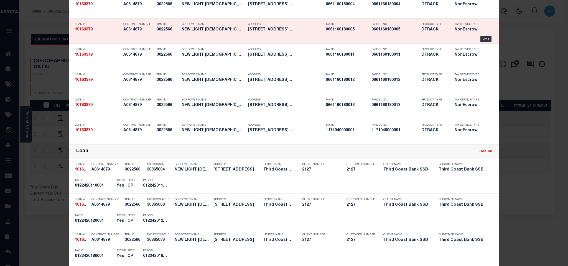
scroll to position [1076, 0]
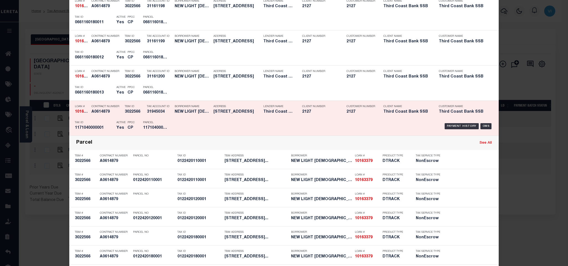
click at [192, 123] on div "Payment History OMS" at bounding box center [334, 126] width 317 height 16
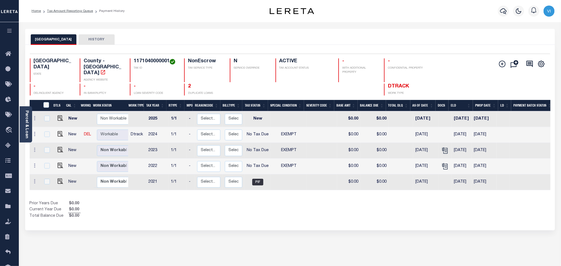
click at [140, 62] on h4 "1171040000001" at bounding box center [156, 61] width 44 height 6
copy h4 "1171040000001"
click at [58, 131] on img "" at bounding box center [61, 134] width 6 height 6
checkbox input "true"
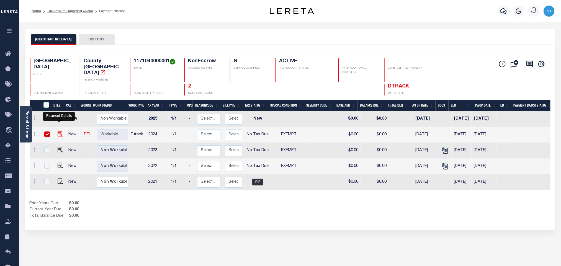
checkbox input "true"
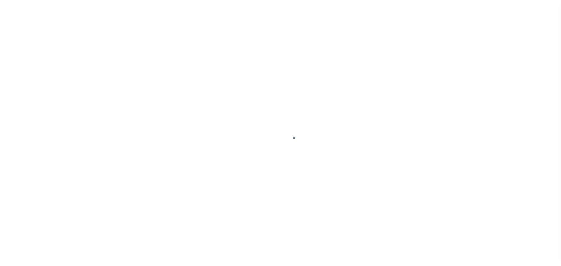
checkbox input "false"
type input "[DATE]"
select select "NTX"
select select "5"
type input "$0"
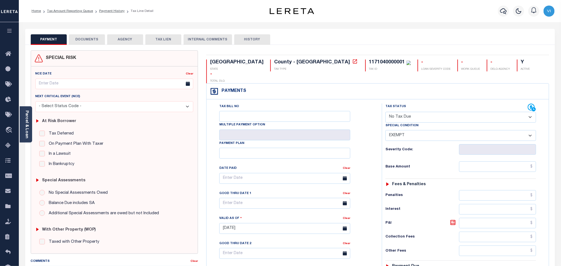
click at [82, 39] on button "DOCUMENTS" at bounding box center [87, 39] width 36 height 11
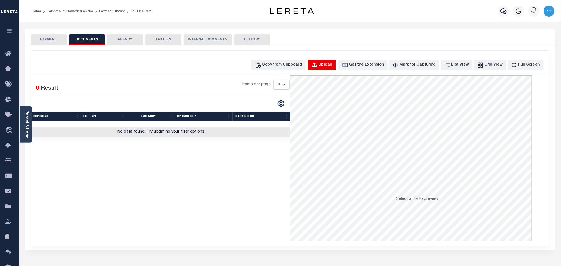
click at [333, 65] on div "Upload" at bounding box center [326, 65] width 14 height 6
select select "POP"
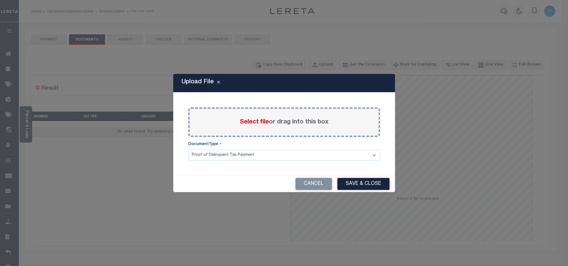
click at [248, 125] on span "Select file" at bounding box center [254, 122] width 29 height 6
click at [0, 0] on input "Select file or drag into this box" at bounding box center [0, 0] width 0 height 0
click at [209, 161] on select "Proof of Delinquent Tax Payment" at bounding box center [284, 155] width 192 height 11
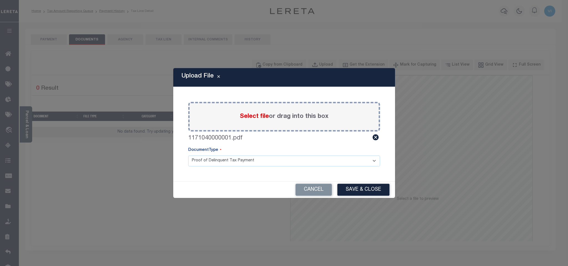
click at [188, 156] on select "Proof of Delinquent Tax Payment" at bounding box center [284, 161] width 192 height 11
click at [357, 186] on button "Save & Close" at bounding box center [363, 190] width 52 height 12
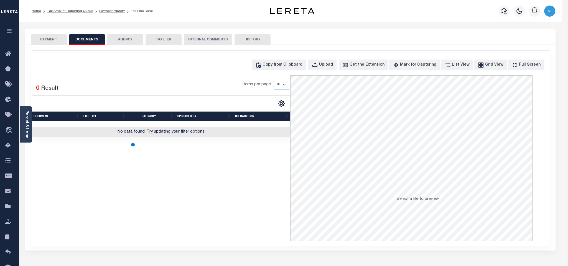
click at [46, 42] on button "PAYMENT" at bounding box center [49, 39] width 36 height 11
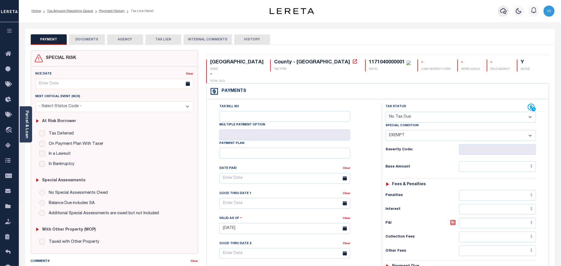
click at [501, 12] on icon "button" at bounding box center [503, 11] width 7 height 6
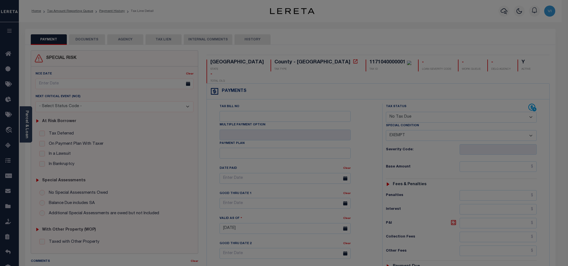
click at [0, 0] on div "Include Loans TBM Customers Borrowers Payments (Lender Non-Disb) Payments (Lend…" at bounding box center [0, 0] width 0 height 0
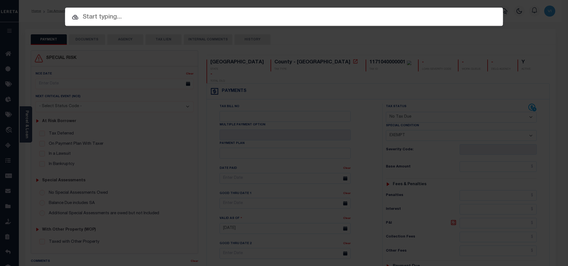
paste input "1002984416"
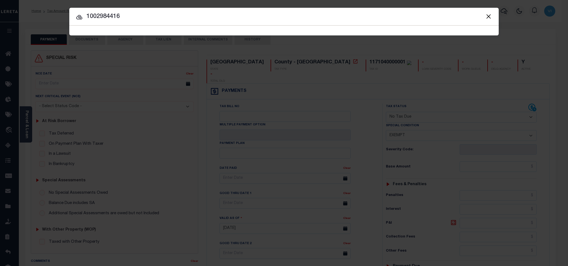
type input "1002984416"
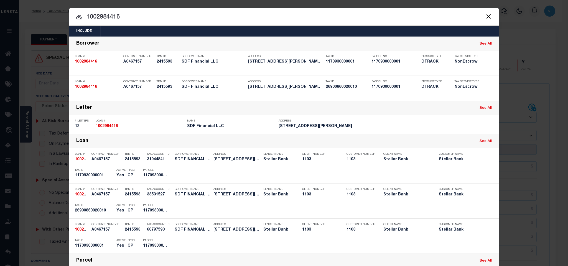
click at [238, 32] on div "Include Loans TBM Customers Borrowers Payments (Lender Non-Disb) Payments (Lend…" at bounding box center [283, 31] width 429 height 11
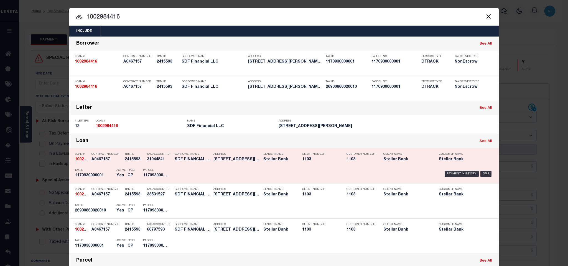
click at [123, 181] on div "PPCC CP" at bounding box center [131, 174] width 16 height 16
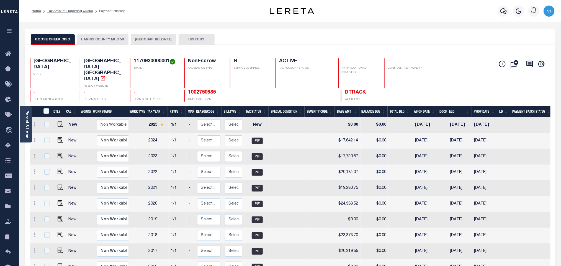
click at [147, 41] on button "[GEOGRAPHIC_DATA]" at bounding box center [154, 39] width 46 height 11
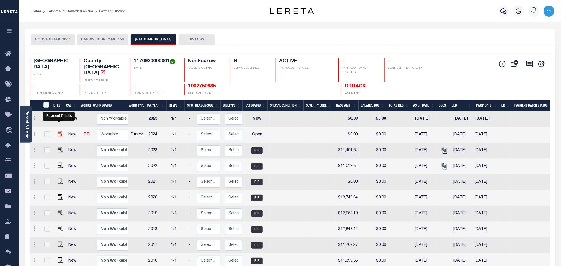
click at [58, 131] on img "" at bounding box center [61, 134] width 6 height 6
checkbox input "true"
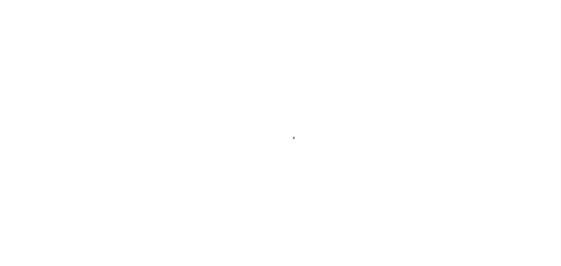
checkbox input "false"
checkbox input "true"
checkbox input "false"
type input "[DATE]"
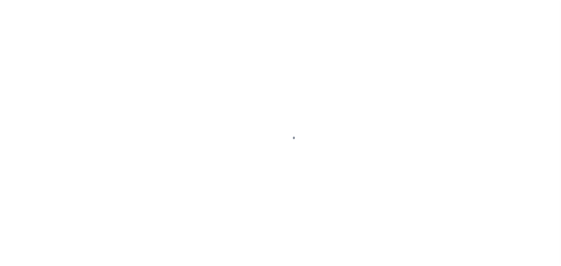
select select "OP2"
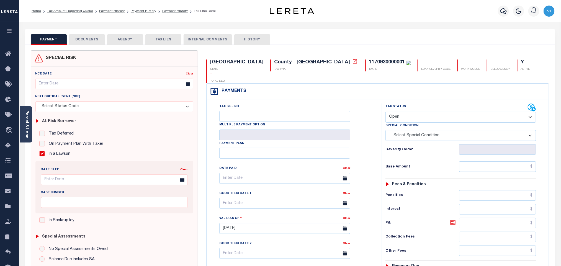
click at [279, 57] on div "TX STATE County - TX TAX TYPE 1170930000001 TAX ID - LOAN SEVERITY CODE - WORK …" at bounding box center [377, 228] width 351 height 356
click at [278, 57] on div "TX STATE County - TX TAX TYPE 1170930000001 TAX ID - LOAN SEVERITY CODE - WORK …" at bounding box center [377, 228] width 351 height 356
copy div "1170930000001"
click at [94, 42] on button "DOCUMENTS" at bounding box center [87, 39] width 36 height 11
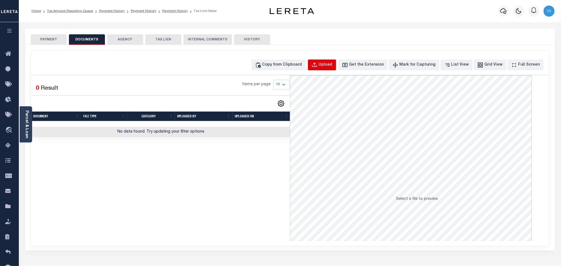
click at [336, 68] on button "Upload" at bounding box center [322, 65] width 28 height 11
select select "POP"
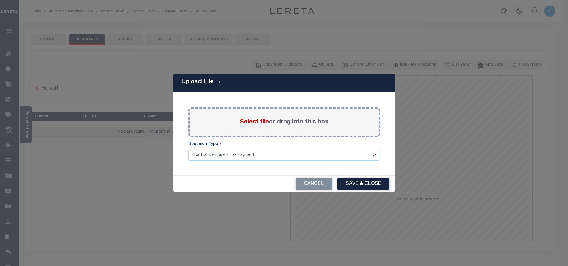
click at [247, 119] on span "Select file" at bounding box center [254, 122] width 29 height 6
click at [0, 0] on input "Select file or drag into this box" at bounding box center [0, 0] width 0 height 0
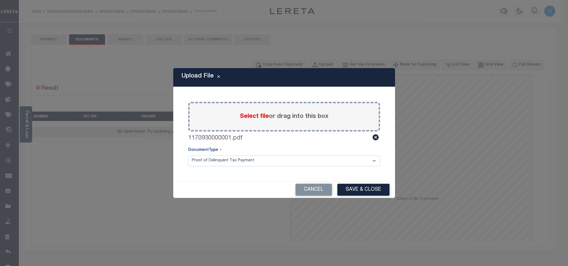
click at [204, 166] on select "Proof of Delinquent Tax Payment" at bounding box center [284, 161] width 192 height 11
click at [188, 156] on select "Proof of Delinquent Tax Payment" at bounding box center [284, 161] width 192 height 11
click at [358, 191] on button "Save & Close" at bounding box center [363, 190] width 52 height 12
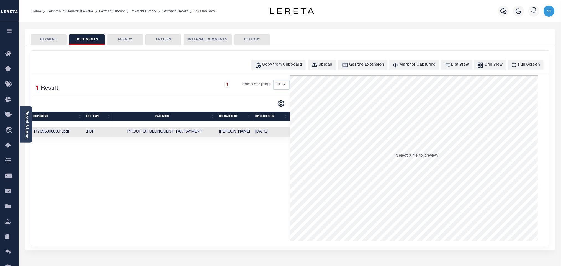
click at [52, 42] on button "PAYMENT" at bounding box center [49, 39] width 36 height 11
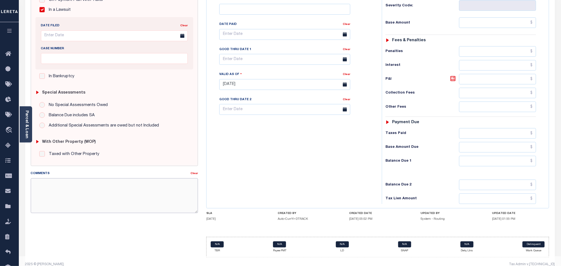
click at [140, 202] on textarea "Comments" at bounding box center [114, 195] width 167 height 35
paste textarea "42.08 Suit Pending"
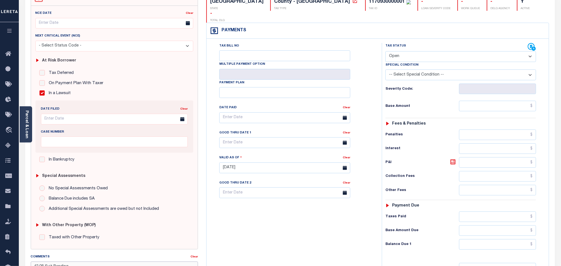
scroll to position [19, 0]
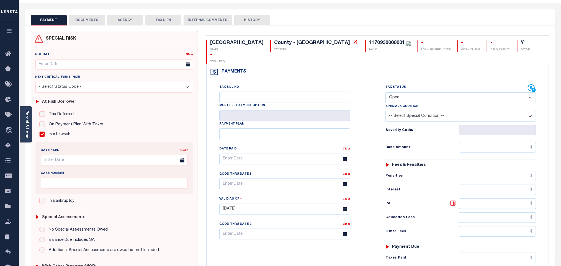
type textarea "42.08 Suit Pending"
type input "10/13/2025"
click at [417, 93] on select "- Select Status Code - Open Due/Unpaid Paid Incomplete No Tax Due Internal Refu…" at bounding box center [461, 98] width 151 height 11
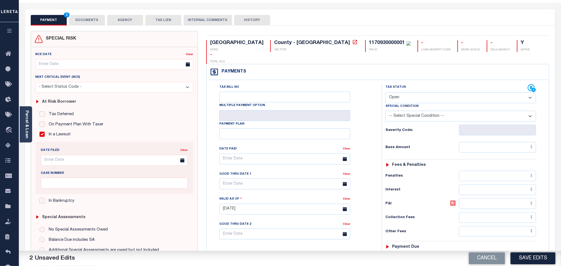
select select "PYD"
click at [386, 93] on select "- Select Status Code - Open Due/Unpaid Paid Incomplete No Tax Due Internal Refu…" at bounding box center [461, 98] width 151 height 11
paste input "12,247.44"
click at [480, 142] on input "text" at bounding box center [497, 147] width 77 height 11
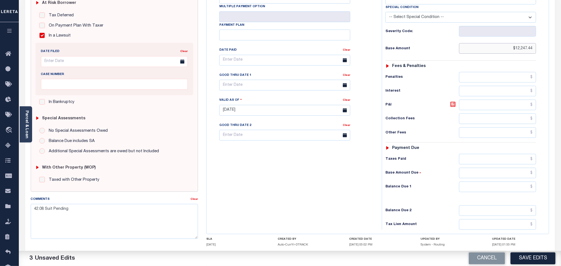
scroll to position [144, 0]
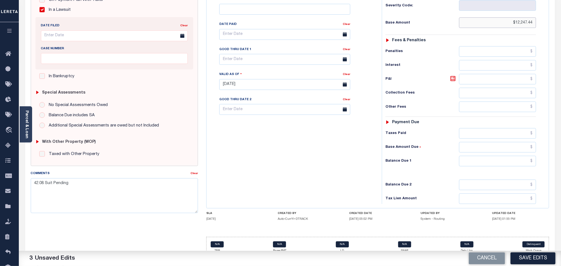
type input "$12,247.44"
click at [478, 129] on input "text" at bounding box center [497, 133] width 77 height 11
paste input "12,247.44"
type input "$12,247.44"
click at [485, 156] on input "text" at bounding box center [497, 161] width 77 height 11
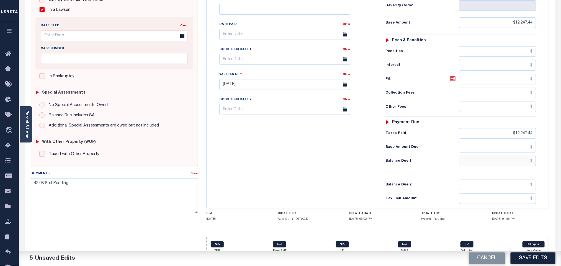
type input "$0.00"
click at [533, 259] on button "Save Edits" at bounding box center [533, 259] width 45 height 12
checkbox input "false"
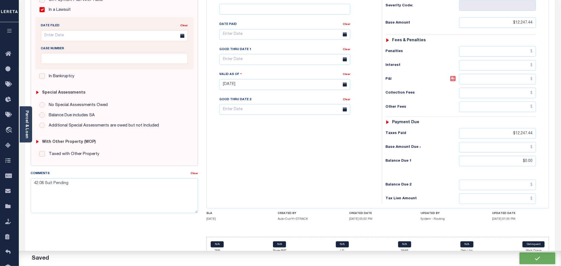
type input "$12,247.44"
type input "$0"
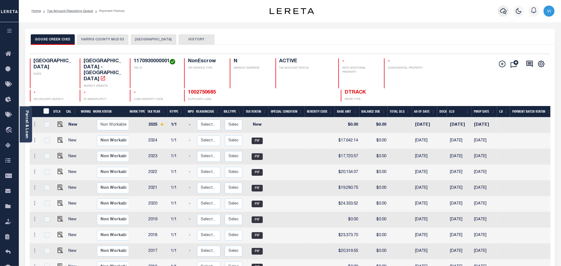
click at [509, 10] on button "button" at bounding box center [503, 11] width 11 height 11
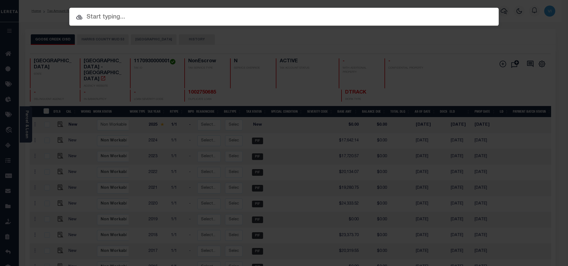
click at [473, 17] on input "text" at bounding box center [283, 17] width 429 height 10
paste input "1002750685"
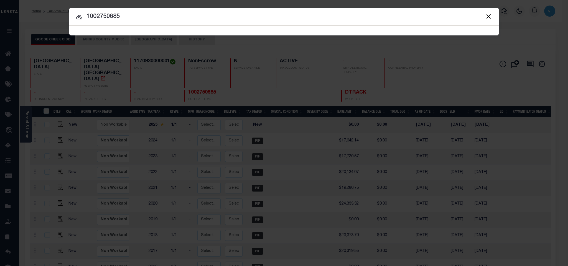
type input "1002750685"
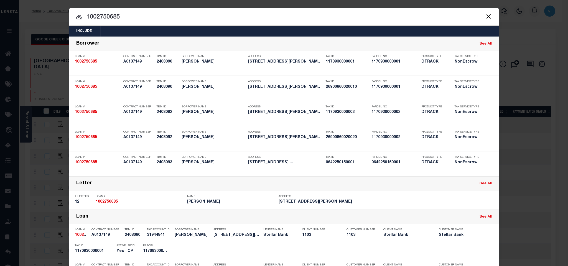
click at [152, 30] on div "Include Loans TBM Customers Borrowers Payments (Lender Non-Disb) Payments (Lend…" at bounding box center [283, 31] width 429 height 11
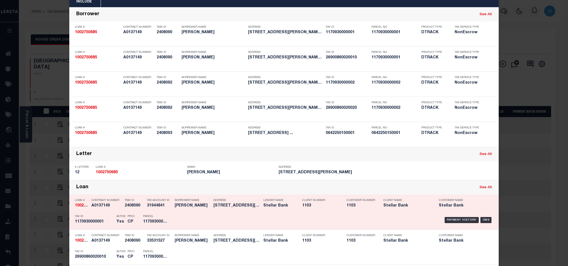
scroll to position [83, 0]
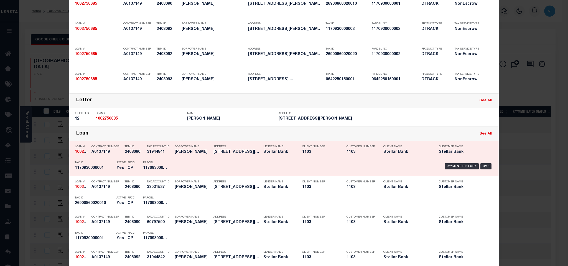
click at [158, 169] on h5 "1170930000001" at bounding box center [155, 168] width 25 height 5
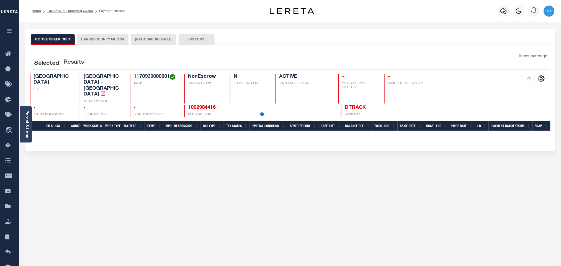
click at [153, 42] on button "[GEOGRAPHIC_DATA]" at bounding box center [154, 39] width 46 height 11
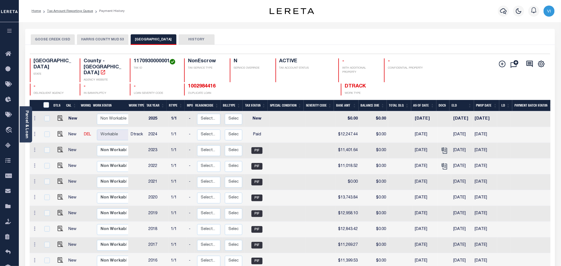
click at [132, 62] on div "1170930000001 TAX ID" at bounding box center [154, 70] width 48 height 24
copy h4 "1170930000001"
click at [60, 131] on img "" at bounding box center [61, 134] width 6 height 6
checkbox input "true"
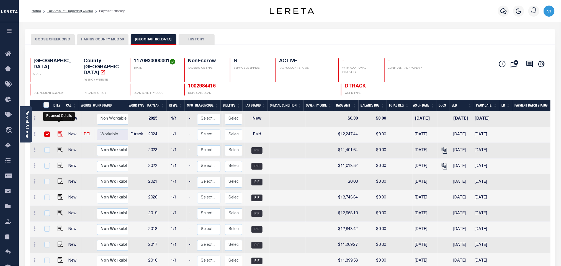
checkbox input "true"
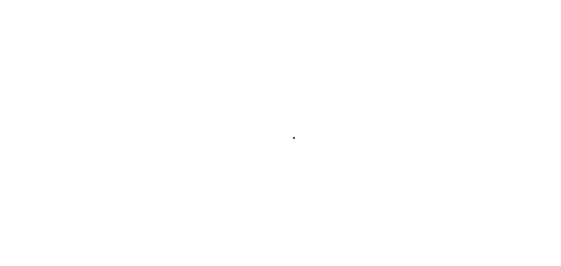
checkbox input "false"
checkbox input "true"
checkbox input "false"
type textarea "42.08 Suit Pending"
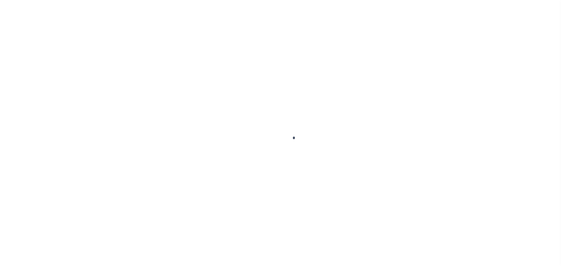
type input "10/13/2025"
select select "PYD"
type input "$12,247.44"
type input "$0"
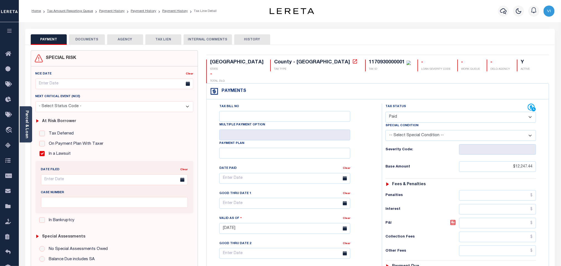
click at [82, 42] on button "DOCUMENTS" at bounding box center [87, 39] width 36 height 11
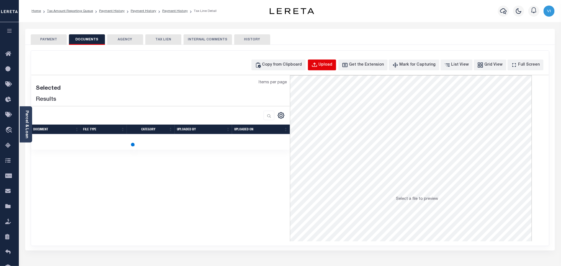
click at [332, 66] on div "Upload" at bounding box center [326, 65] width 14 height 6
select select "POP"
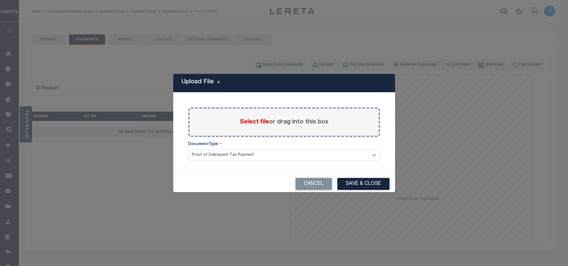
click at [255, 122] on span "Select file" at bounding box center [254, 122] width 29 height 6
click at [0, 0] on input "Select file or drag into this box" at bounding box center [0, 0] width 0 height 0
click at [206, 161] on select "Proof of Delinquent Tax Payment" at bounding box center [284, 155] width 192 height 11
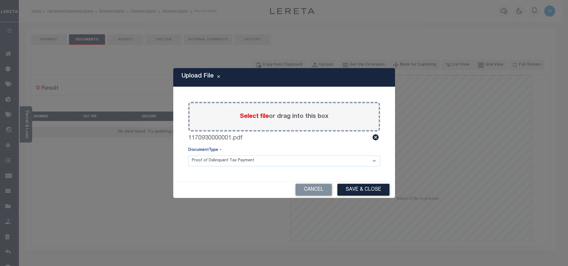
click at [188, 156] on select "Proof of Delinquent Tax Payment" at bounding box center [284, 161] width 192 height 11
drag, startPoint x: 353, startPoint y: 192, endPoint x: 364, endPoint y: 194, distance: 11.0
click at [354, 192] on button "Save & Close" at bounding box center [363, 190] width 52 height 12
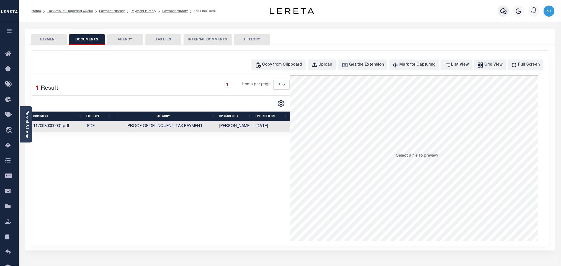
click at [504, 12] on icon "button" at bounding box center [503, 11] width 7 height 6
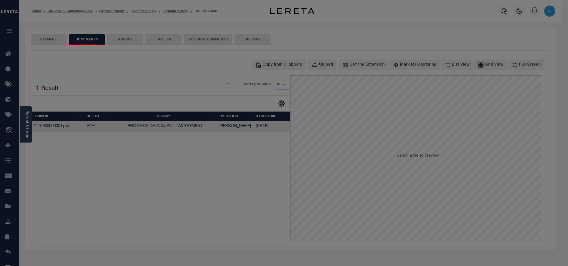
click at [0, 0] on input "text" at bounding box center [0, 0] width 0 height 0
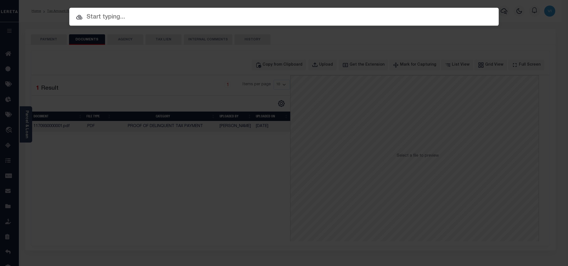
paste input "8001043590"
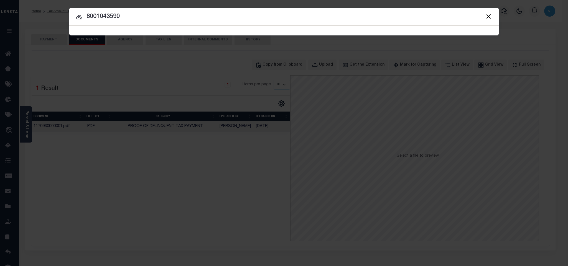
type input "8001043590"
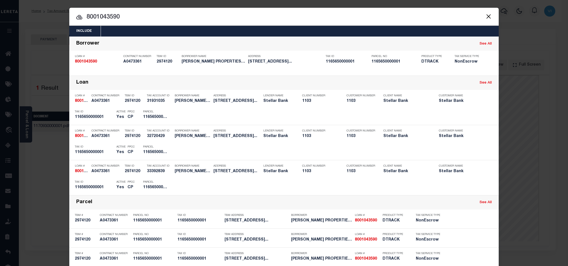
click at [228, 30] on div "Include Loans TBM Customers Borrowers Payments (Lender Non-Disb) Payments (Lend…" at bounding box center [283, 31] width 429 height 11
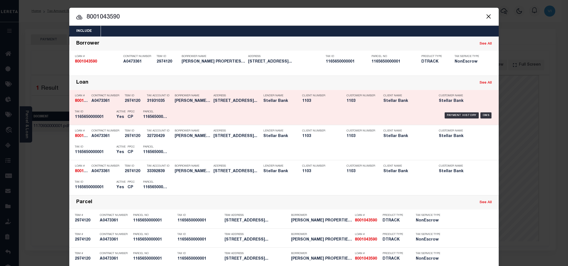
click at [124, 122] on div "PPCC CP" at bounding box center [131, 115] width 16 height 16
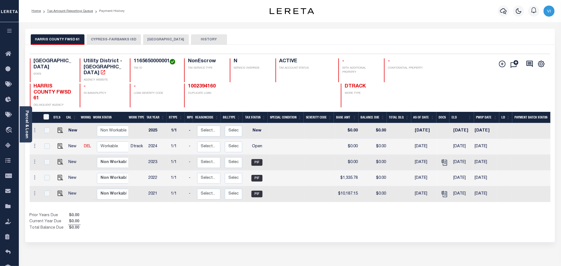
click at [142, 34] on div "HARRIS COUNTY FWSD 61 CYPRESS-[GEOGRAPHIC_DATA] ISD HARRIS COUNTY HISTORY" at bounding box center [290, 37] width 530 height 16
click at [147, 42] on button "[GEOGRAPHIC_DATA]" at bounding box center [166, 39] width 46 height 11
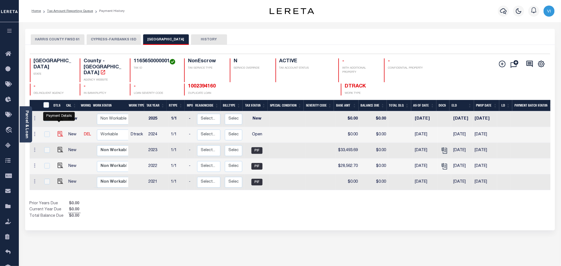
click at [59, 131] on img "" at bounding box center [61, 134] width 6 height 6
checkbox input "true"
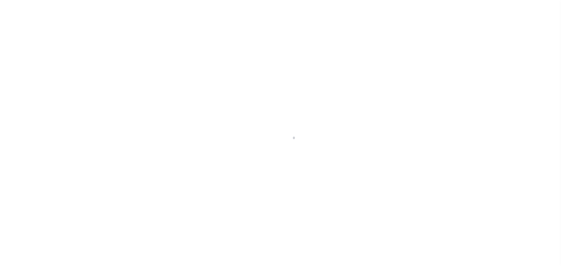
select select "OP2"
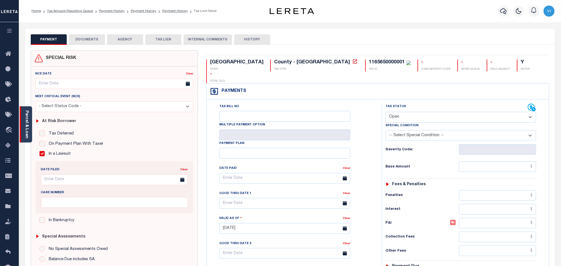
click at [27, 125] on link "Parcel & Loan" at bounding box center [27, 125] width 4 height 28
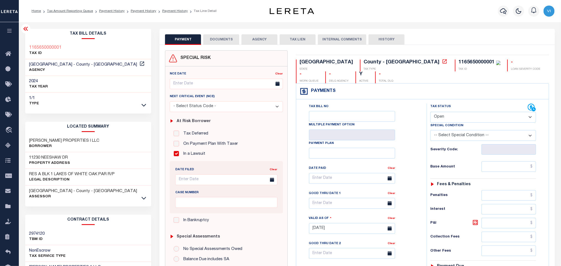
click at [218, 39] on button "DOCUMENTS" at bounding box center [221, 39] width 36 height 11
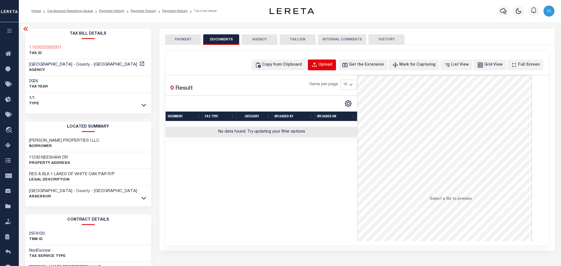
click at [333, 63] on div "Upload" at bounding box center [326, 65] width 14 height 6
select select "POP"
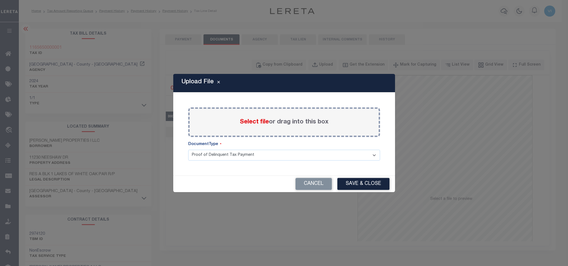
click at [258, 122] on span "Select file" at bounding box center [254, 122] width 29 height 6
click at [0, 0] on input "Select file or drag into this box" at bounding box center [0, 0] width 0 height 0
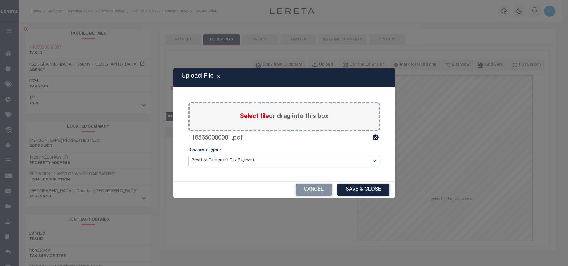
click at [201, 163] on select "Proof of Delinquent Tax Payment" at bounding box center [284, 161] width 192 height 11
click at [188, 156] on select "Proof of Delinquent Tax Payment" at bounding box center [284, 161] width 192 height 11
click at [347, 190] on button "Save & Close" at bounding box center [363, 190] width 52 height 12
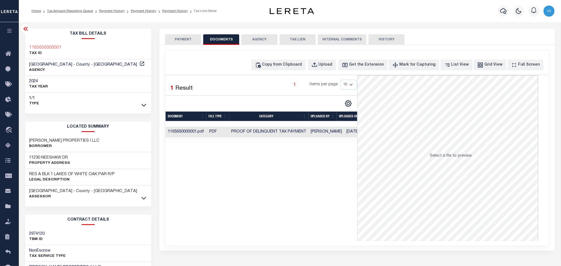
click at [175, 37] on button "PAYMENT" at bounding box center [183, 39] width 36 height 11
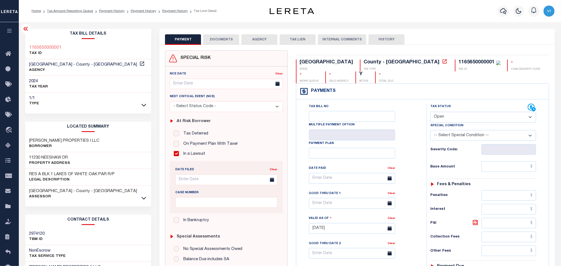
click at [449, 120] on select "- Select Status Code - Open Due/Unpaid Paid Incomplete No Tax Due Internal Refu…" at bounding box center [483, 117] width 106 height 11
select select "PYD"
click at [430, 112] on select "- Select Status Code - Open Due/Unpaid Paid Incomplete No Tax Due Internal Refu…" at bounding box center [483, 117] width 106 height 11
type input "[DATE]"
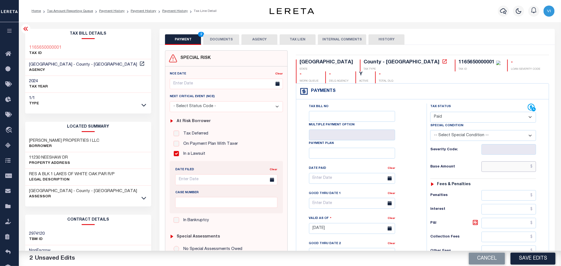
click at [502, 168] on input "text" at bounding box center [509, 166] width 55 height 11
paste input "34,084.41"
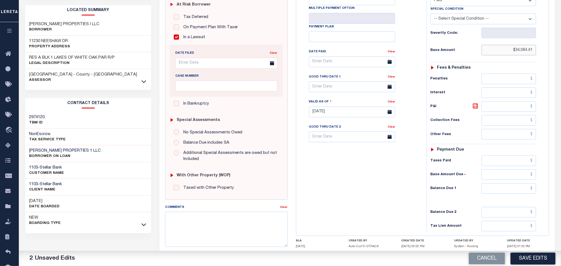
scroll to position [156, 0]
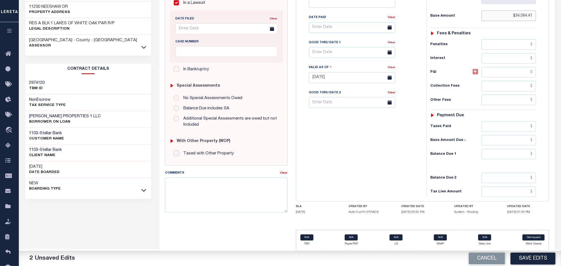
type input "$34,084.41"
click at [500, 130] on input "text" at bounding box center [509, 126] width 55 height 11
paste input "34,084.41"
type input "$34,084.41"
click at [502, 158] on input "text" at bounding box center [509, 154] width 55 height 11
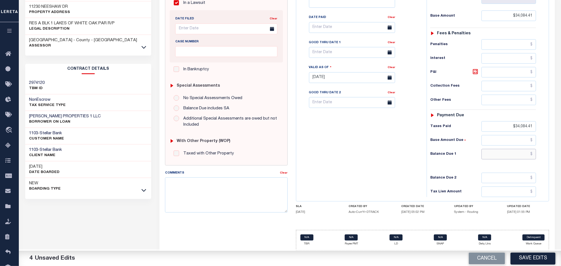
type input "$0.00"
click at [531, 259] on button "Save Edits" at bounding box center [533, 259] width 45 height 12
checkbox input "false"
type input "$34,084.41"
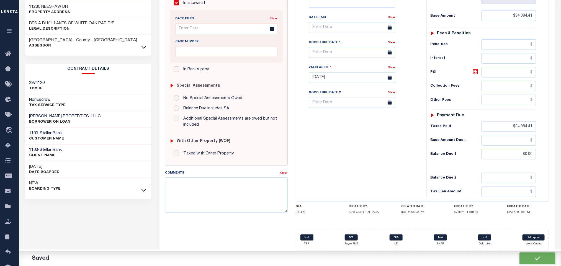
type input "$34,084.41"
type input "$0"
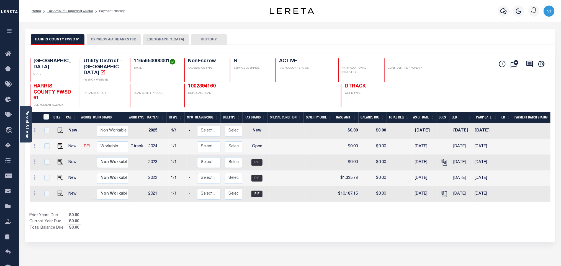
click at [150, 41] on button "[GEOGRAPHIC_DATA]" at bounding box center [166, 39] width 46 height 11
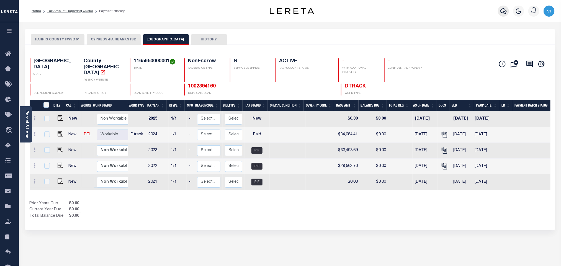
click at [504, 13] on icon "button" at bounding box center [503, 11] width 7 height 7
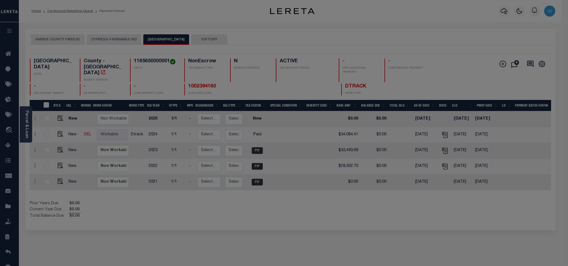
click at [0, 0] on div "Include Loans TBM Customers Borrowers Payments (Lender Non-Disb) Payments (Lend…" at bounding box center [0, 0] width 0 height 0
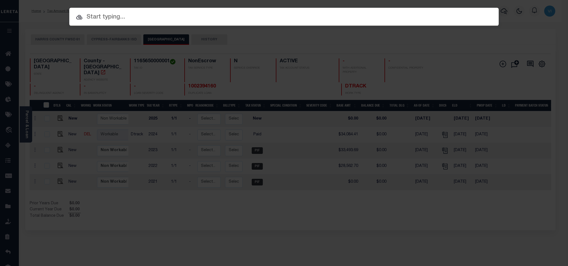
paste input "1002394160"
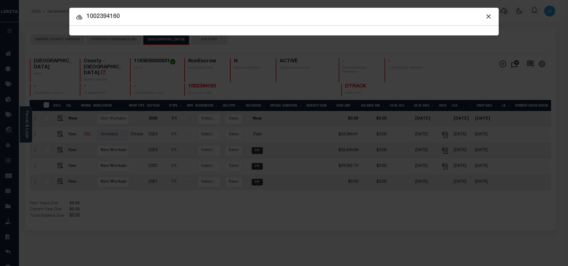
type input "1002394160"
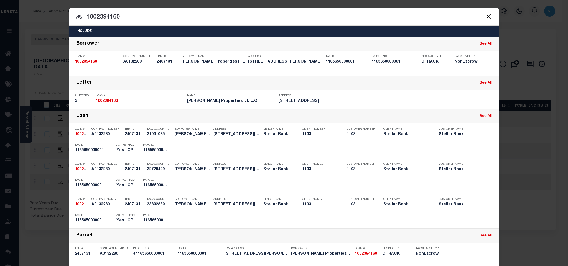
click at [220, 32] on div "Include Loans TBM Customers Borrowers Payments (Lender Non-Disb) Payments (Lend…" at bounding box center [283, 31] width 429 height 11
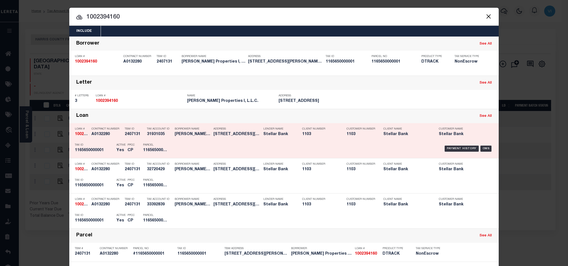
click at [139, 152] on div "Parcel 1165650000001" at bounding box center [155, 149] width 33 height 16
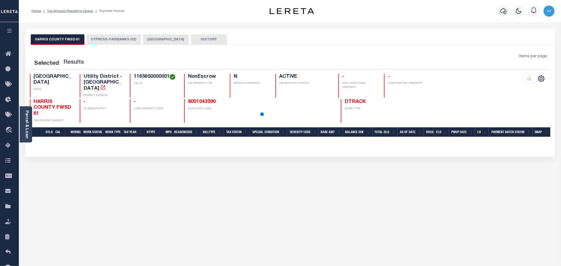
click at [149, 41] on button "[GEOGRAPHIC_DATA]" at bounding box center [166, 39] width 46 height 11
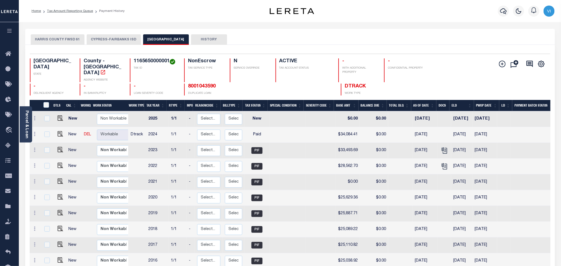
click at [132, 62] on div "1165650000001 TAX ID" at bounding box center [154, 70] width 48 height 24
copy h4 "1165650000001"
click at [59, 131] on img "" at bounding box center [61, 134] width 6 height 6
checkbox input "true"
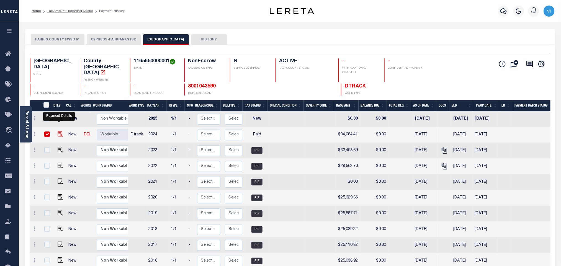
checkbox input "true"
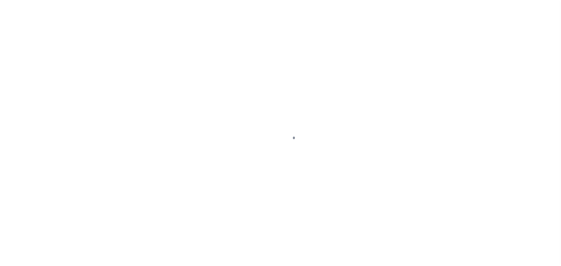
checkbox input "false"
checkbox input "true"
checkbox input "false"
type input "[DATE]"
select select "PYD"
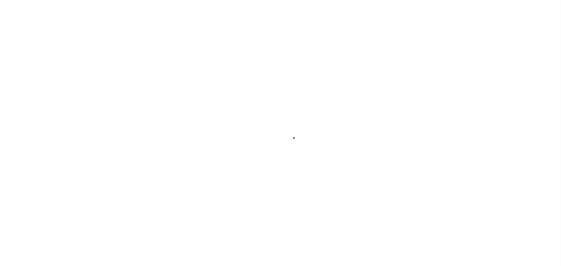
type input "$34,084.41"
type input "$0"
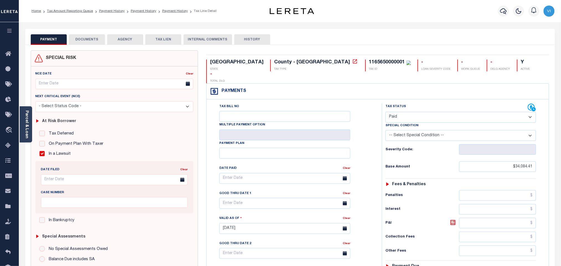
click at [92, 42] on button "DOCUMENTS" at bounding box center [87, 39] width 36 height 11
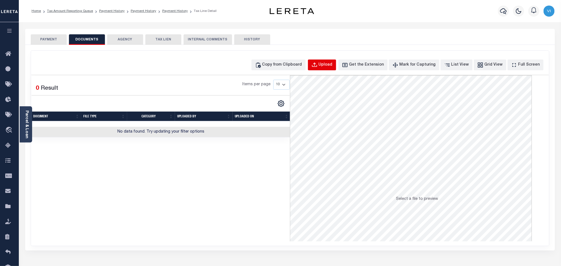
click at [329, 63] on div "Upload" at bounding box center [326, 65] width 14 height 6
select select "POP"
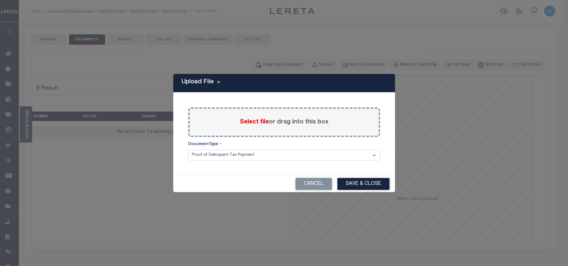
click at [253, 121] on span "Select file" at bounding box center [254, 122] width 29 height 6
click at [0, 0] on input "Select file or drag into this box" at bounding box center [0, 0] width 0 height 0
click at [206, 161] on select "Proof of Delinquent Tax Payment" at bounding box center [284, 155] width 192 height 11
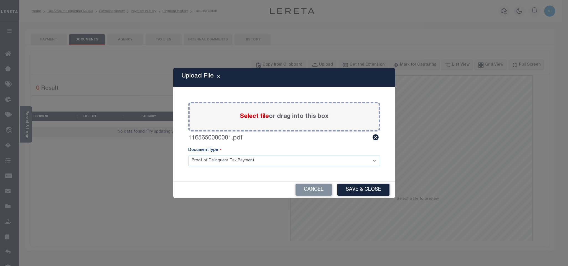
click at [188, 156] on select "Proof of Delinquent Tax Payment" at bounding box center [284, 161] width 192 height 11
click at [363, 192] on button "Save & Close" at bounding box center [363, 190] width 52 height 12
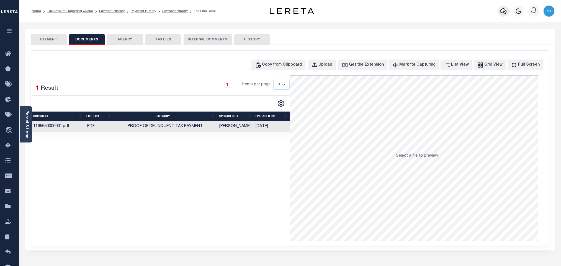
click at [502, 12] on icon "button" at bounding box center [503, 11] width 7 height 7
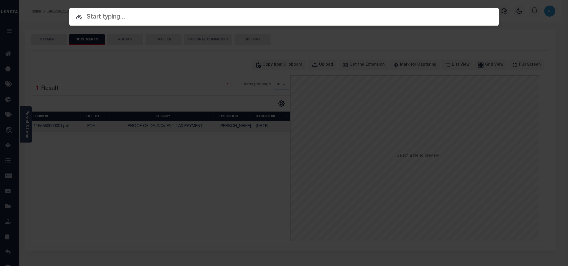
click at [461, 25] on div "Include Loans TBM Customers Borrowers Payments (Lender Non-Disb) Payments (Lend…" at bounding box center [283, 30] width 429 height 10
paste input "1002394160"
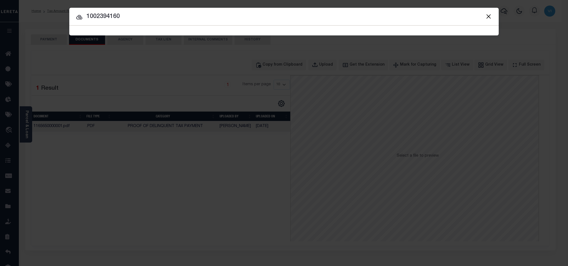
type input "1002394160"
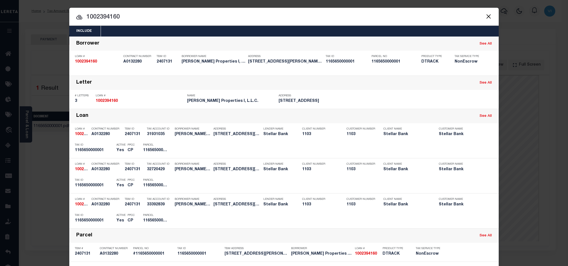
click at [208, 33] on div "Include Loans TBM Customers Borrowers Payments (Lender Non-Disb) Payments (Lend…" at bounding box center [283, 31] width 429 height 11
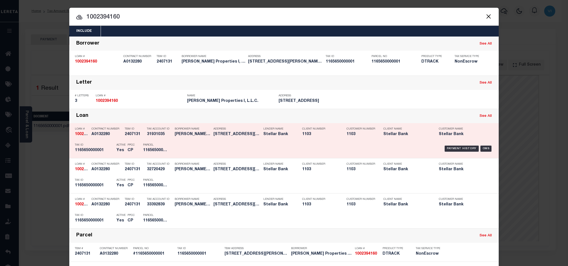
click at [163, 143] on div "Parcel 1165650000001" at bounding box center [155, 149] width 25 height 16
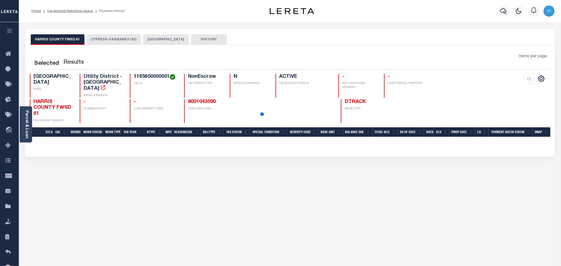
click at [164, 41] on button "[GEOGRAPHIC_DATA]" at bounding box center [166, 39] width 46 height 11
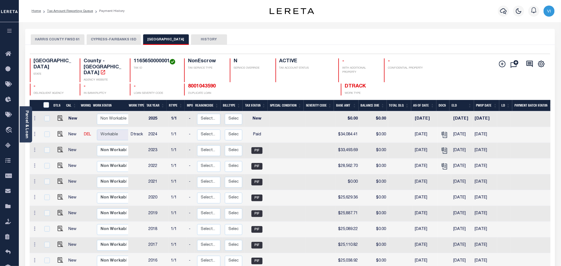
click at [139, 62] on h4 "1165650000001" at bounding box center [156, 61] width 44 height 6
copy h4 "1165650000001"
click at [59, 131] on img "" at bounding box center [61, 134] width 6 height 6
checkbox input "true"
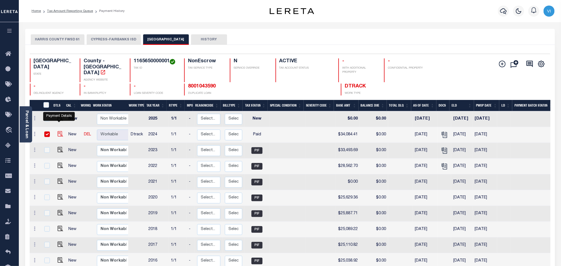
checkbox input "true"
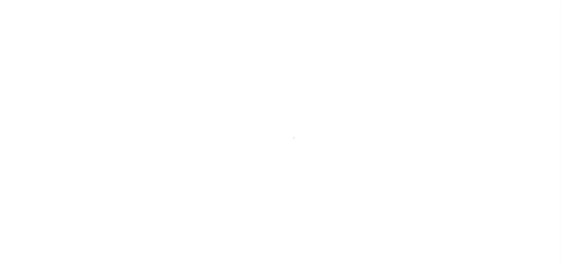
select select "PYD"
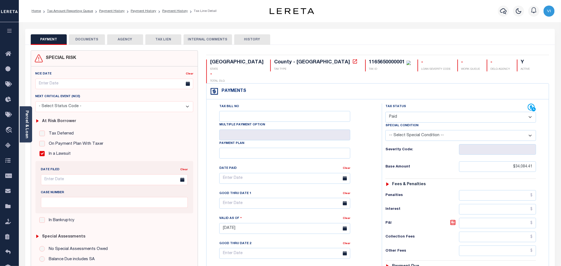
click at [96, 42] on button "DOCUMENTS" at bounding box center [87, 39] width 36 height 11
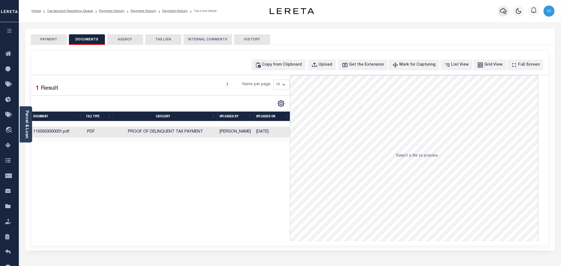
click at [502, 10] on icon "button" at bounding box center [503, 11] width 7 height 6
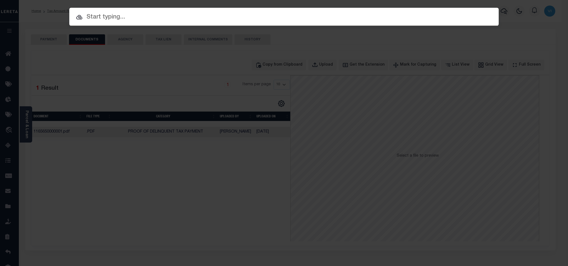
click at [443, 17] on input "text" at bounding box center [283, 17] width 429 height 10
paste input "8001043590"
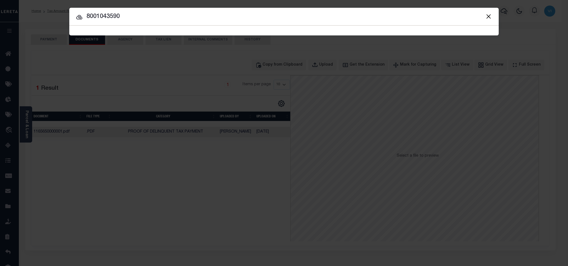
type input "8001043590"
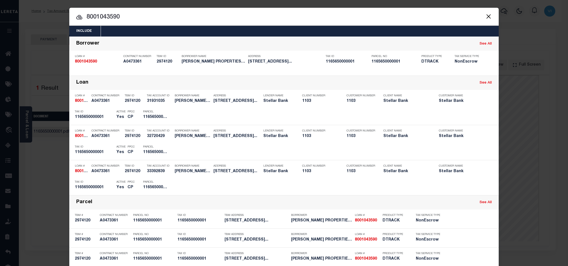
click at [236, 33] on div "Include Loans TBM Customers Borrowers Payments (Lender Non-Disb) Payments (Lend…" at bounding box center [283, 31] width 429 height 11
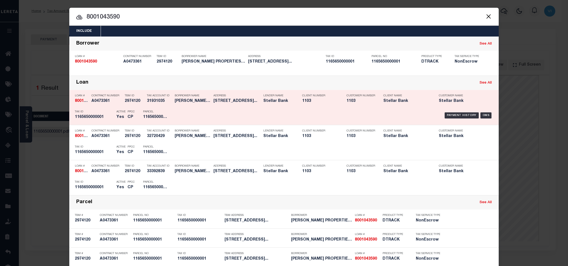
click at [120, 117] on h5 "Yes" at bounding box center [120, 117] width 8 height 5
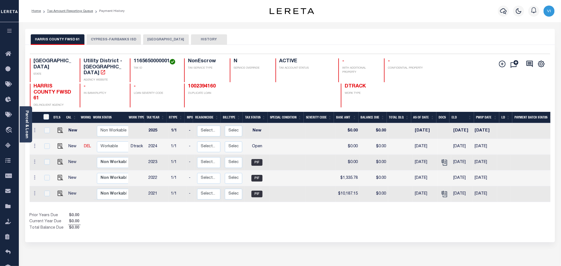
click at [155, 42] on button "[GEOGRAPHIC_DATA]" at bounding box center [166, 39] width 46 height 11
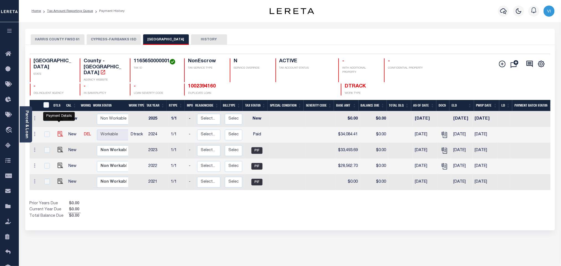
click at [59, 131] on img "" at bounding box center [61, 134] width 6 height 6
checkbox input "true"
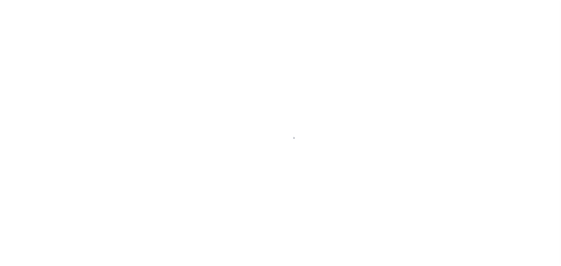
select select "PYD"
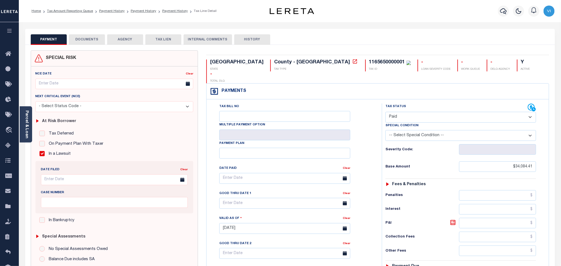
click at [91, 43] on button "DOCUMENTS" at bounding box center [87, 39] width 36 height 11
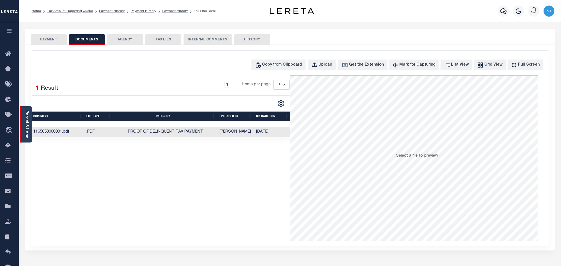
click at [26, 122] on link "Parcel & Loan" at bounding box center [27, 125] width 4 height 28
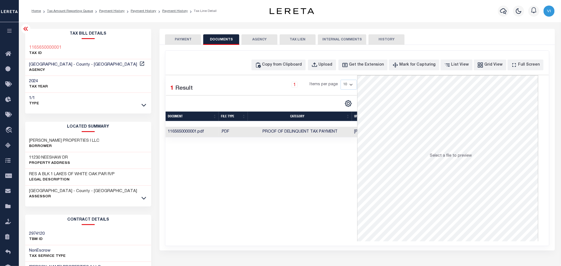
click at [177, 38] on button "PAYMENT" at bounding box center [183, 39] width 36 height 11
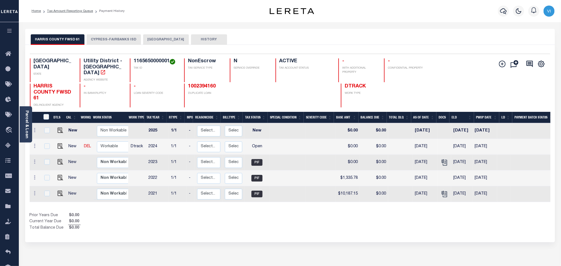
click at [110, 41] on button "CYPRESS-FAIRBANKS ISD" at bounding box center [114, 39] width 54 height 11
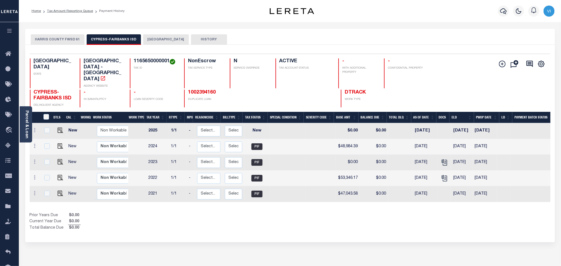
click at [153, 37] on button "[GEOGRAPHIC_DATA]" at bounding box center [166, 39] width 46 height 11
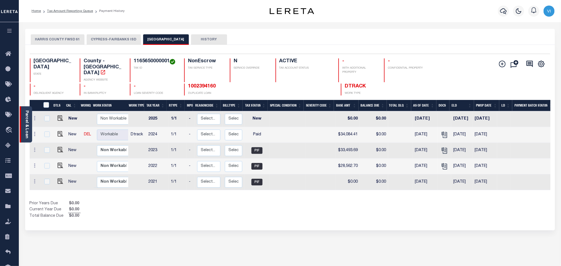
click at [28, 124] on link "Parcel & Loan" at bounding box center [27, 125] width 4 height 28
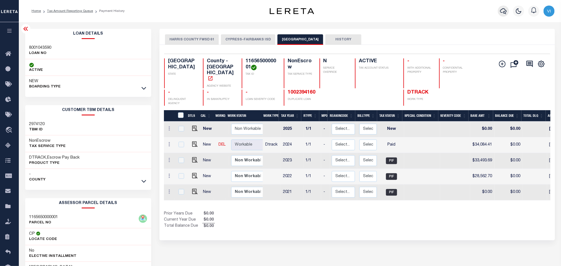
click at [509, 12] on button "button" at bounding box center [503, 11] width 11 height 11
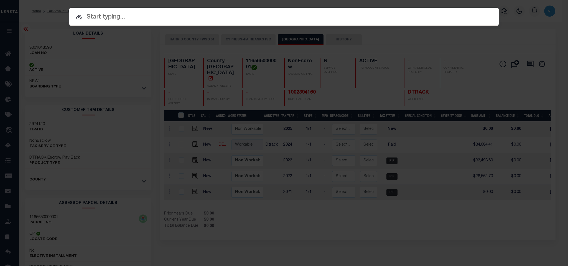
click at [473, 15] on input "text" at bounding box center [283, 17] width 429 height 10
paste input "1002394160"
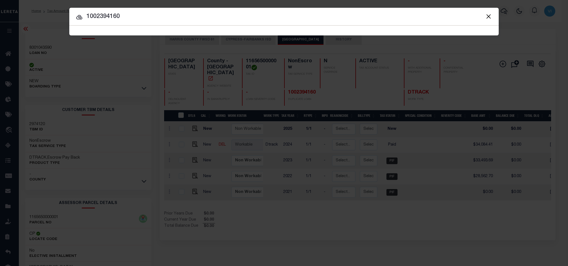
type input "1002394160"
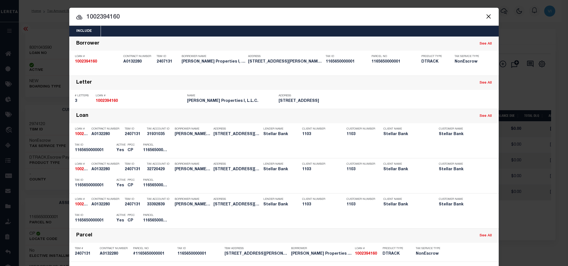
click at [272, 32] on div "Include Loans TBM Customers Borrowers Payments (Lender Non-Disb) Payments (Lend…" at bounding box center [283, 31] width 429 height 11
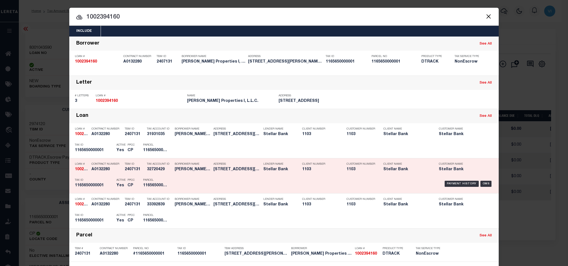
click at [149, 175] on div "Tax Account ID 32720429" at bounding box center [159, 168] width 25 height 16
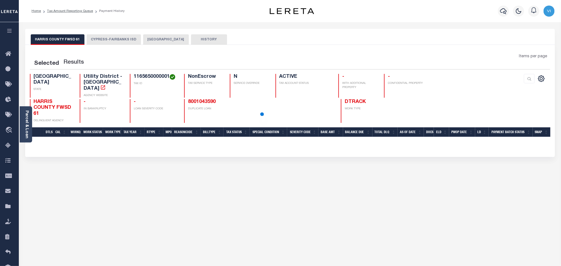
click at [161, 39] on button "[GEOGRAPHIC_DATA]" at bounding box center [166, 39] width 46 height 11
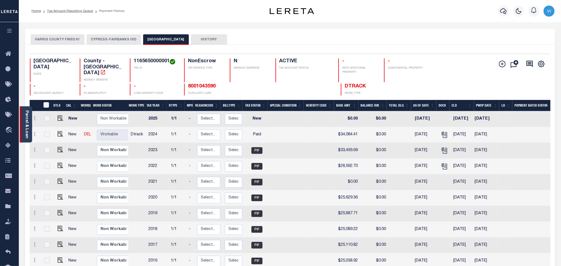
click at [27, 123] on link "Parcel & Loan" at bounding box center [27, 125] width 4 height 28
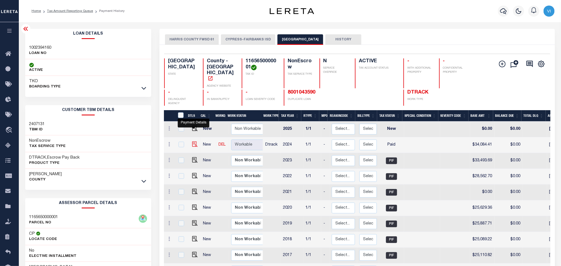
click at [194, 142] on img "" at bounding box center [195, 145] width 6 height 6
checkbox input "true"
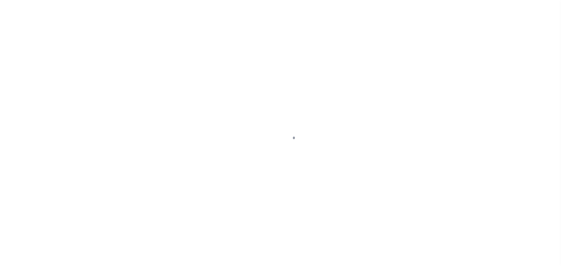
select select "PYD"
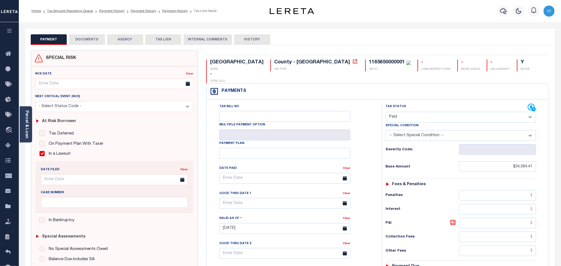
click at [93, 39] on button "DOCUMENTS" at bounding box center [87, 39] width 36 height 11
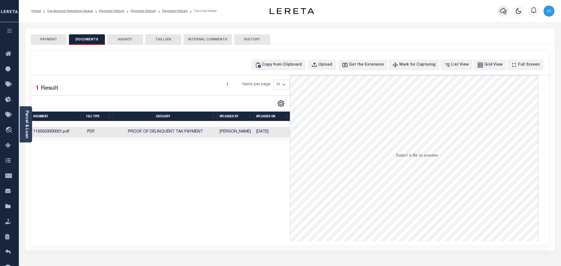
click at [505, 12] on icon "button" at bounding box center [503, 11] width 7 height 7
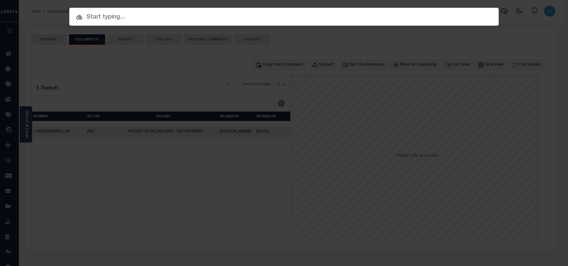
click at [420, 18] on input "text" at bounding box center [283, 17] width 429 height 10
paste input "1110006081"
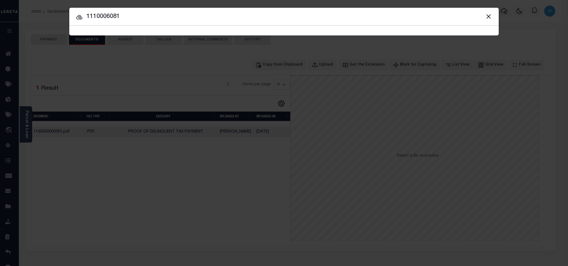
type input "1110006081"
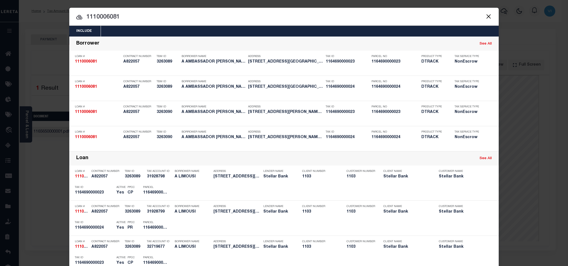
click at [305, 33] on div "Include Loans TBM Customers Borrowers Payments (Lender Non-Disb) Payments (Lend…" at bounding box center [283, 31] width 429 height 11
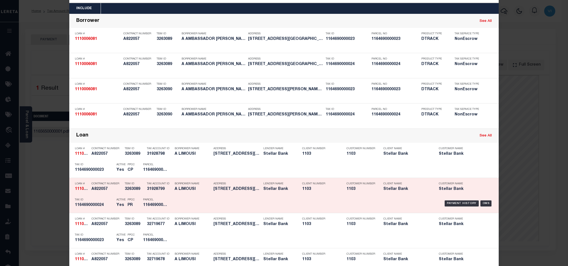
scroll to position [42, 0]
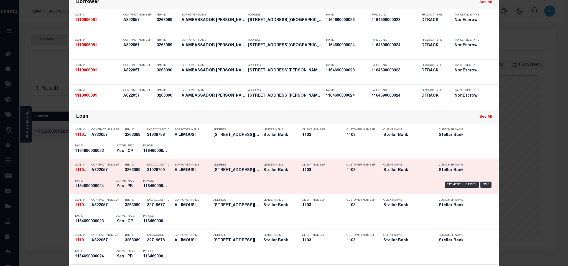
click at [151, 180] on div "Parcel 1164690000024" at bounding box center [155, 185] width 25 height 16
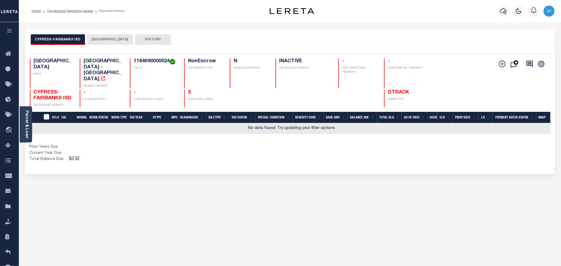
click at [102, 33] on div "CYPRESS-FAIRBANKS ISD HARRIS COUNTY HISTORY" at bounding box center [290, 37] width 530 height 16
click at [102, 38] on button "[GEOGRAPHIC_DATA]" at bounding box center [110, 39] width 46 height 11
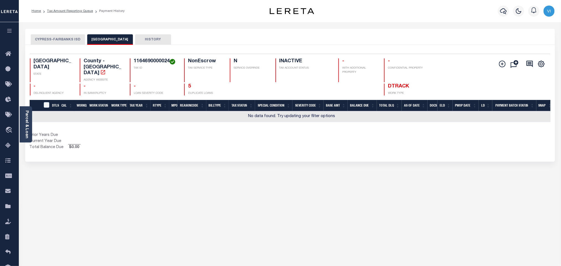
click at [52, 40] on button "CYPRESS-FAIRBANKS ISD" at bounding box center [58, 39] width 54 height 11
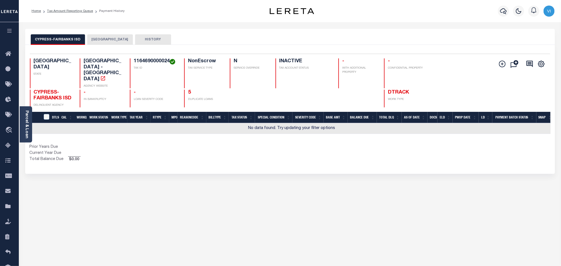
click at [96, 37] on button "[GEOGRAPHIC_DATA]" at bounding box center [110, 39] width 46 height 11
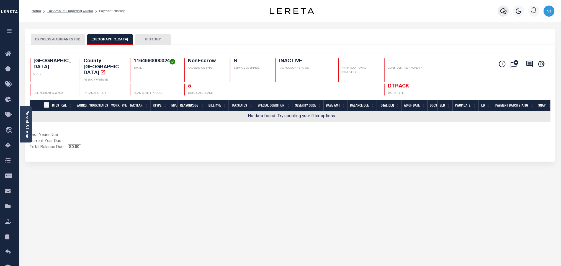
click at [500, 9] on icon "button" at bounding box center [503, 11] width 7 height 7
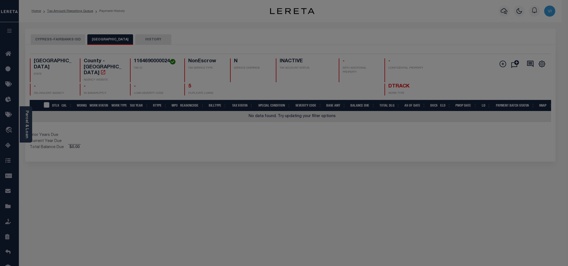
click at [0, 0] on div "Include Loans TBM Customers Borrowers Payments (Lender Non-Disb) Payments (Lend…" at bounding box center [0, 0] width 0 height 0
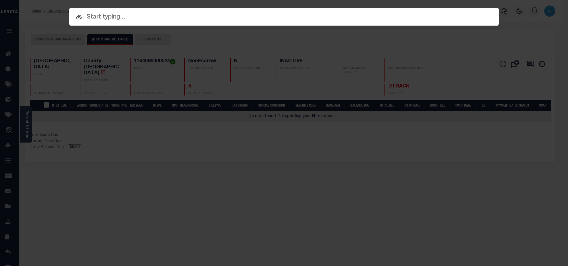
paste input "1002854594"
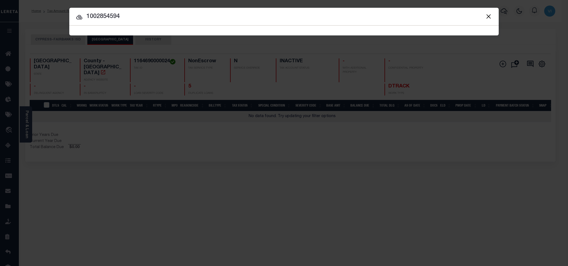
type input "1002854594"
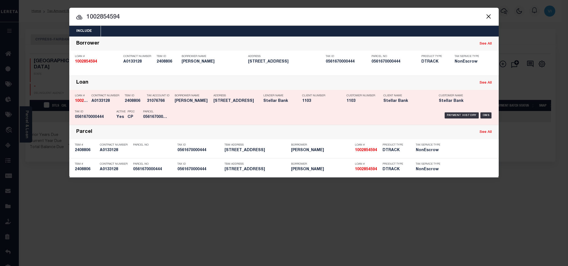
click at [130, 119] on h5 "CP" at bounding box center [130, 117] width 7 height 5
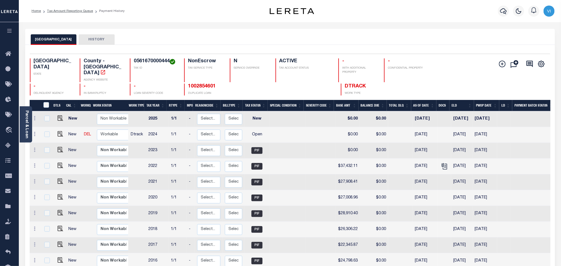
click at [155, 66] on div "0561670000444 TAX ID" at bounding box center [154, 70] width 48 height 24
click at [142, 61] on h4 "0561670000444" at bounding box center [156, 61] width 44 height 6
copy h4 "0561670000444"
click at [58, 131] on img "" at bounding box center [61, 134] width 6 height 6
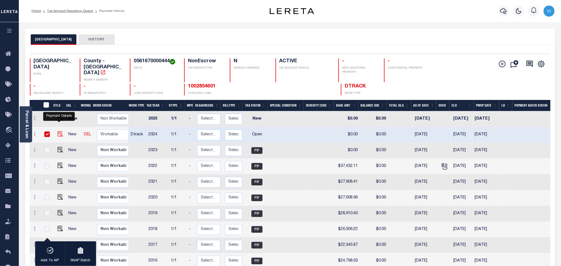
checkbox input "true"
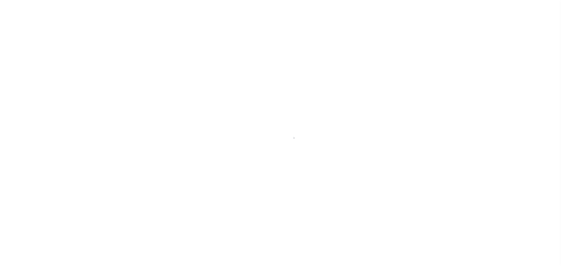
select select "OP2"
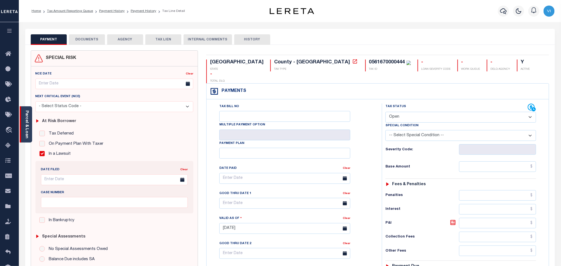
click at [25, 125] on link "Parcel & Loan" at bounding box center [27, 125] width 4 height 28
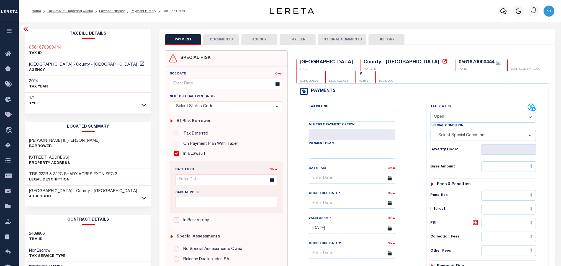
click at [217, 41] on button "DOCUMENTS" at bounding box center [221, 39] width 36 height 11
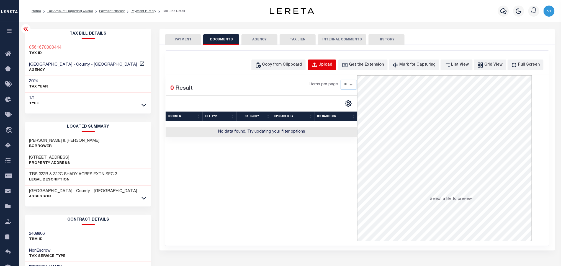
click at [332, 66] on div "Upload" at bounding box center [326, 65] width 14 height 6
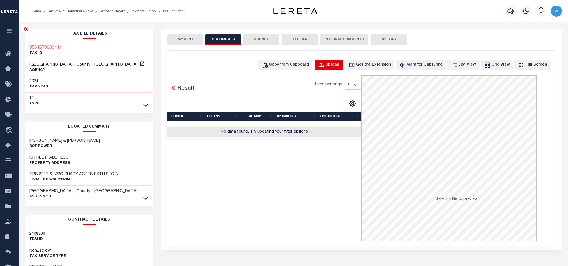
select select "POP"
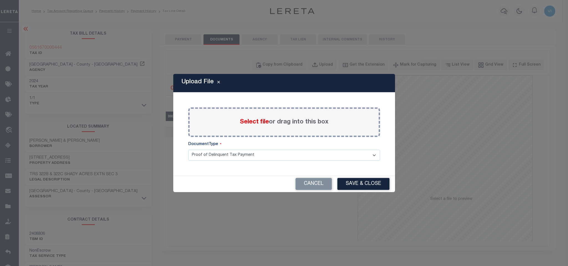
click at [260, 122] on span "Select file" at bounding box center [254, 122] width 29 height 6
click at [0, 0] on input "Select file or drag into this box" at bounding box center [0, 0] width 0 height 0
click at [196, 161] on select "Proof of Delinquent Tax Payment" at bounding box center [284, 155] width 192 height 11
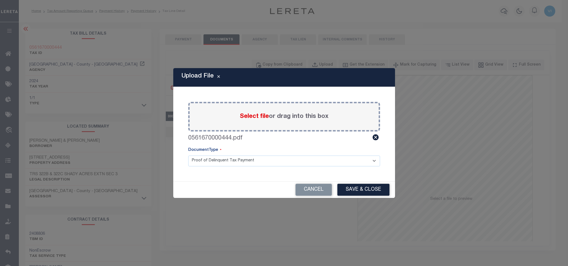
click at [188, 156] on select "Proof of Delinquent Tax Payment" at bounding box center [284, 161] width 192 height 11
click at [378, 192] on button "Save & Close" at bounding box center [363, 190] width 52 height 12
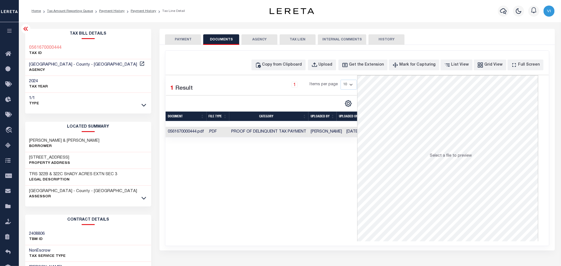
click at [188, 39] on button "PAYMENT" at bounding box center [183, 39] width 36 height 11
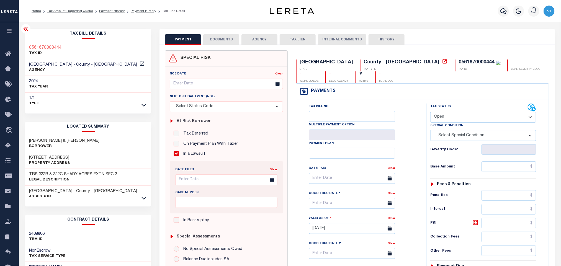
drag, startPoint x: 450, startPoint y: 119, endPoint x: 448, endPoint y: 123, distance: 4.1
click at [450, 119] on select "- Select Status Code - Open Due/Unpaid Paid Incomplete No Tax Due Internal Refu…" at bounding box center [483, 117] width 106 height 11
select select "PYD"
click at [430, 112] on select "- Select Status Code - Open Due/Unpaid Paid Incomplete No Tax Due Internal Refu…" at bounding box center [483, 117] width 106 height 11
type input "10/13/2025"
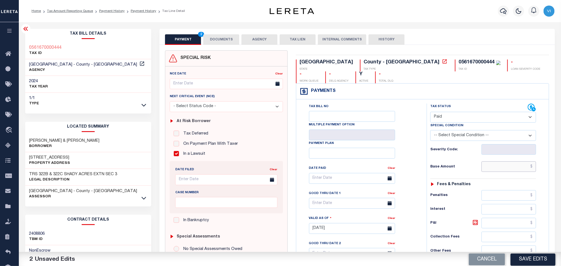
click at [507, 171] on input "text" at bounding box center [509, 166] width 55 height 11
paste input "$33,477.79"
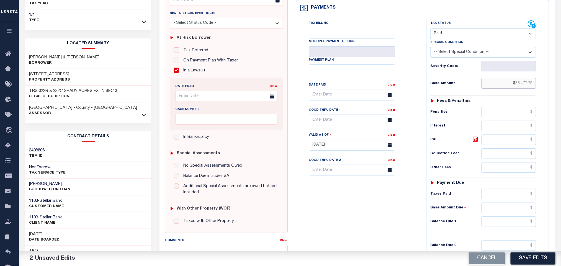
scroll to position [156, 0]
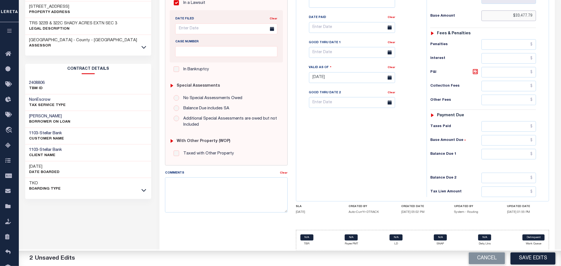
type input "$33,477.79"
click at [488, 126] on input "text" at bounding box center [509, 126] width 55 height 11
paste input "$33,477.79"
type input "$33,477.79"
click at [498, 149] on input "text" at bounding box center [509, 154] width 55 height 11
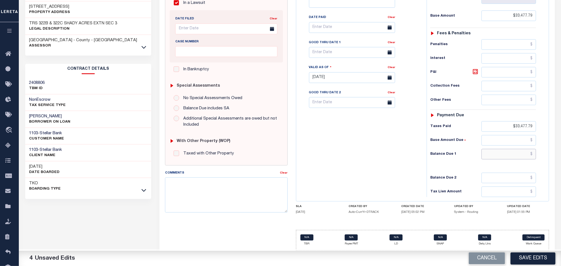
type input "$0.00"
click at [537, 259] on button "Save Edits" at bounding box center [533, 259] width 45 height 12
checkbox input "false"
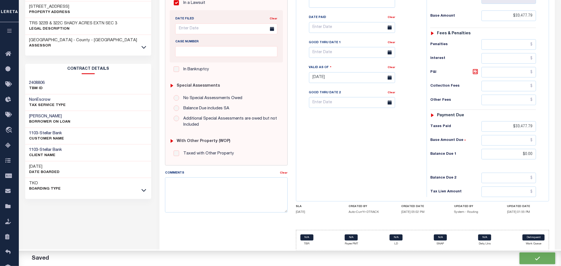
type input "$33,477.79"
type input "$0"
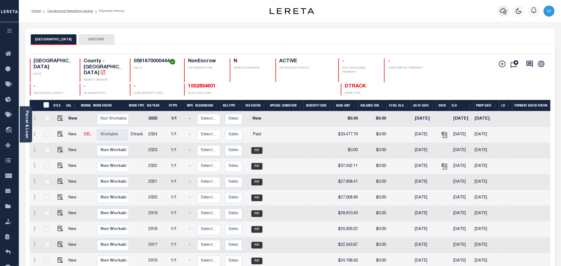
click at [503, 9] on icon "button" at bounding box center [503, 11] width 7 height 7
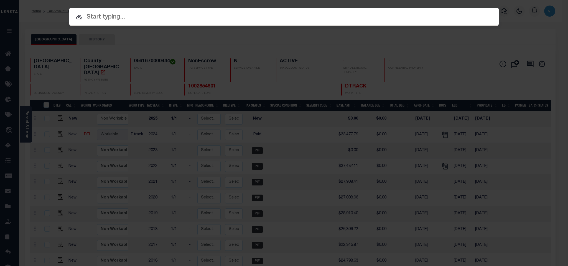
click at [442, 18] on div "Include Loans TBM Customers Borrowers Payments (Lender Non-Disb) Payments (Lend…" at bounding box center [283, 17] width 429 height 18
paste input "1002854601"
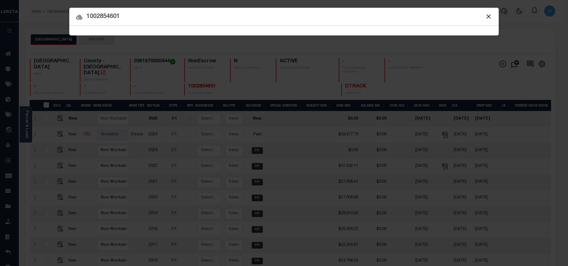
type input "1002854601"
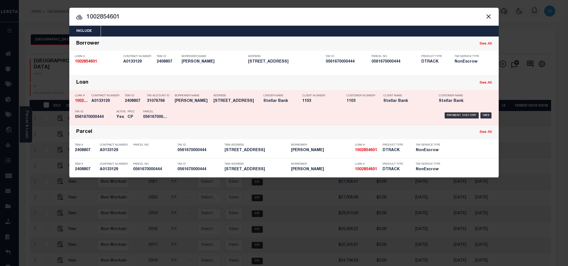
click at [122, 123] on div "Active Yes" at bounding box center [120, 115] width 9 height 16
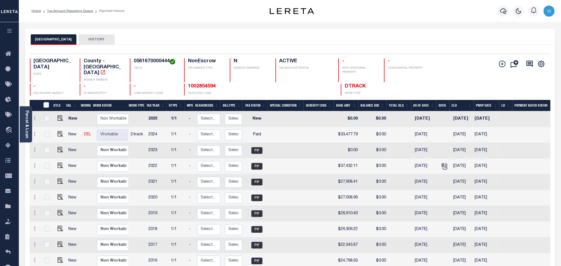
click at [134, 61] on h4 "0561670000444" at bounding box center [156, 61] width 44 height 6
copy h4 "0561670000444"
click at [61, 131] on img "" at bounding box center [61, 134] width 6 height 6
checkbox input "true"
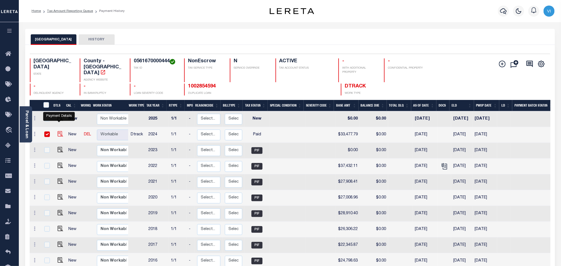
checkbox input "true"
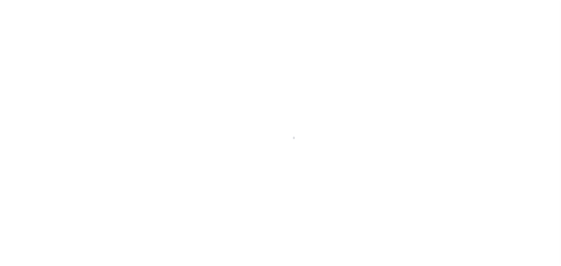
select select "PYD"
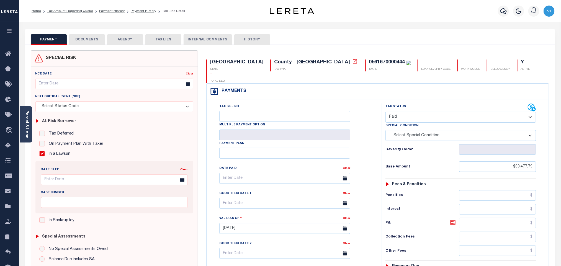
click at [90, 44] on button "DOCUMENTS" at bounding box center [87, 39] width 36 height 11
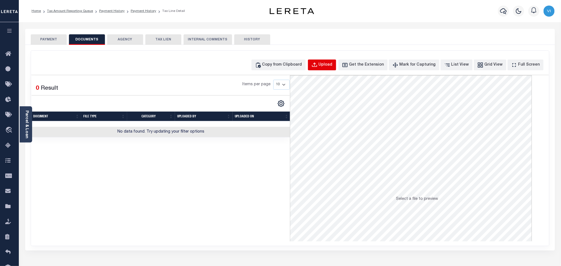
click at [333, 62] on div "Upload" at bounding box center [326, 65] width 14 height 6
select select "POP"
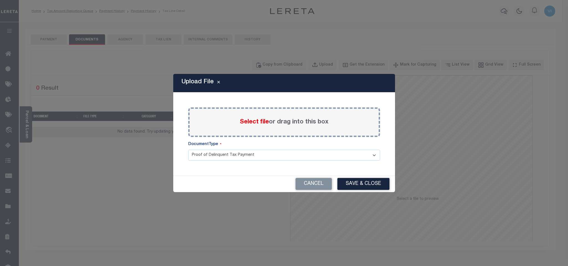
click at [247, 119] on span "Select file" at bounding box center [254, 122] width 29 height 6
click at [0, 0] on input "Select file or drag into this box" at bounding box center [0, 0] width 0 height 0
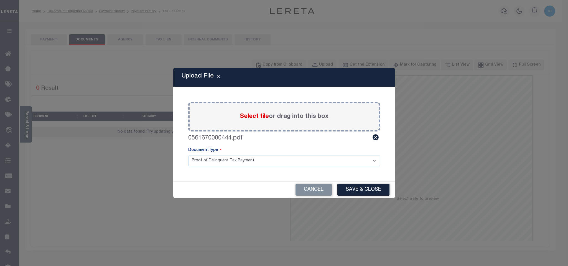
drag, startPoint x: 199, startPoint y: 163, endPoint x: 199, endPoint y: 166, distance: 3.0
click at [199, 163] on select "Proof of Delinquent Tax Payment" at bounding box center [284, 161] width 192 height 11
click at [188, 156] on select "Proof of Delinquent Tax Payment" at bounding box center [284, 161] width 192 height 11
click at [365, 194] on button "Save & Close" at bounding box center [363, 190] width 52 height 12
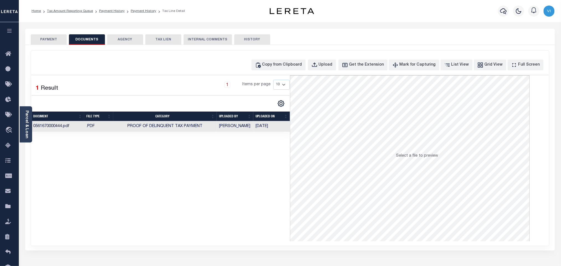
click at [40, 41] on button "PAYMENT" at bounding box center [49, 39] width 36 height 11
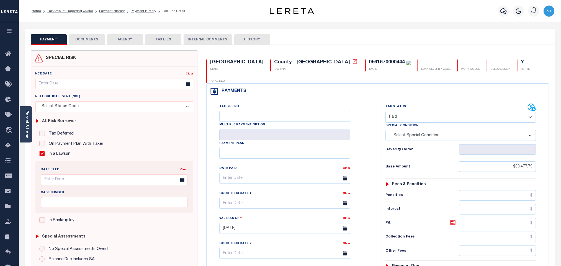
click at [498, 11] on div at bounding box center [503, 10] width 15 height 19
click at [503, 12] on icon "button" at bounding box center [503, 11] width 7 height 7
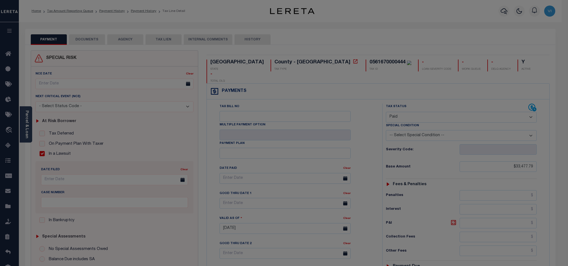
click at [0, 0] on div "Include Loans TBM Customers Borrowers Payments (Lender Non-Disb) Payments (Lend…" at bounding box center [0, 0] width 0 height 0
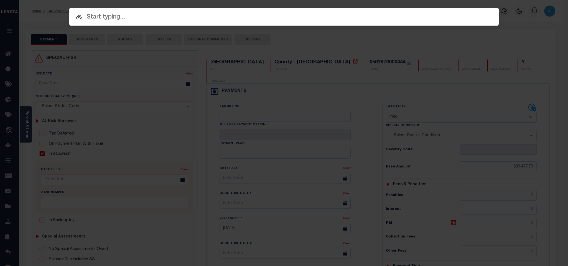
paste input "101281215"
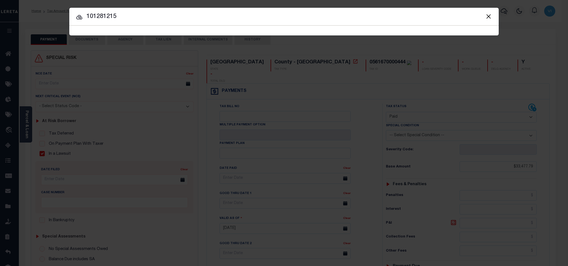
type input "101281215"
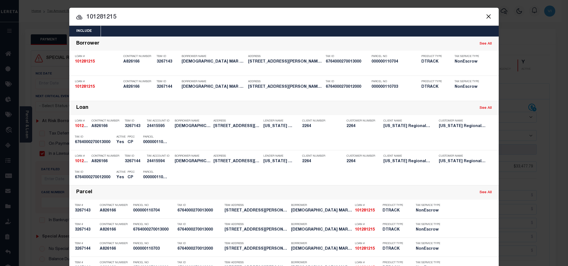
click at [164, 29] on div "Include Loans TBM Customers Borrowers Payments (Lender Non-Disb) Payments (Lend…" at bounding box center [283, 31] width 429 height 11
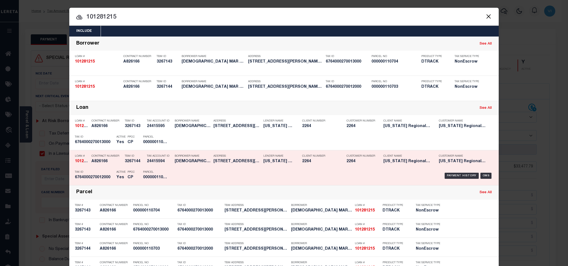
click at [102, 162] on h5 "A826166" at bounding box center [106, 161] width 30 height 5
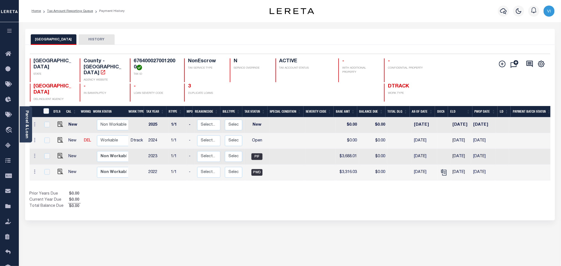
click at [165, 59] on h4 "6764000270012000" at bounding box center [156, 64] width 44 height 12
copy h4 "6764000270012000"
click at [161, 66] on h4 "6764000270012000" at bounding box center [156, 64] width 44 height 12
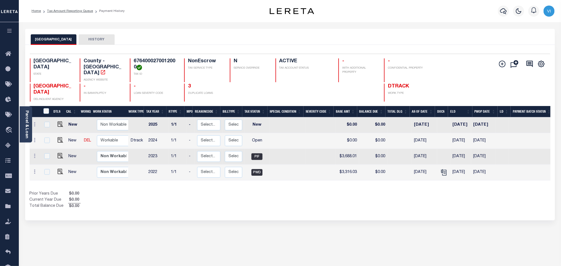
click at [157, 61] on h4 "6764000270012000" at bounding box center [156, 64] width 44 height 12
copy h4 "6764000270012000"
